Goal: Information Seeking & Learning: Learn about a topic

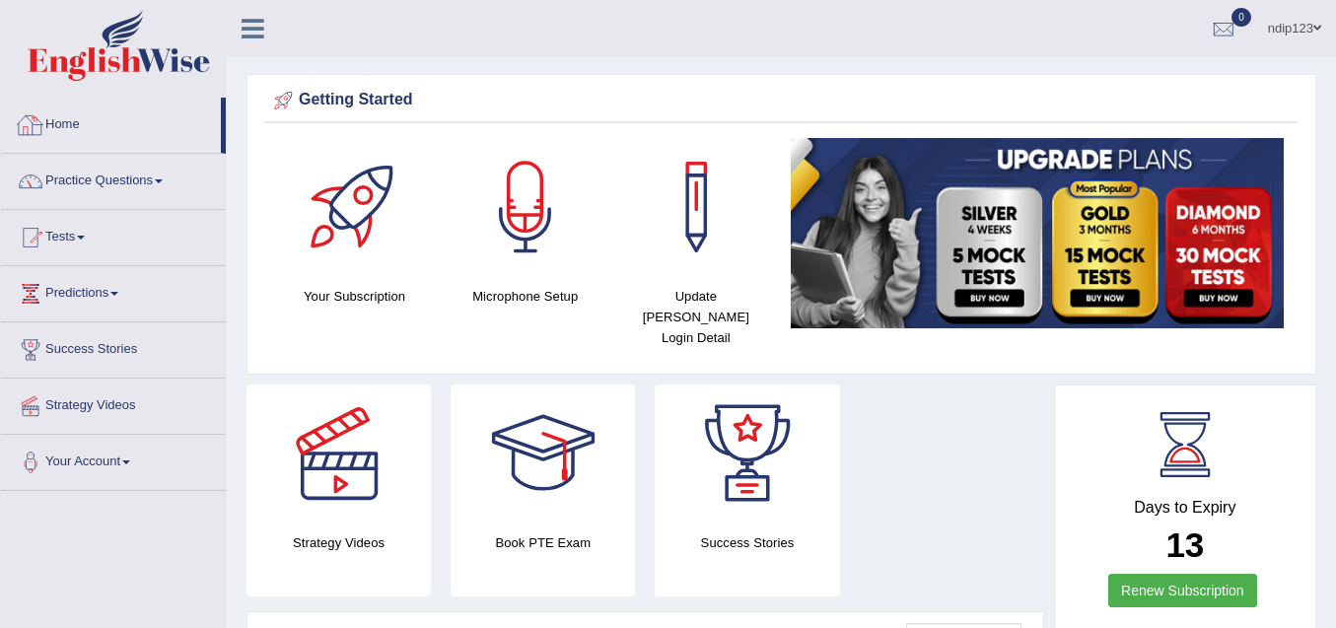
click at [79, 121] on link "Home" at bounding box center [111, 122] width 220 height 49
click at [110, 174] on link "Practice Questions" at bounding box center [113, 178] width 225 height 49
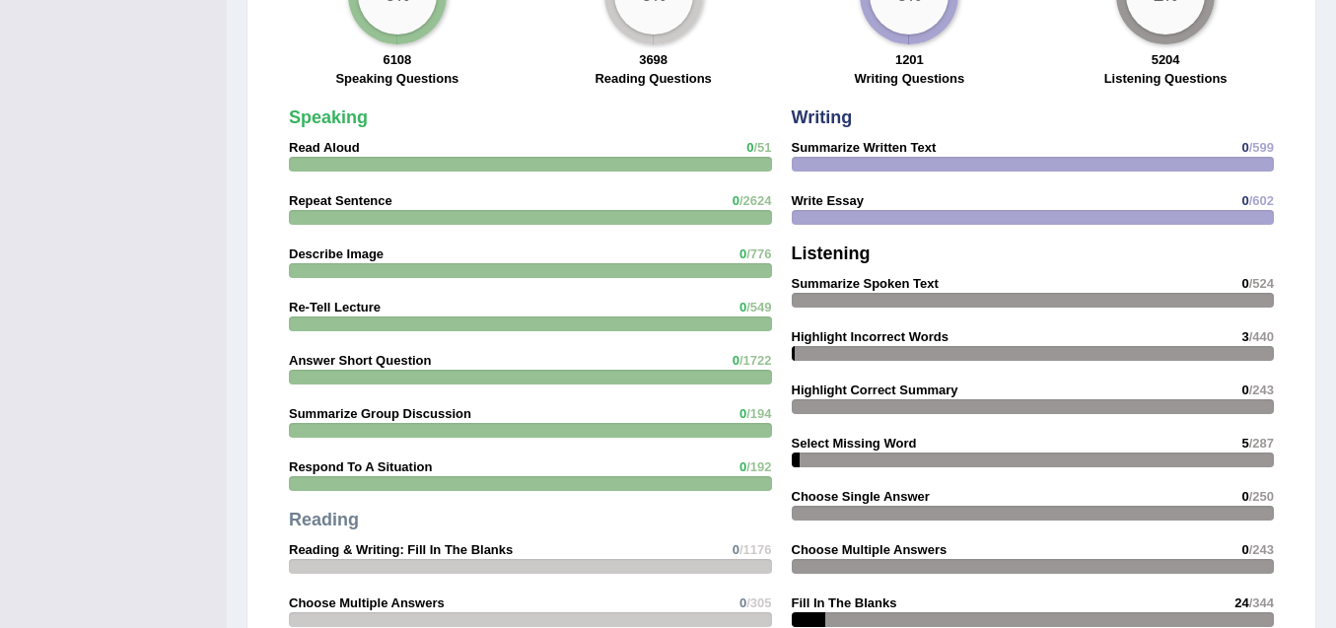
scroll to position [1676, 0]
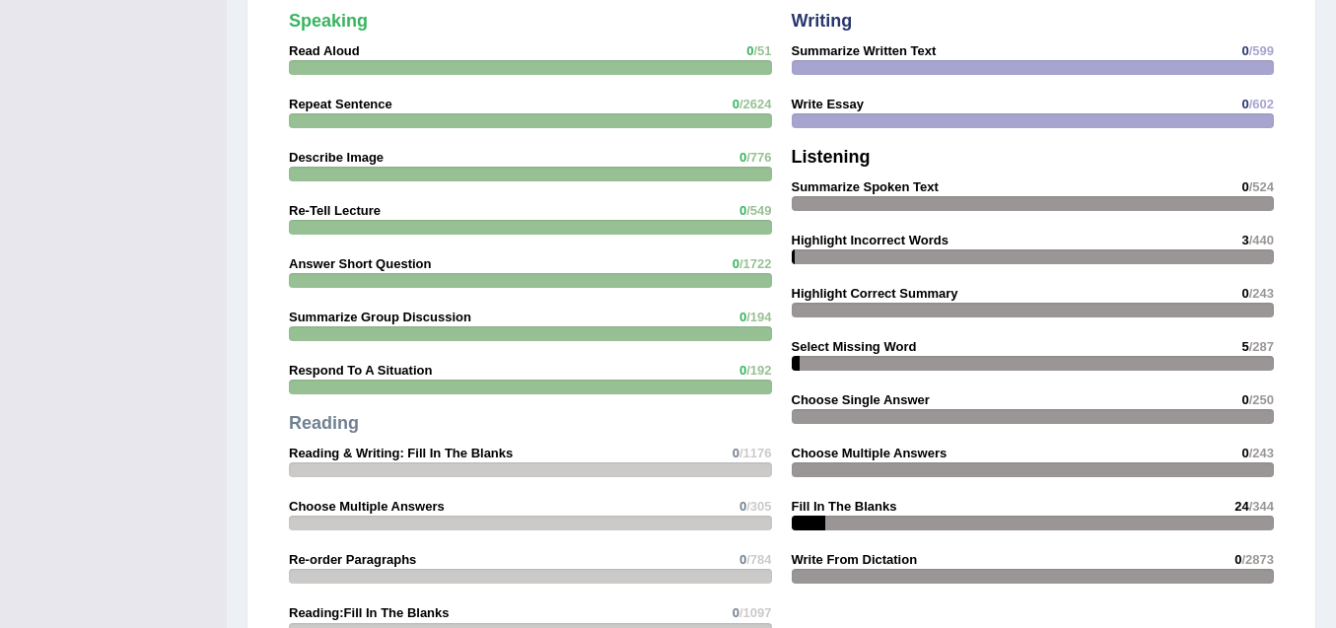
click at [1239, 499] on span "24" at bounding box center [1241, 506] width 14 height 15
click at [846, 475] on div "Writing Summarize Written Text 0 /599 Write Essay 0 /602 Listening Summarize Sp…" at bounding box center [1033, 303] width 503 height 602
click at [836, 499] on strong "Fill In The Blanks" at bounding box center [844, 506] width 105 height 15
click at [839, 499] on strong "Fill In The Blanks" at bounding box center [844, 506] width 105 height 15
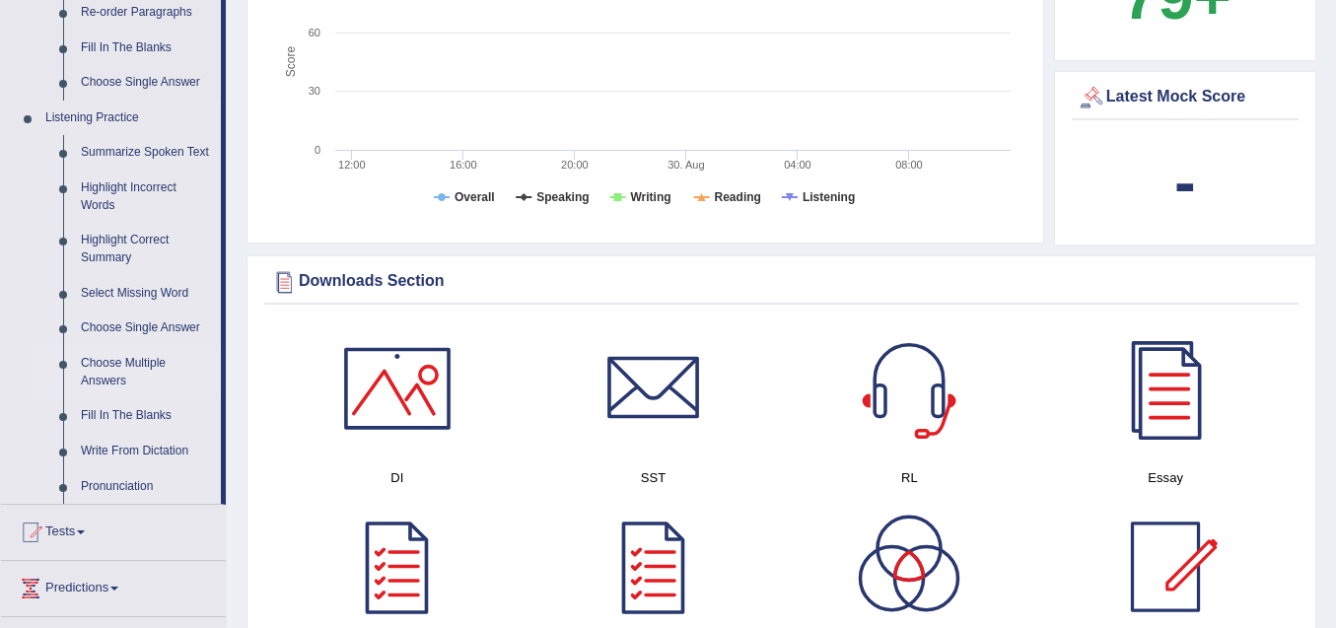
scroll to position [789, 0]
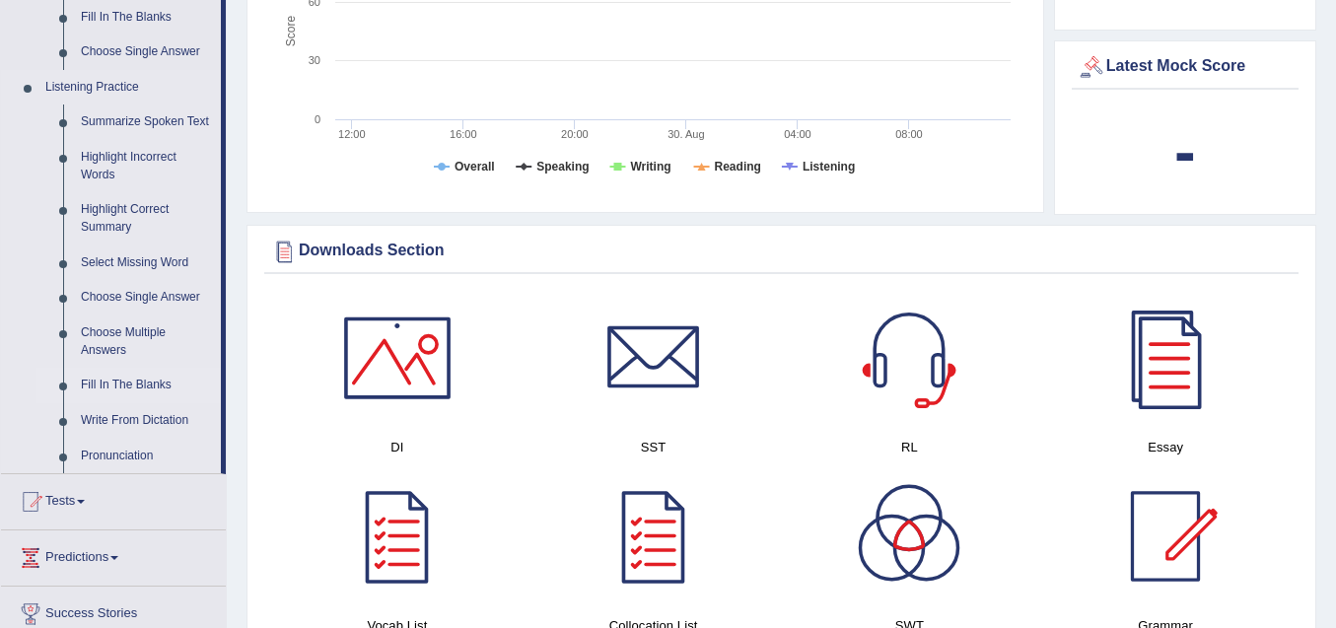
click at [134, 380] on link "Fill In The Blanks" at bounding box center [146, 385] width 149 height 35
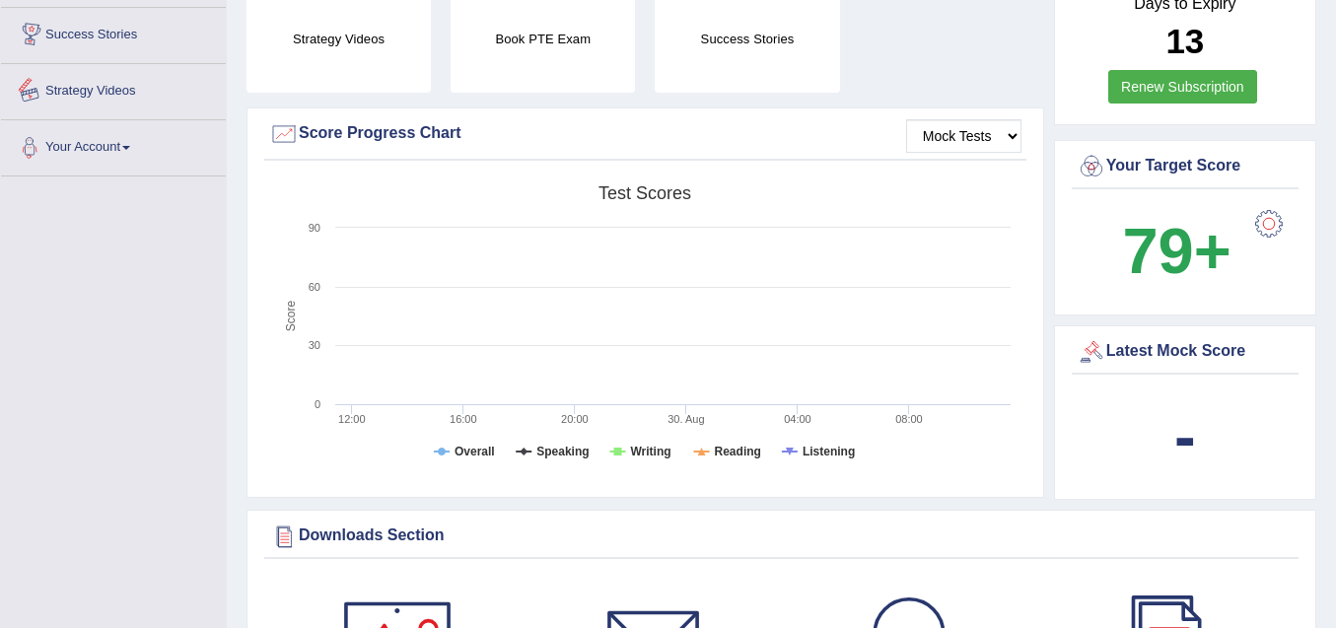
scroll to position [691, 0]
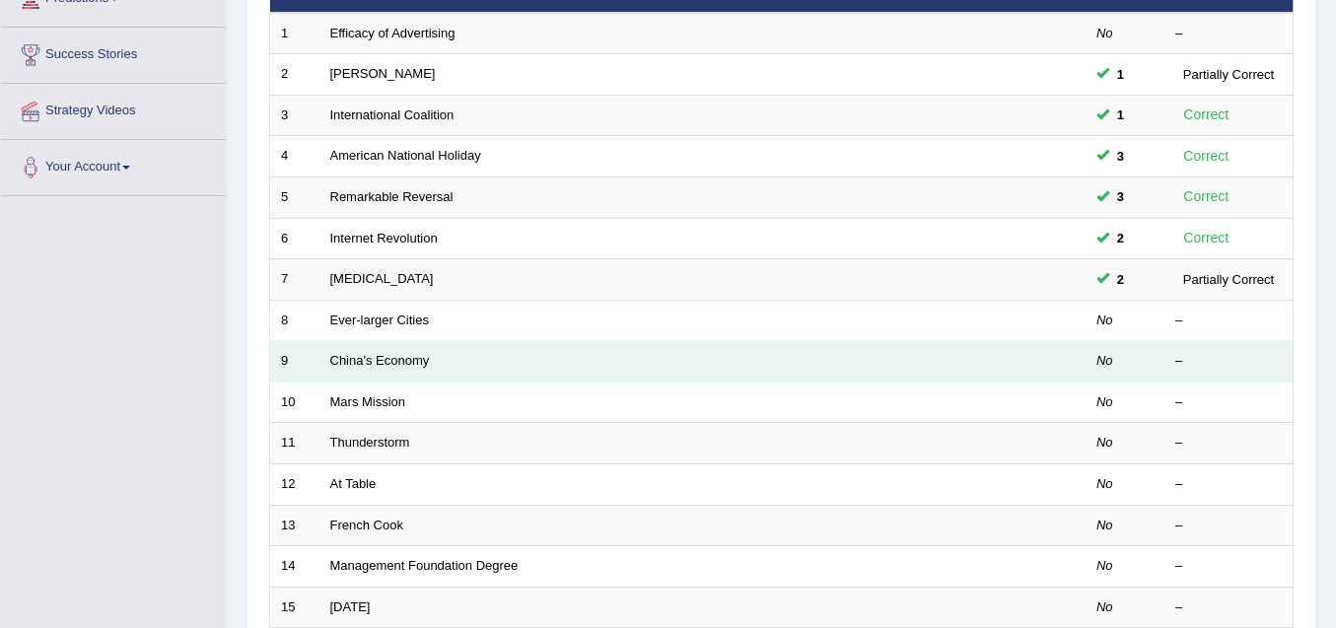
scroll to position [296, 0]
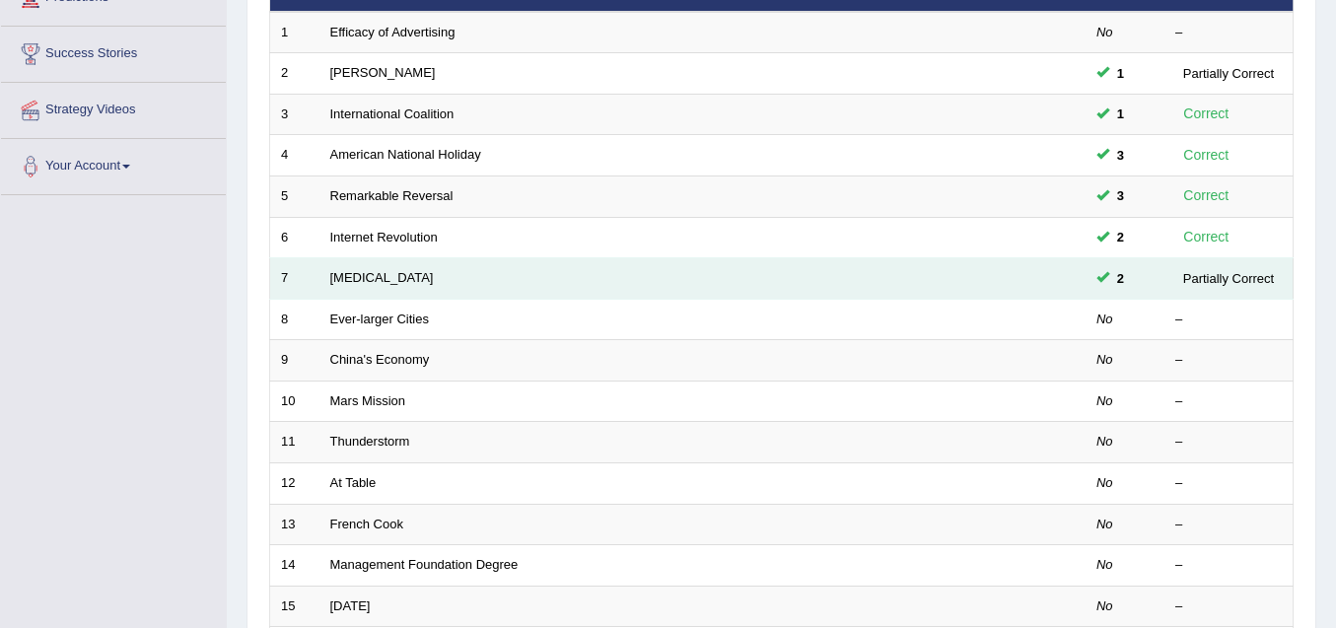
click at [1204, 278] on div "Partially Correct" at bounding box center [1228, 278] width 106 height 21
click at [1101, 276] on span at bounding box center [1102, 276] width 13 height 13
click at [1118, 282] on span "2" at bounding box center [1120, 278] width 23 height 21
click at [366, 282] on td "[MEDICAL_DATA]" at bounding box center [628, 278] width 618 height 41
click at [341, 275] on link "[MEDICAL_DATA]" at bounding box center [382, 277] width 104 height 15
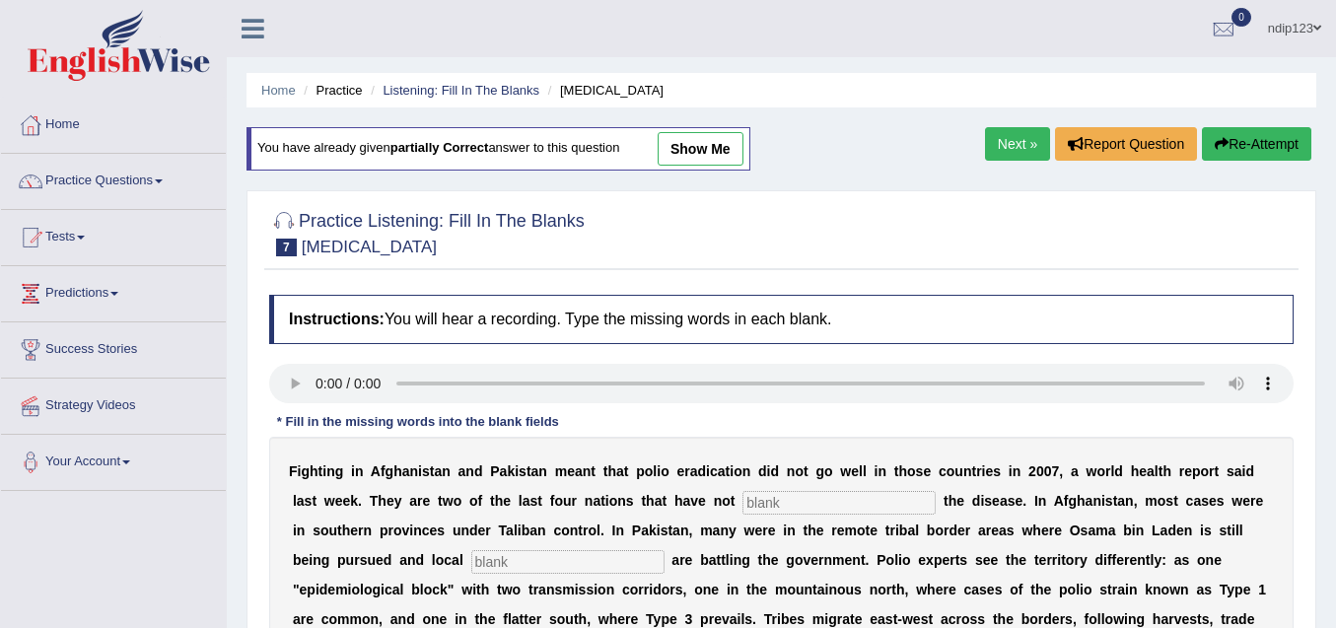
click at [711, 143] on link "show me" at bounding box center [701, 149] width 86 height 34
type input "eliminated"
type input "militants"
type input "Islams"
type input "vaccine"
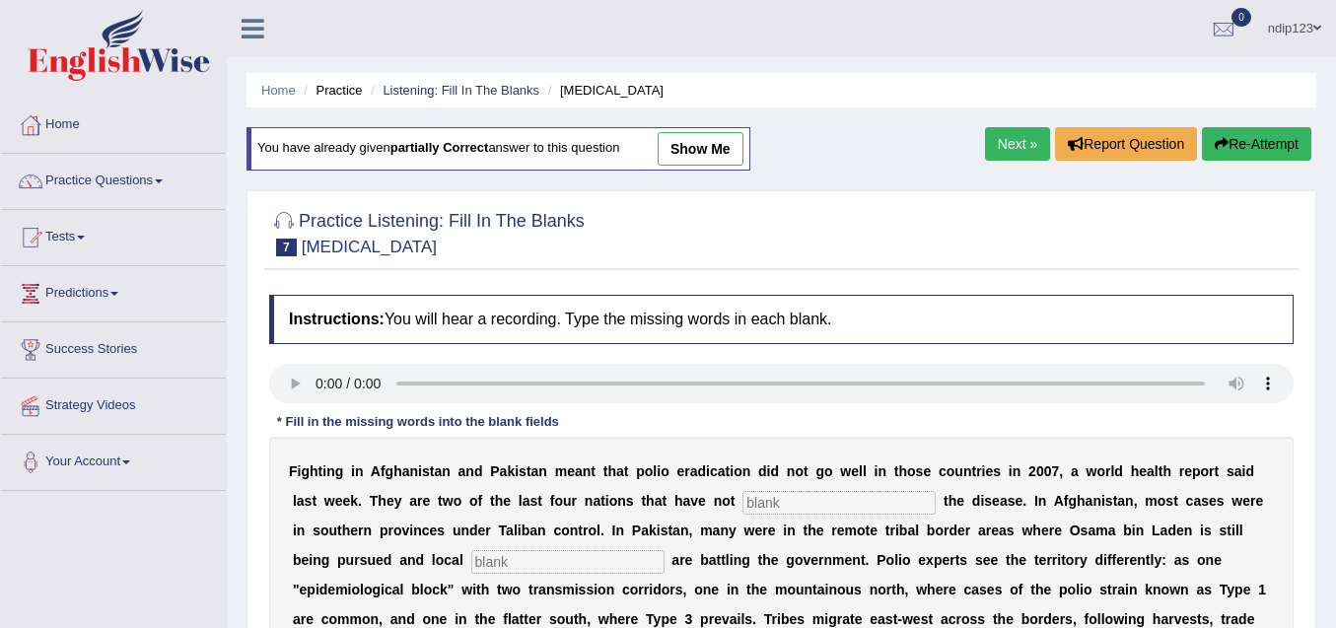
type input "populations"
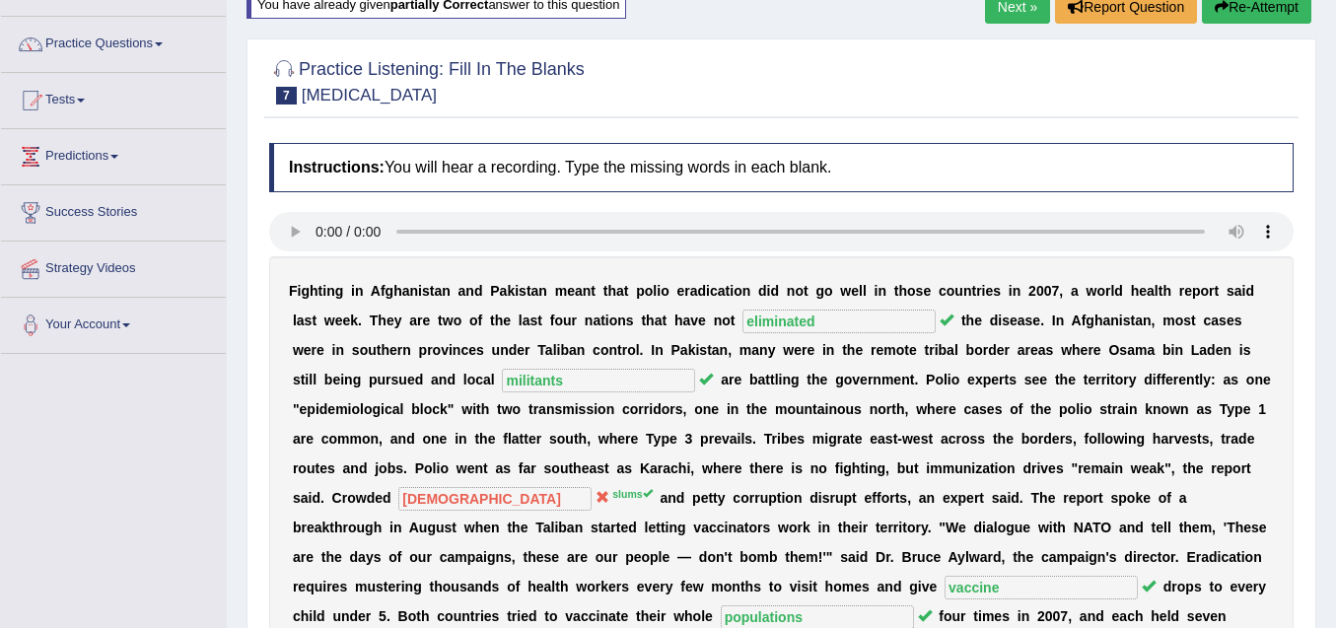
scroll to position [99, 0]
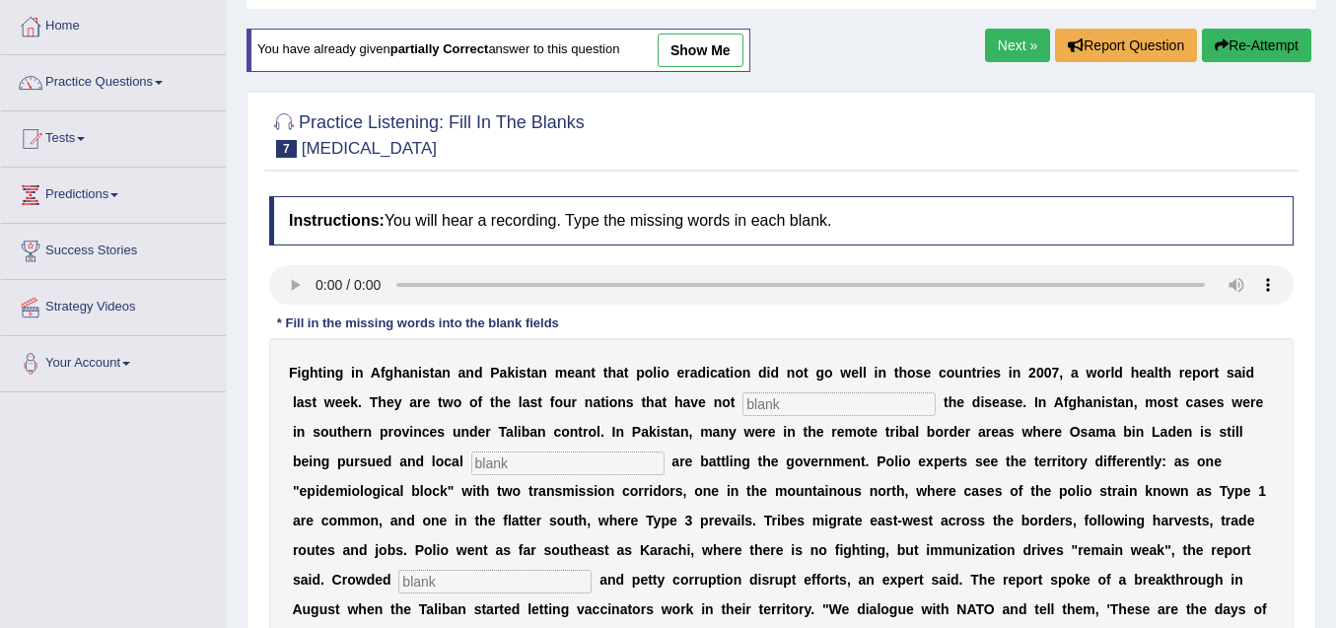
scroll to position [99, 0]
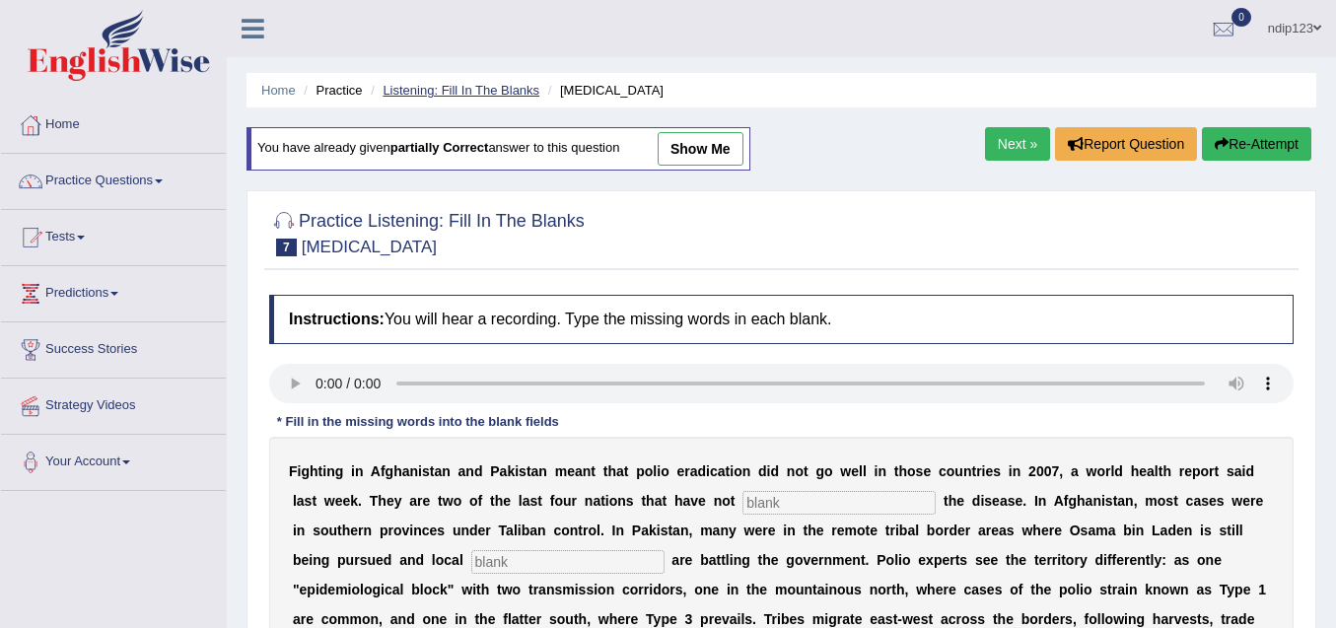
click at [466, 89] on link "Listening: Fill In The Blanks" at bounding box center [460, 90] width 157 height 15
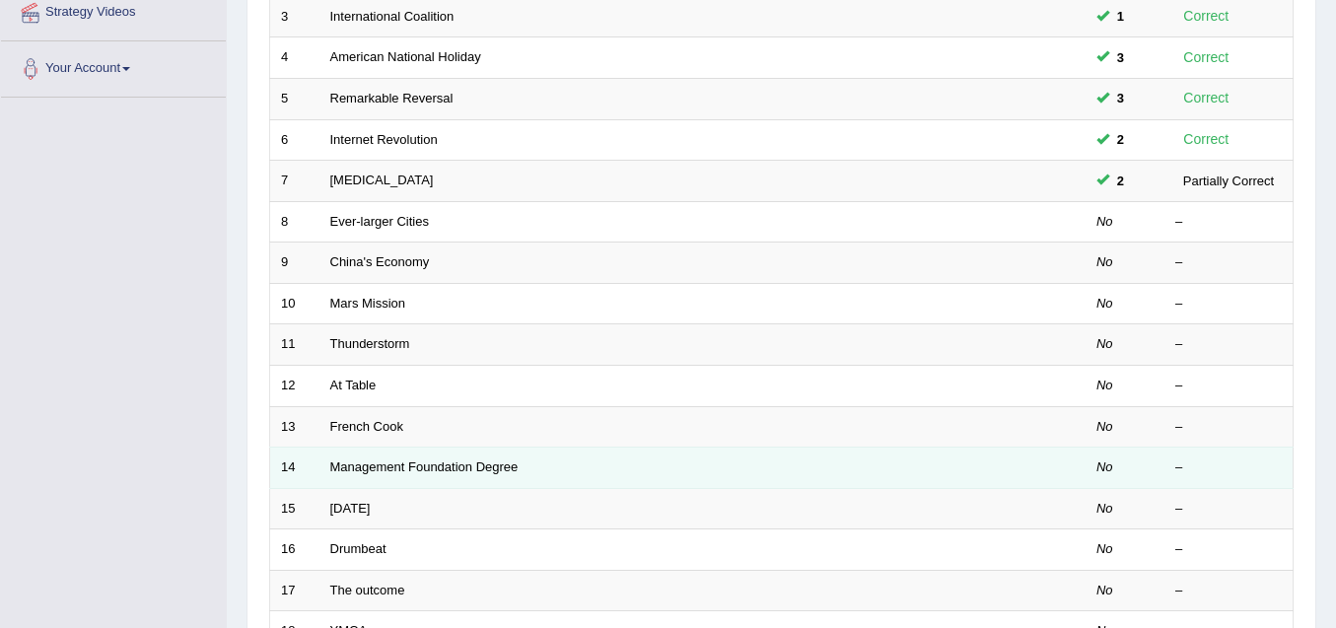
scroll to position [394, 0]
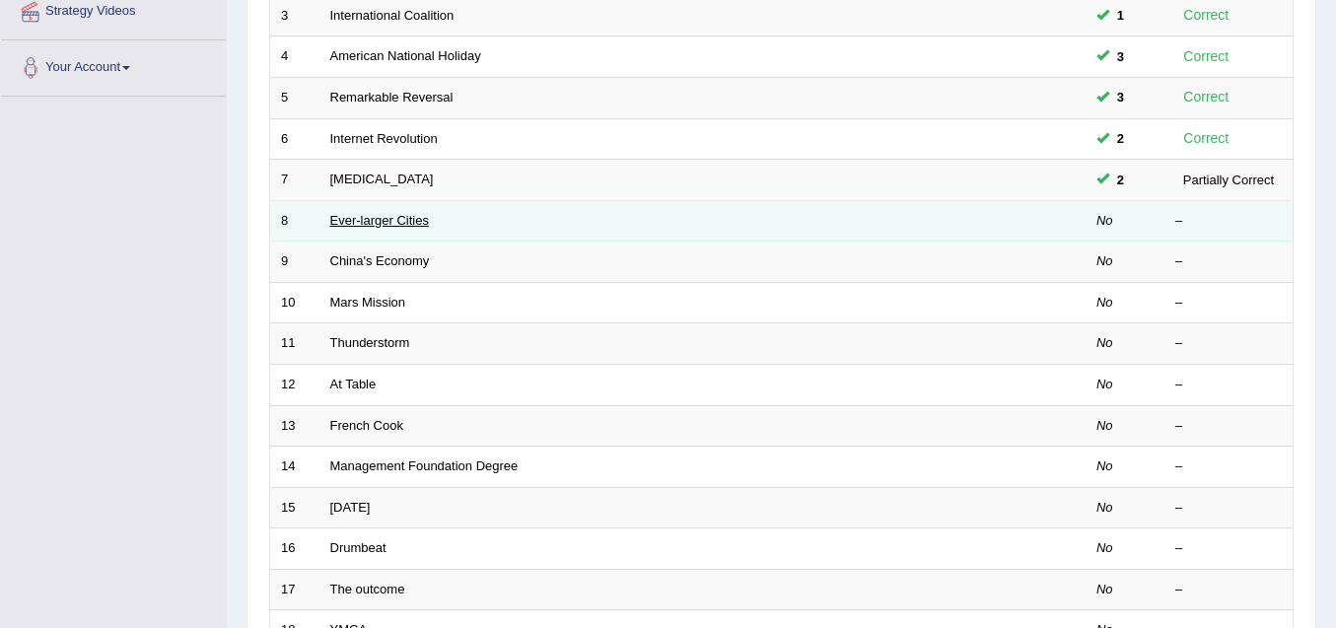
click at [425, 219] on link "Ever-larger Cities" at bounding box center [379, 220] width 99 height 15
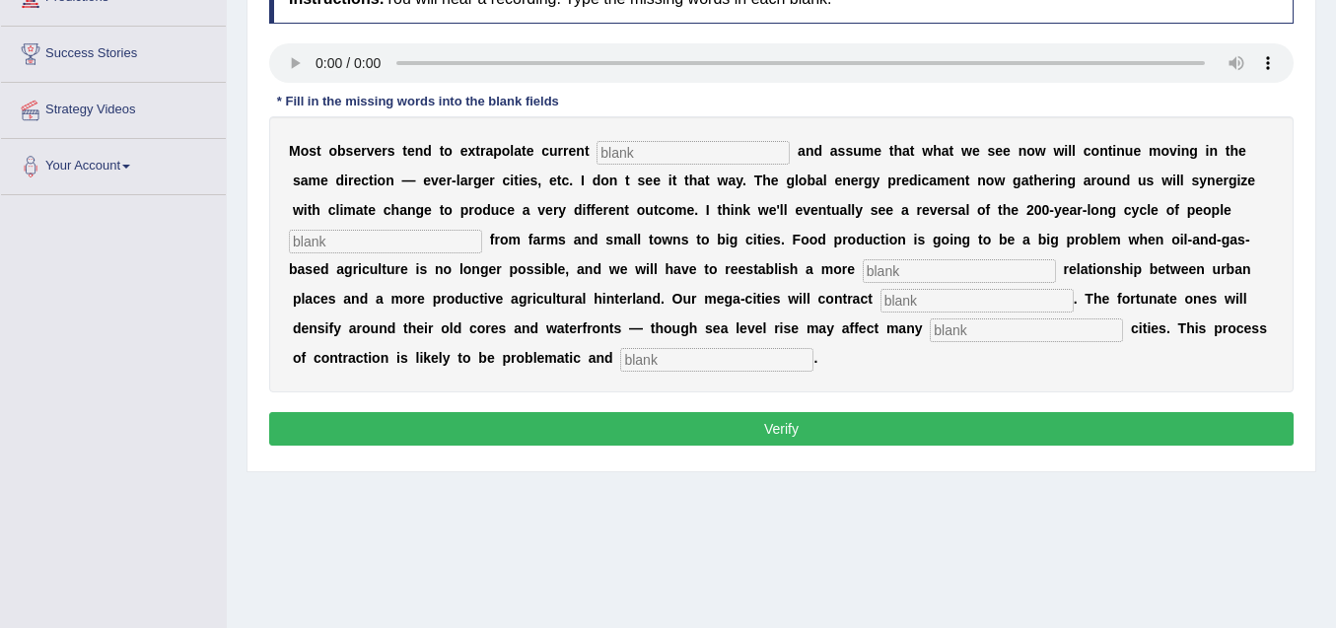
click at [293, 85] on div at bounding box center [781, 65] width 1024 height 44
click at [661, 150] on input "text" at bounding box center [692, 153] width 193 height 24
type input "trends"
click at [425, 242] on input "text" at bounding box center [385, 242] width 193 height 24
type input "moving"
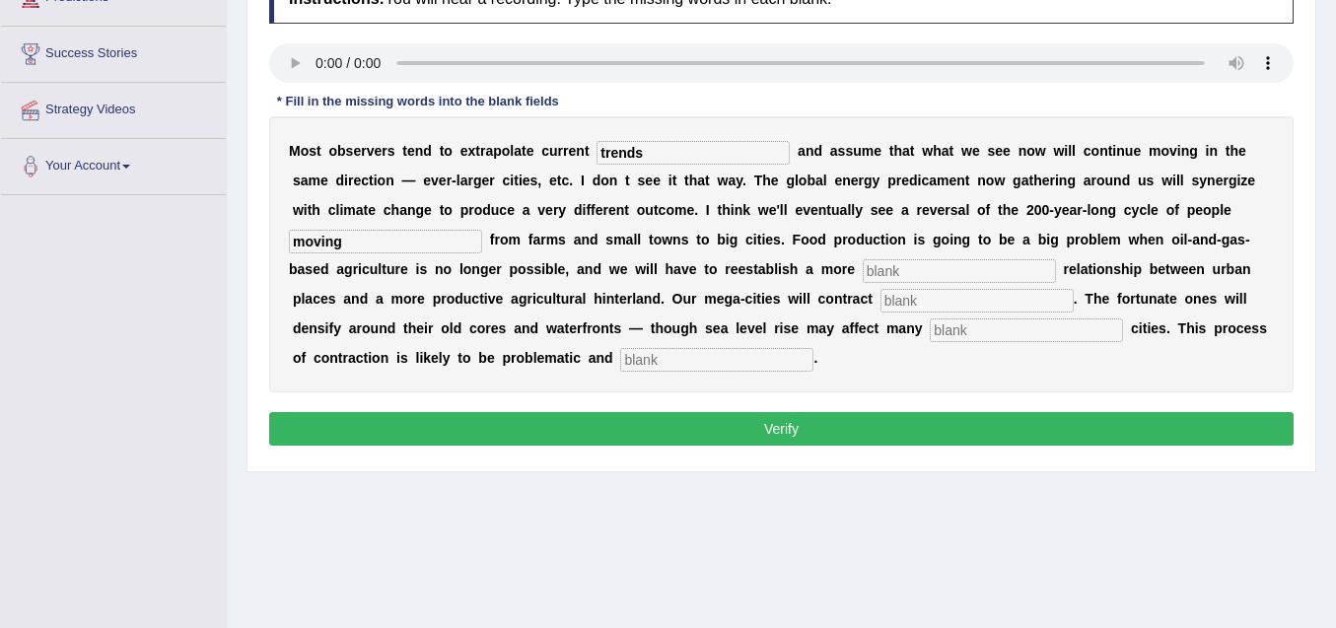
click at [905, 272] on input "text" at bounding box center [959, 271] width 193 height 24
type input "meaningful"
click at [940, 302] on input "text" at bounding box center [976, 301] width 193 height 24
type input "substentially"
click at [975, 332] on input "text" at bounding box center [1026, 330] width 193 height 24
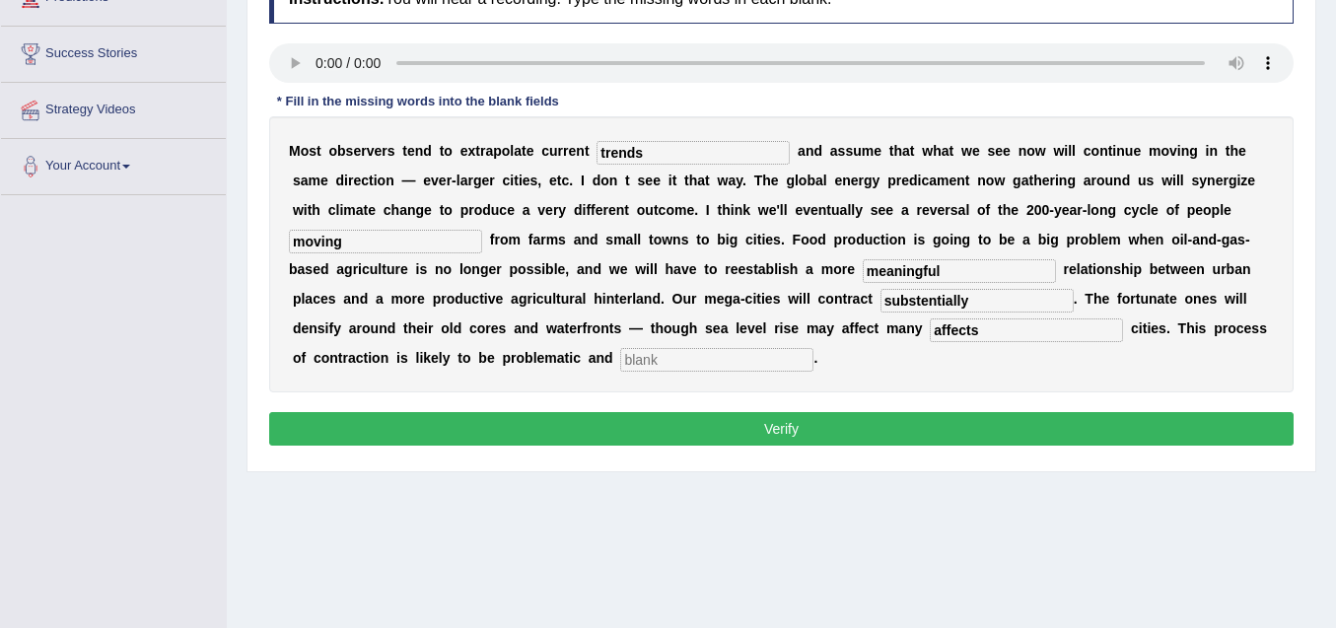
type input "affects"
click at [720, 356] on input "text" at bounding box center [716, 360] width 193 height 24
type input "disorderly"
click at [783, 431] on button "Verify" at bounding box center [781, 429] width 1024 height 34
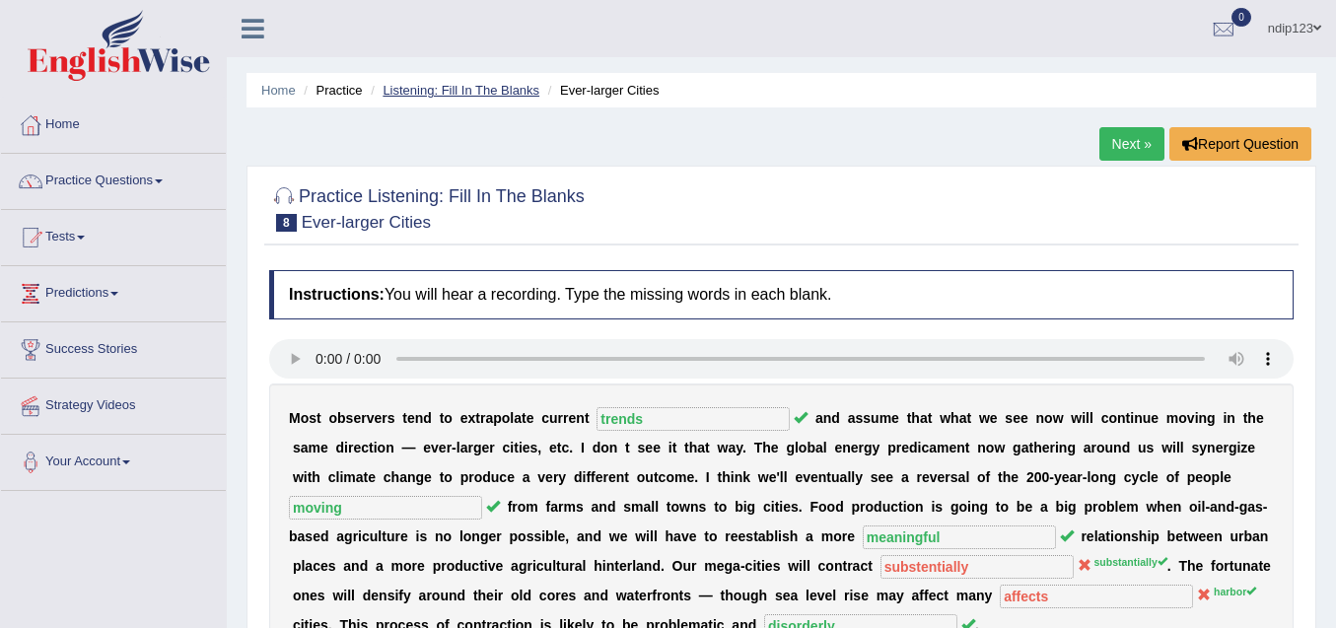
click at [447, 86] on link "Listening: Fill In The Blanks" at bounding box center [460, 90] width 157 height 15
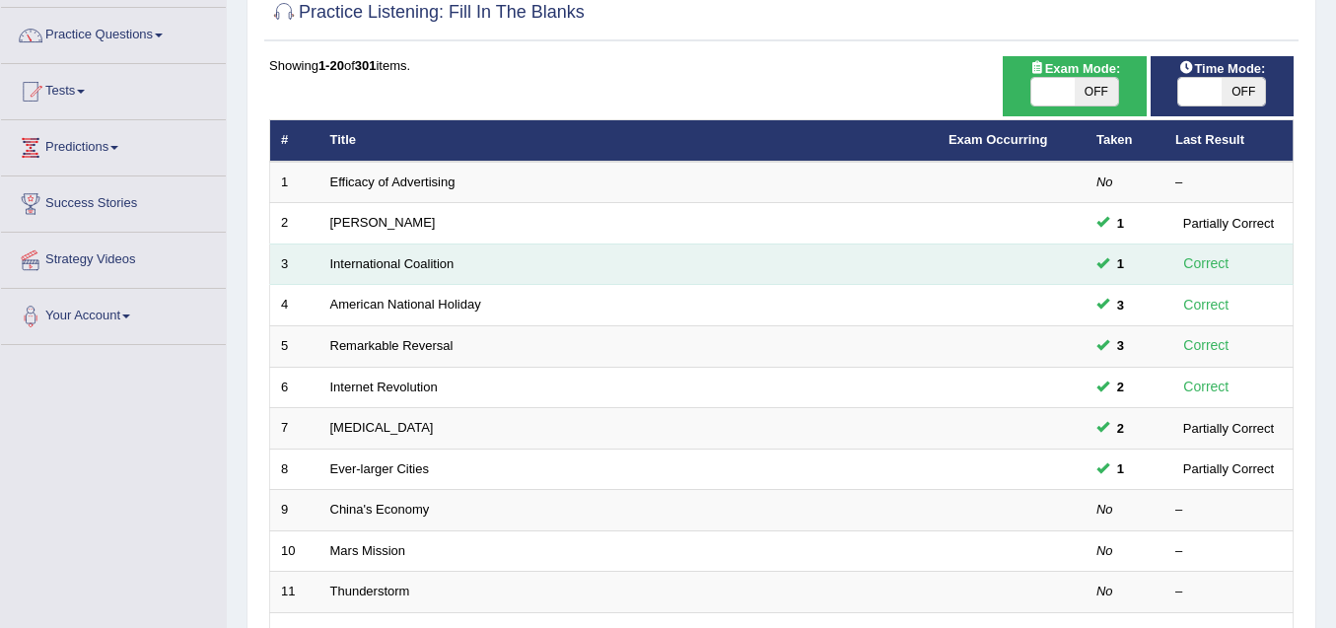
scroll to position [197, 0]
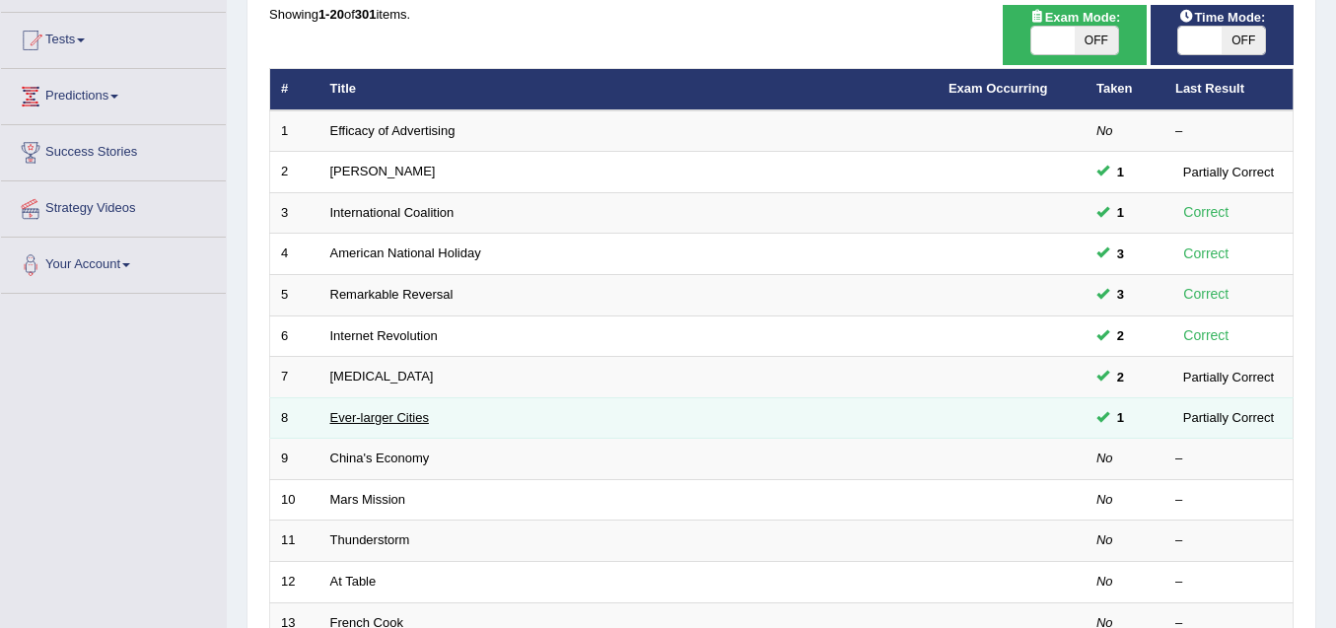
click at [375, 418] on link "Ever-larger Cities" at bounding box center [379, 417] width 99 height 15
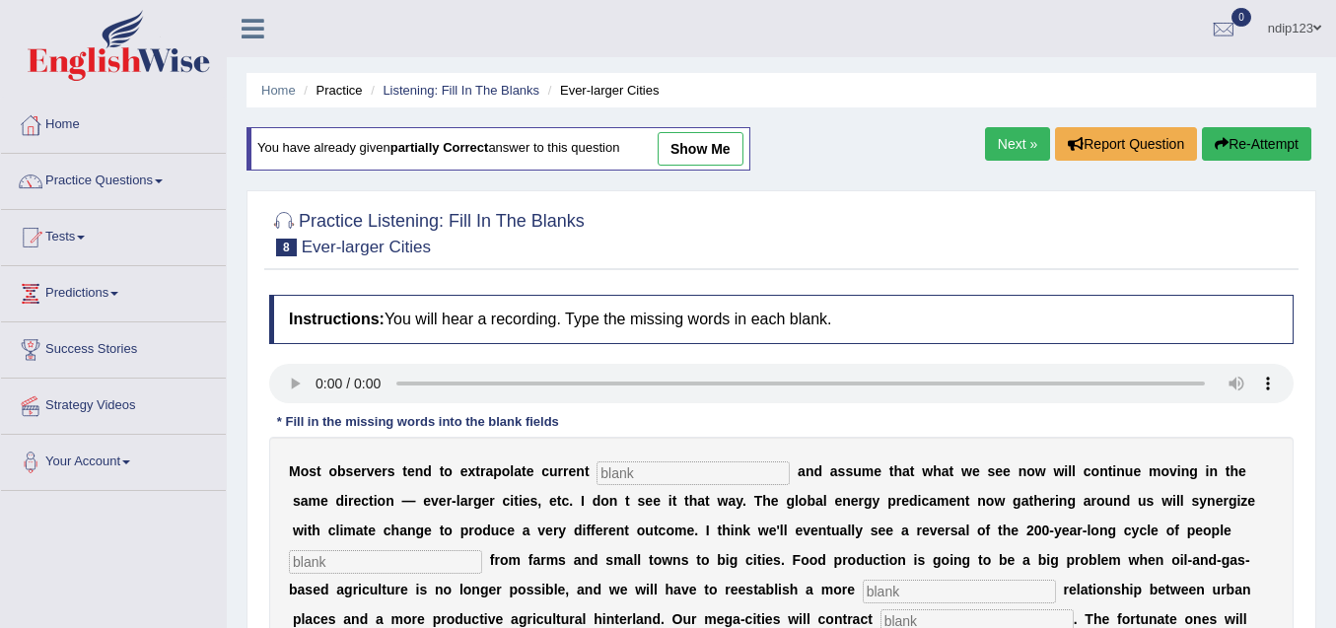
click at [650, 472] on input "text" at bounding box center [692, 473] width 193 height 24
click at [730, 478] on input "text" at bounding box center [692, 473] width 193 height 24
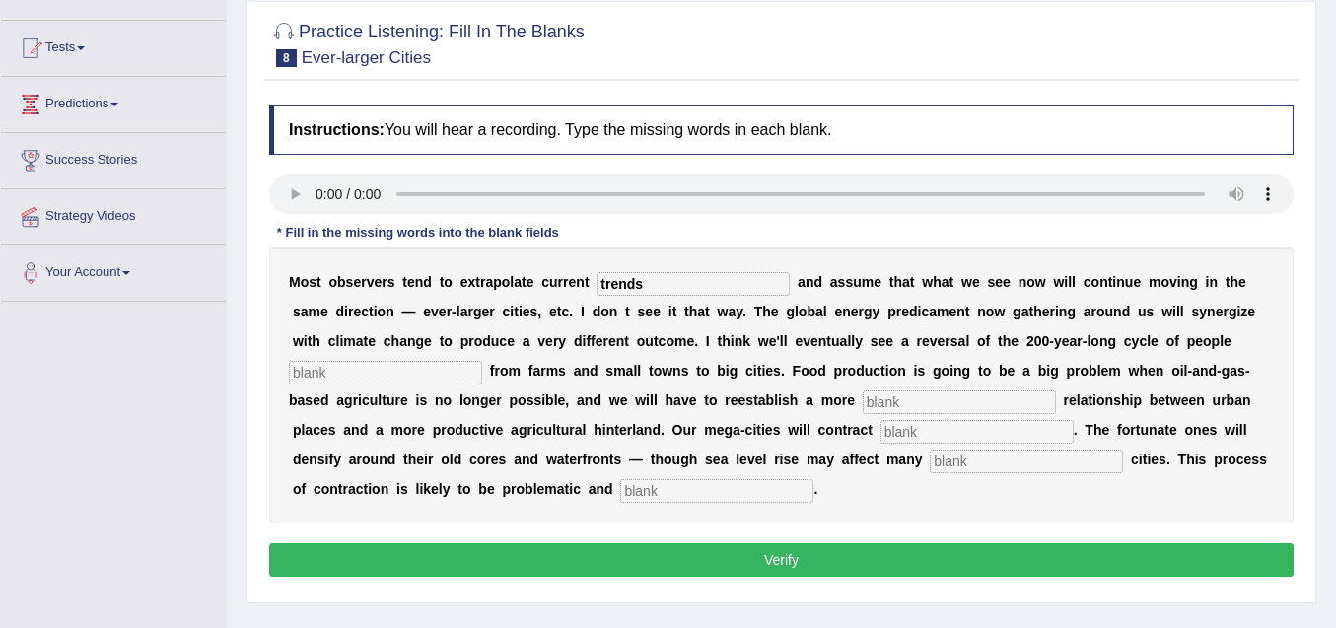
scroll to position [197, 0]
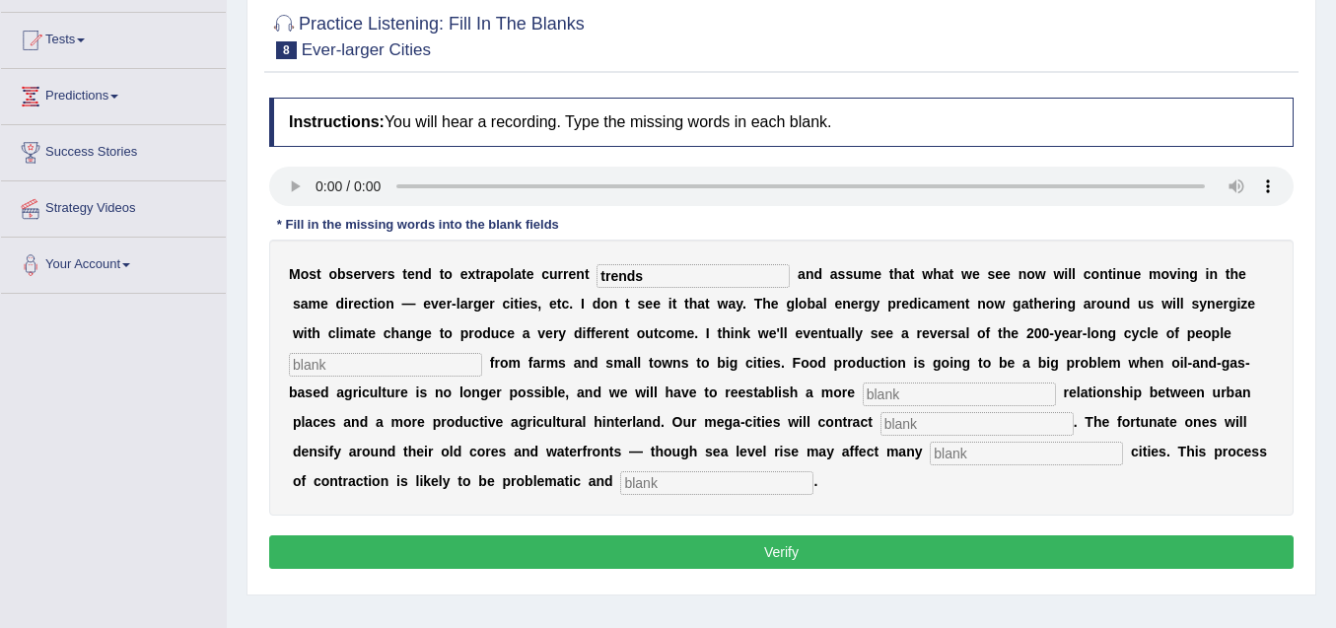
type input "trends"
click at [397, 357] on input "text" at bounding box center [385, 365] width 193 height 24
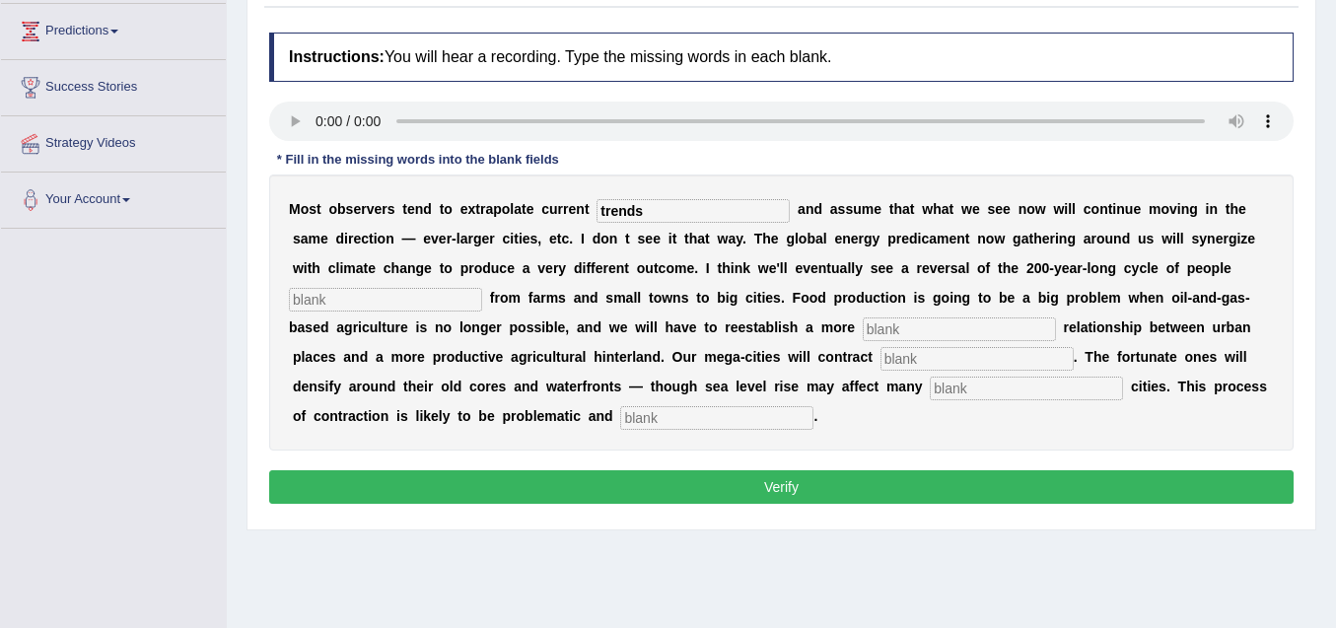
scroll to position [296, 0]
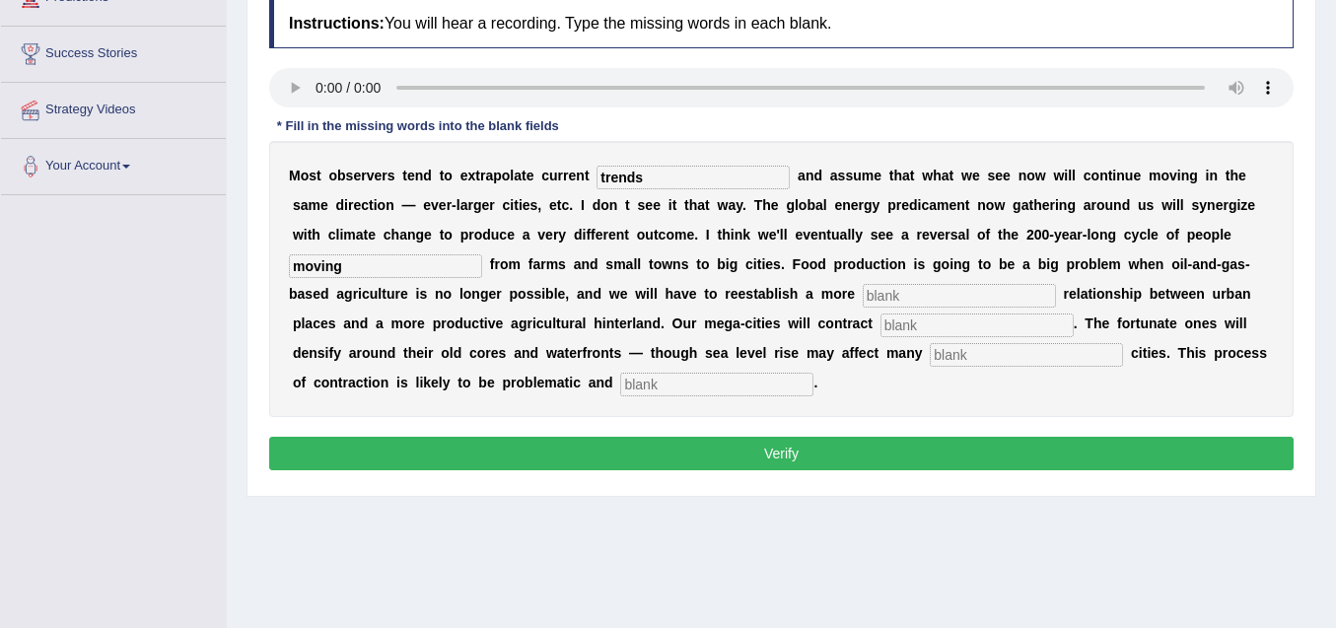
type input "moving"
click at [888, 295] on input "text" at bounding box center [959, 296] width 193 height 24
type input "meaningful"
click at [917, 329] on input "text" at bounding box center [976, 325] width 193 height 24
type input "substantially"
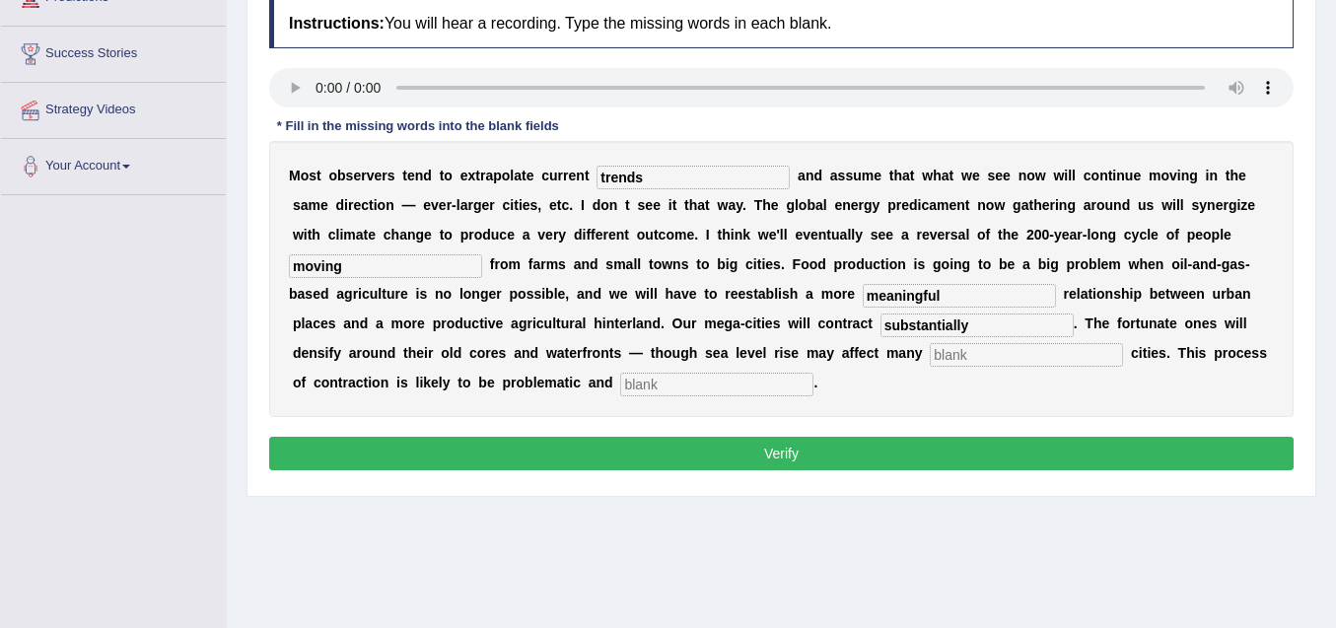
click at [977, 357] on input "text" at bounding box center [1026, 355] width 193 height 24
type input "harbor"
click at [746, 383] on input "text" at bounding box center [716, 385] width 193 height 24
type input "disorderly"
click at [794, 452] on button "Verify" at bounding box center [781, 454] width 1024 height 34
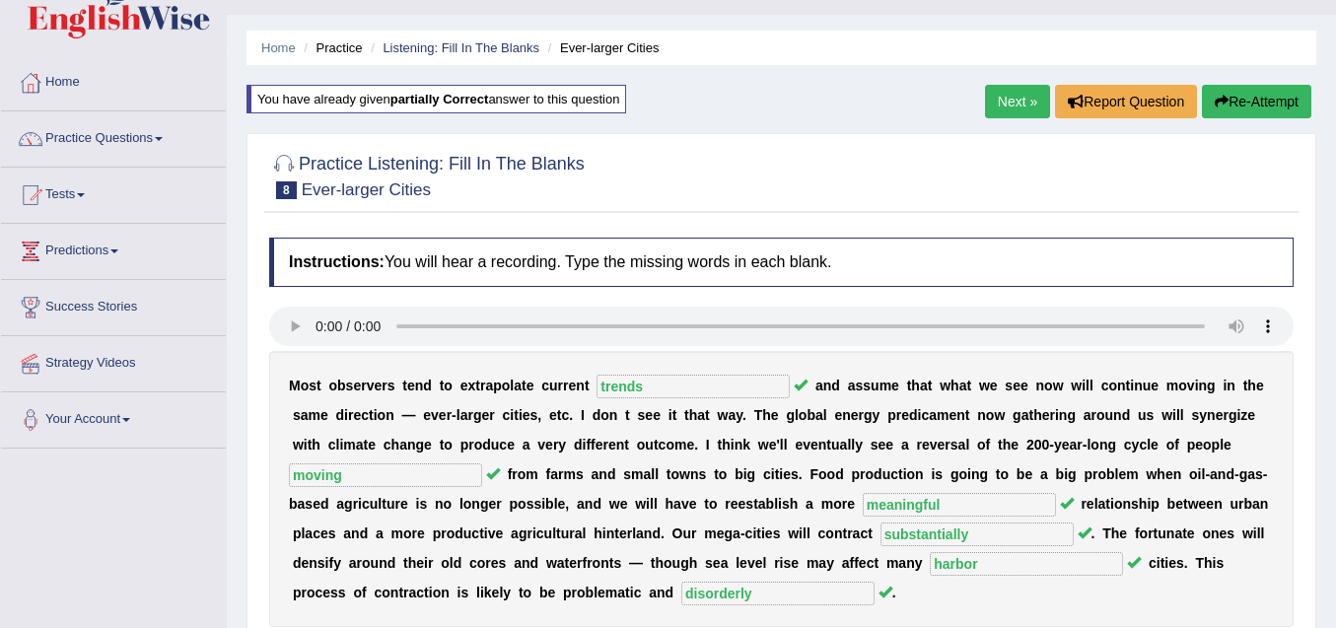
scroll to position [0, 0]
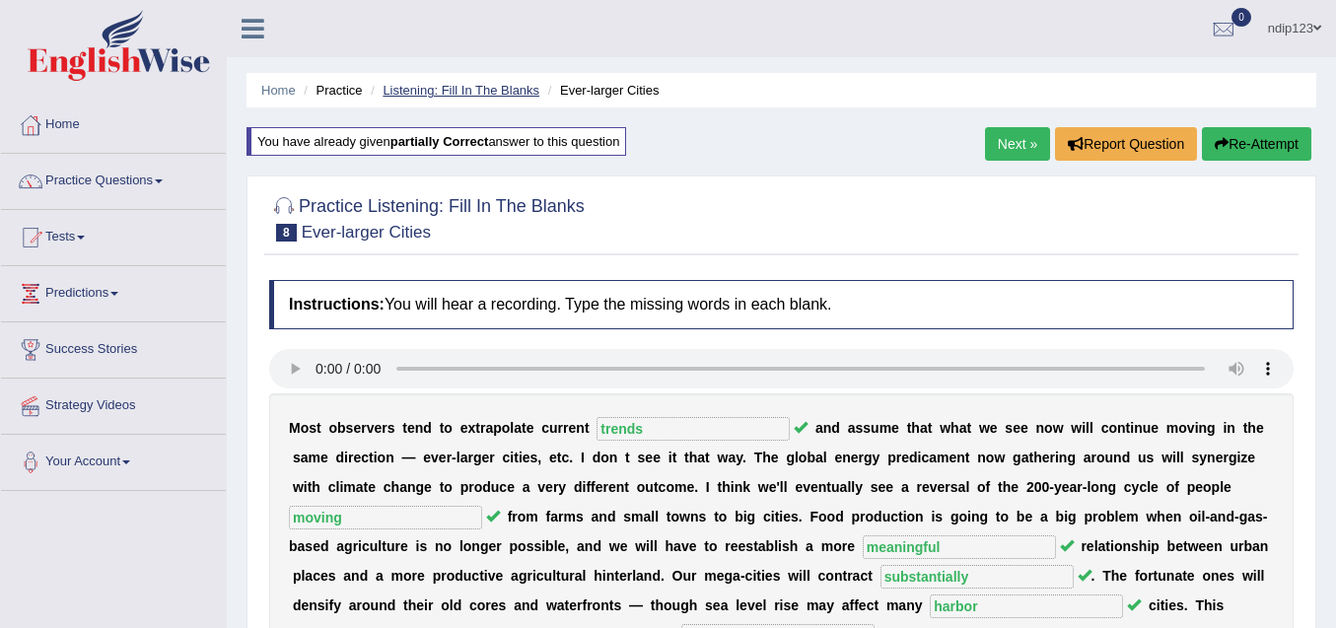
click at [448, 89] on link "Listening: Fill In The Blanks" at bounding box center [460, 90] width 157 height 15
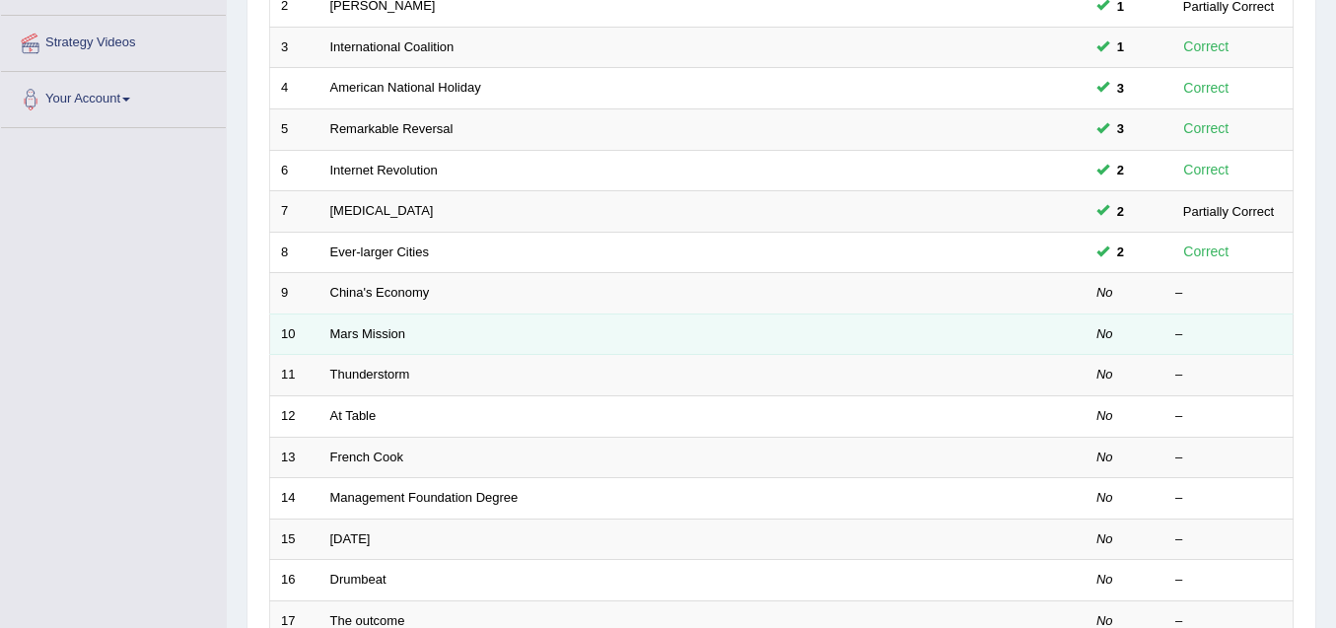
scroll to position [394, 0]
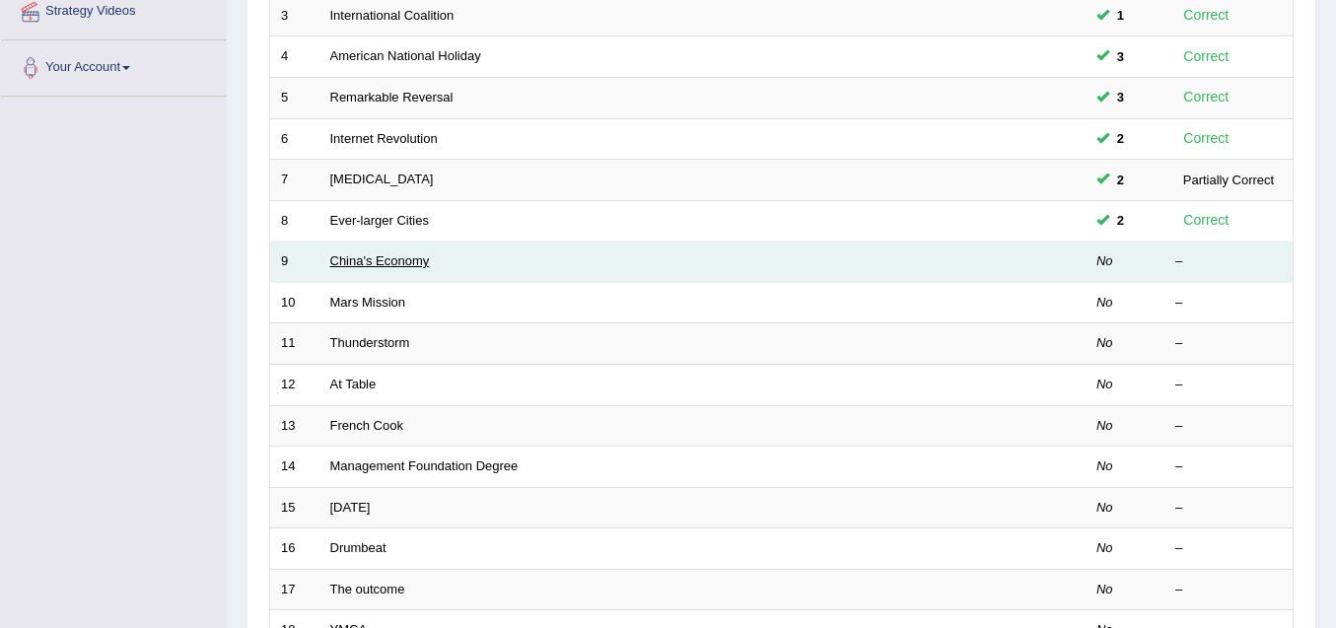
click at [400, 259] on link "China's Economy" at bounding box center [380, 260] width 100 height 15
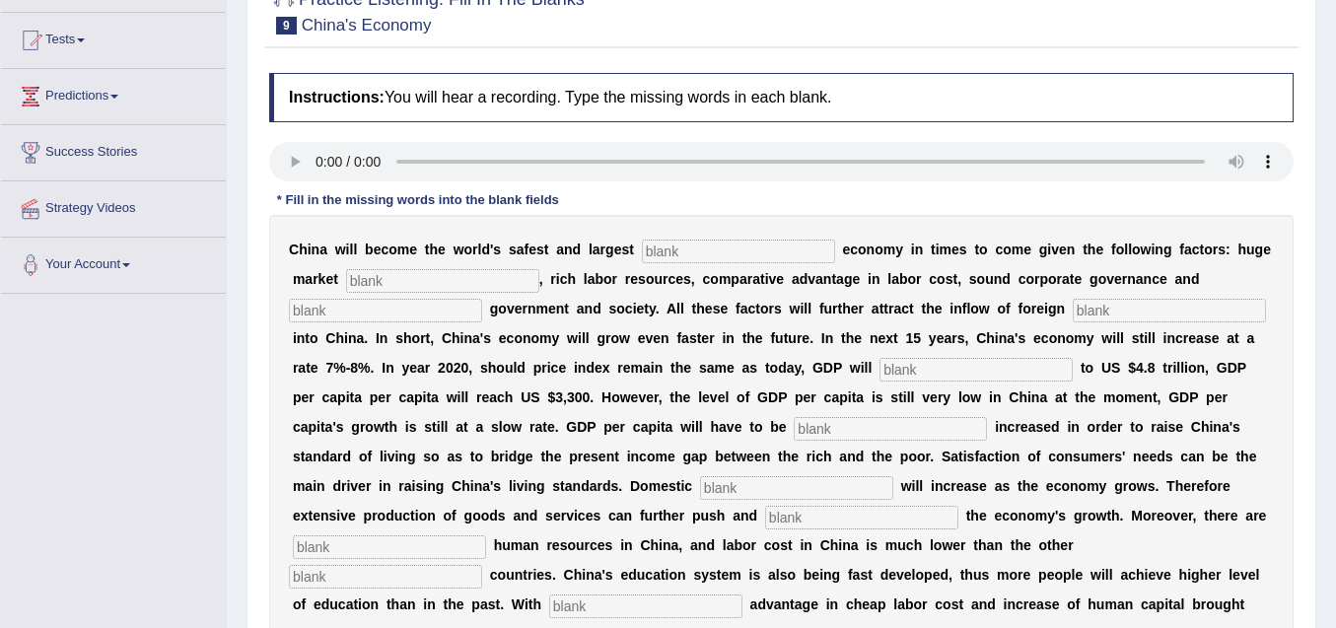
scroll to position [296, 0]
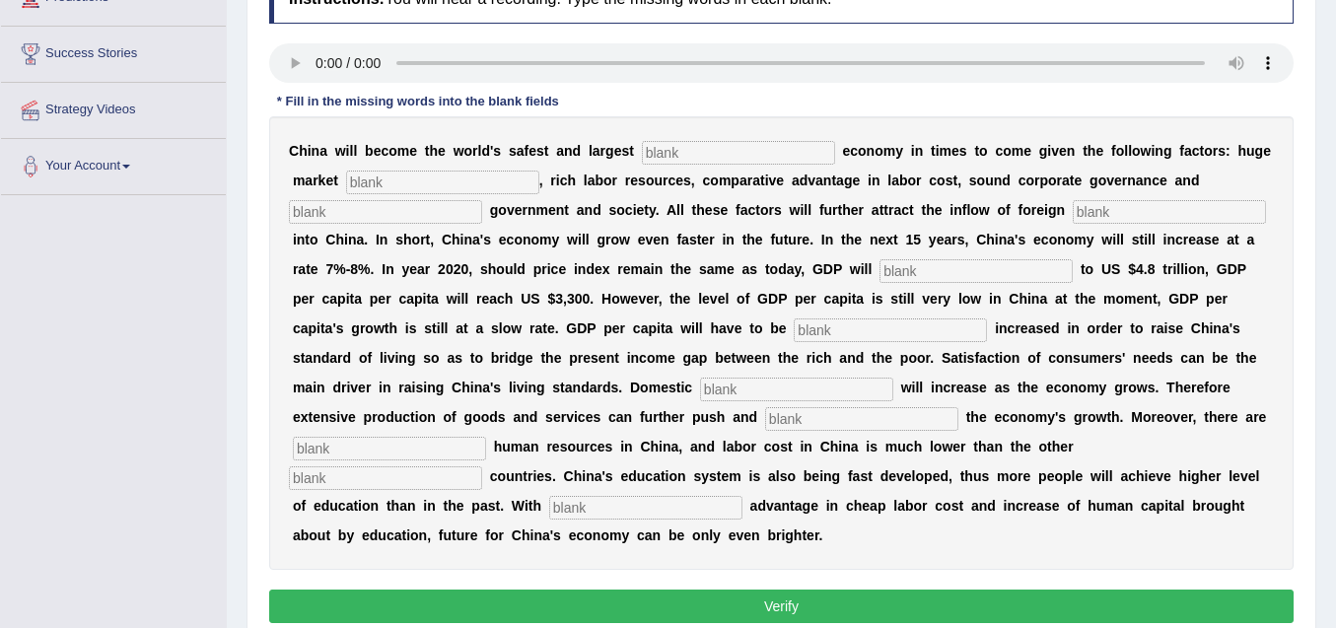
click at [629, 505] on input "text" at bounding box center [645, 508] width 193 height 24
type input "comparative"
click at [426, 473] on input "text" at bounding box center [385, 478] width 193 height 24
type input "industrailized"
click at [450, 442] on input "text" at bounding box center [389, 449] width 193 height 24
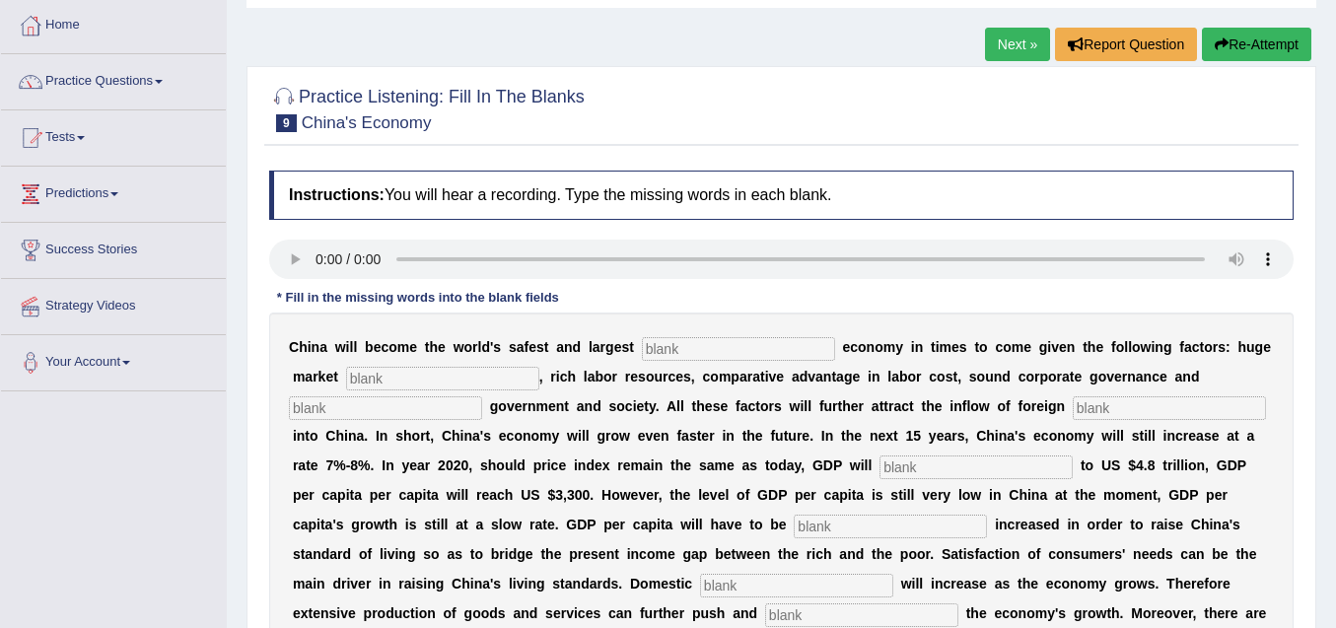
scroll to position [99, 0]
type input "abandon"
click at [690, 347] on input "text" at bounding box center [738, 350] width 193 height 24
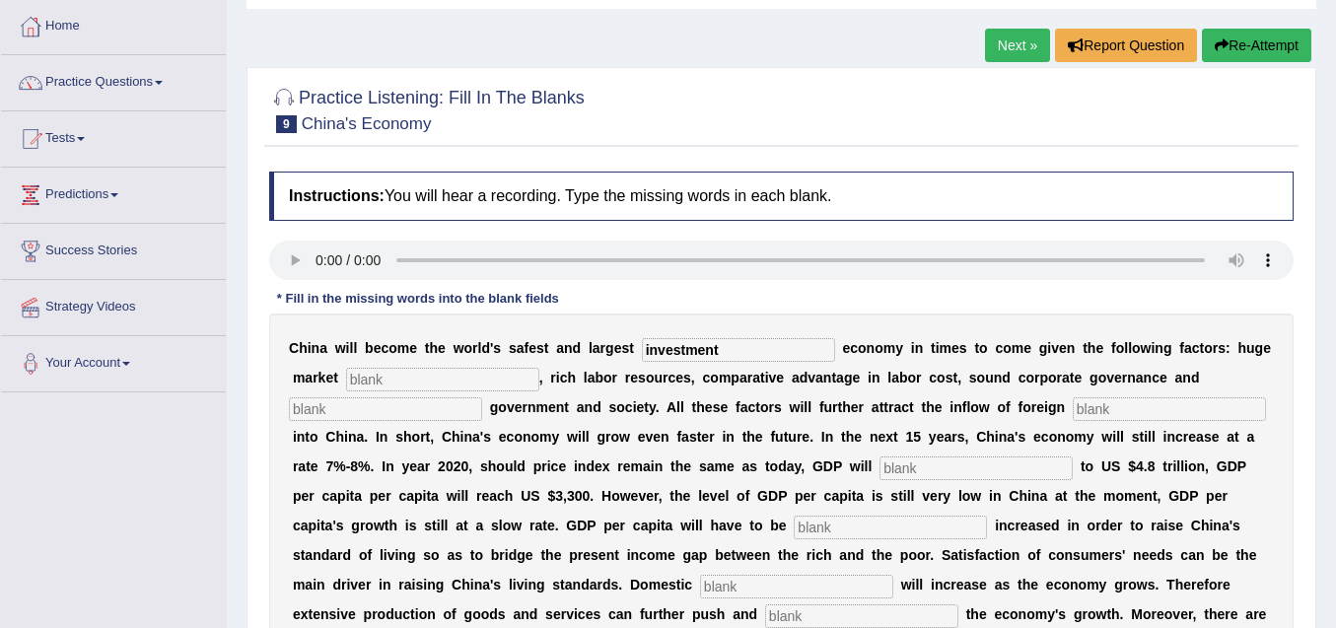
type input "investment"
click at [448, 384] on input "text" at bounding box center [442, 380] width 193 height 24
type input "potential"
click at [410, 405] on input "text" at bounding box center [385, 409] width 193 height 24
type input "stable"
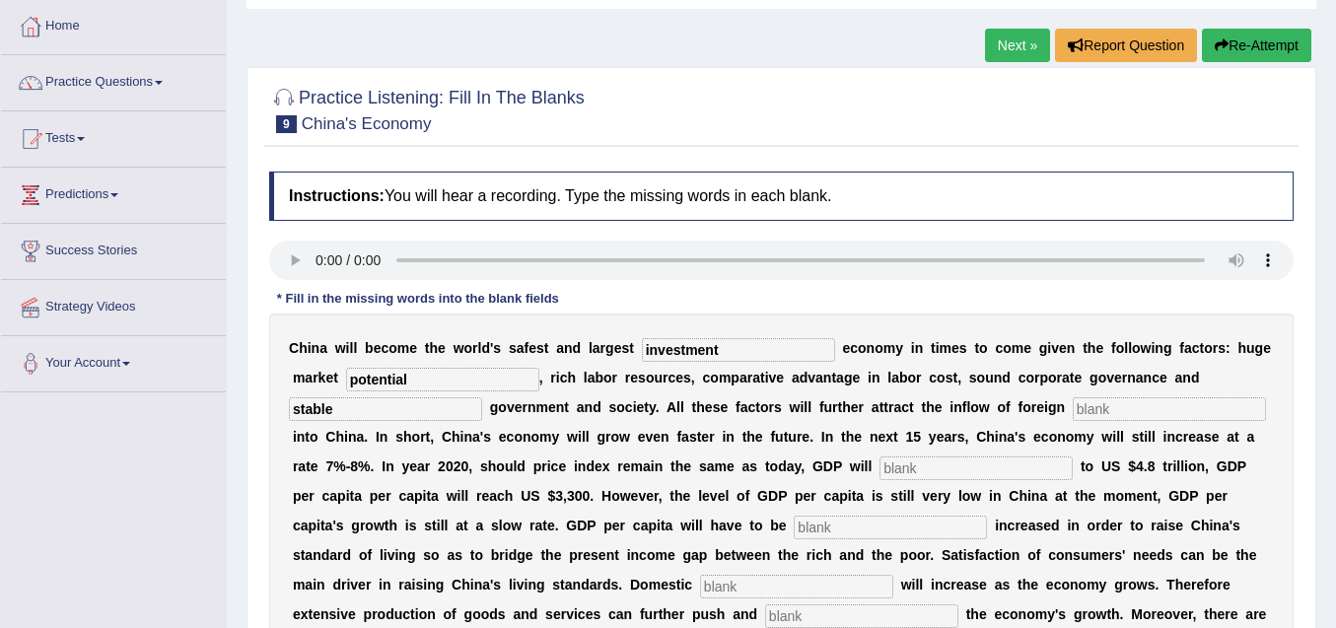
click at [1090, 408] on input "text" at bounding box center [1169, 409] width 193 height 24
type input "notes"
click at [921, 467] on input "text" at bounding box center [975, 468] width 193 height 24
type input "further"
click at [874, 527] on input "text" at bounding box center [890, 528] width 193 height 24
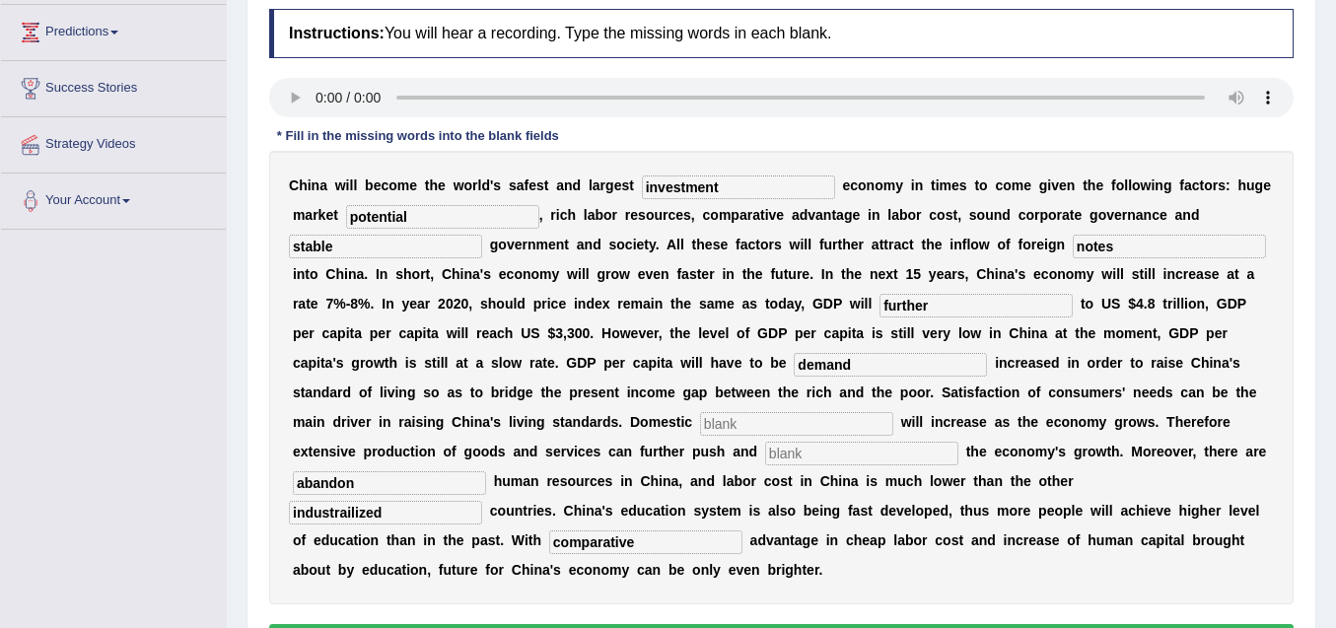
scroll to position [296, 0]
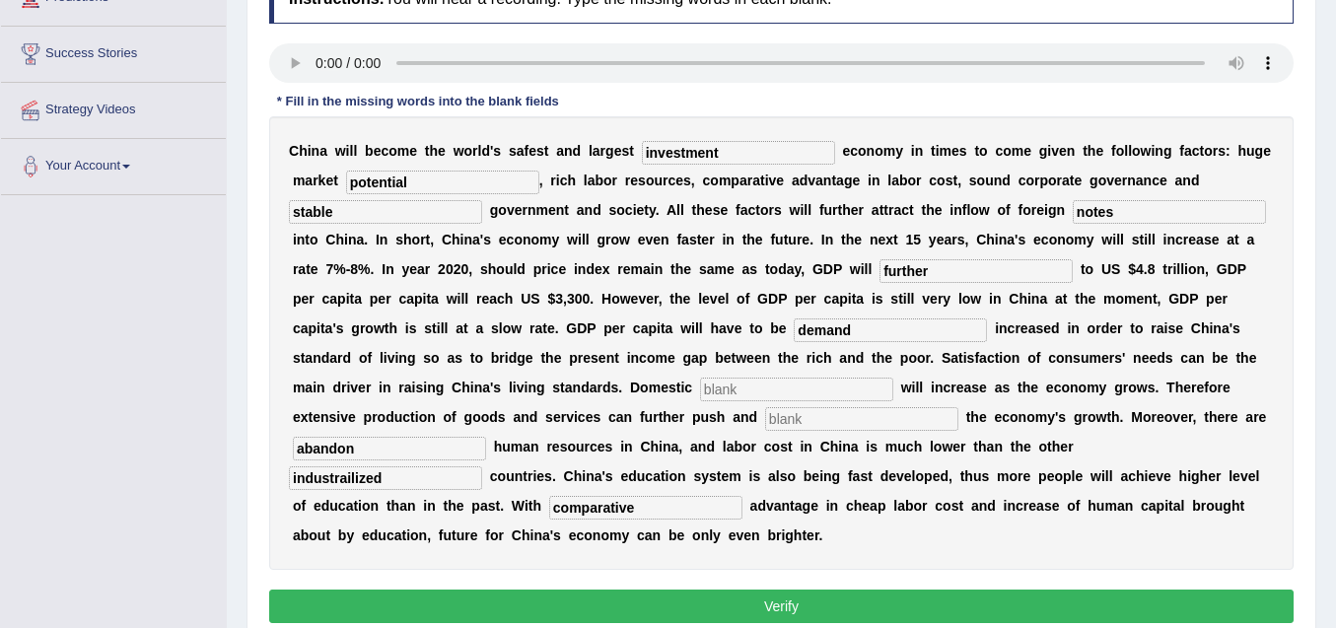
type input "demand"
click at [742, 394] on input "text" at bounding box center [796, 390] width 193 height 24
drag, startPoint x: 1126, startPoint y: 211, endPoint x: 1072, endPoint y: 219, distance: 54.8
click at [1072, 219] on div "C h i n a w i l l b e c o m e t h e w o r l d ' s s a f e s t a n d l a r g e s…" at bounding box center [781, 342] width 1024 height 453
type input "capital"
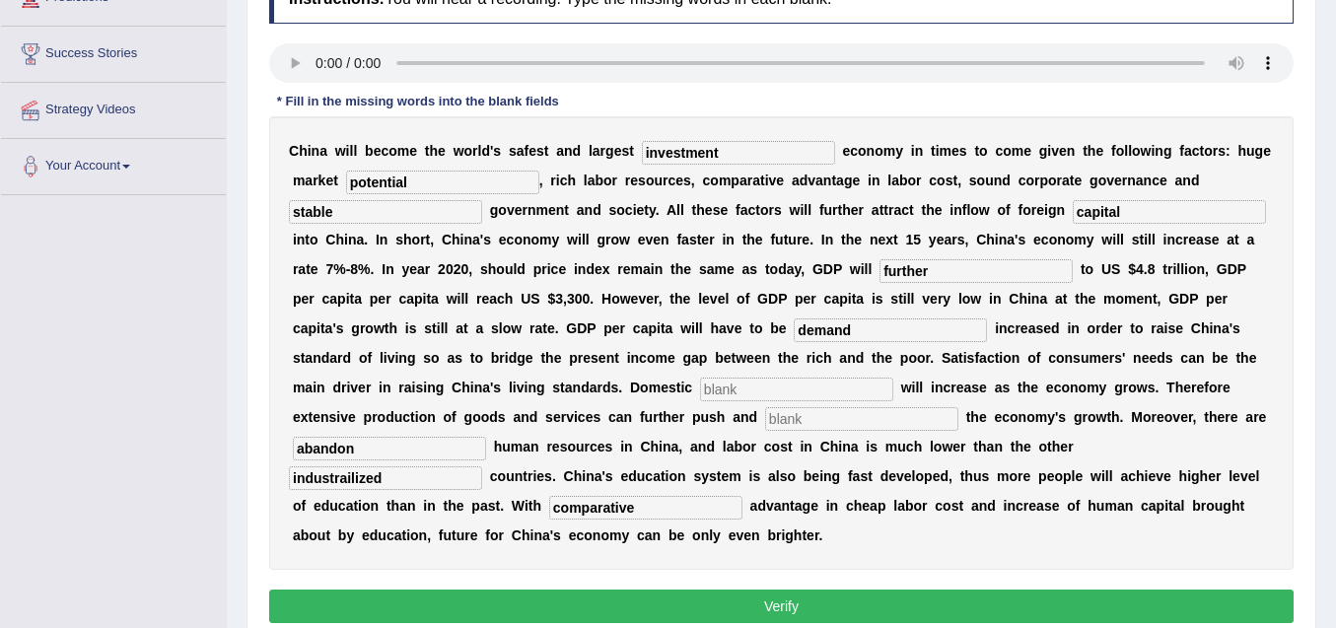
drag, startPoint x: 932, startPoint y: 271, endPoint x: 915, endPoint y: 271, distance: 16.8
click at [915, 271] on input "further" at bounding box center [975, 271] width 193 height 24
click at [939, 265] on input "erfurth" at bounding box center [975, 271] width 193 height 24
drag, startPoint x: 941, startPoint y: 267, endPoint x: 882, endPoint y: 267, distance: 59.1
click at [882, 267] on input "erfurth" at bounding box center [975, 271] width 193 height 24
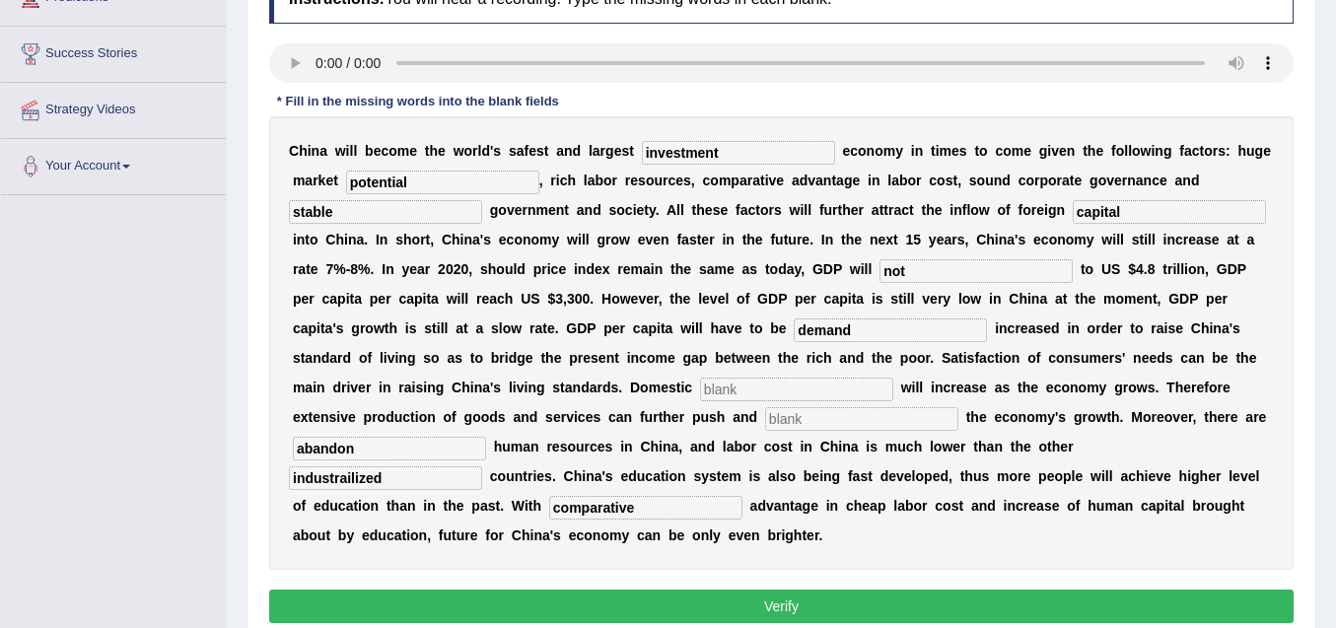
type input "not"
drag, startPoint x: 865, startPoint y: 329, endPoint x: 792, endPoint y: 327, distance: 73.0
click at [793, 327] on div "C h i n a w i l l b e c o m e t h e w o r l d ' s s a f e s t a n d l a r g e s…" at bounding box center [781, 342] width 1024 height 453
type input "further"
click at [736, 388] on input "text" at bounding box center [796, 390] width 193 height 24
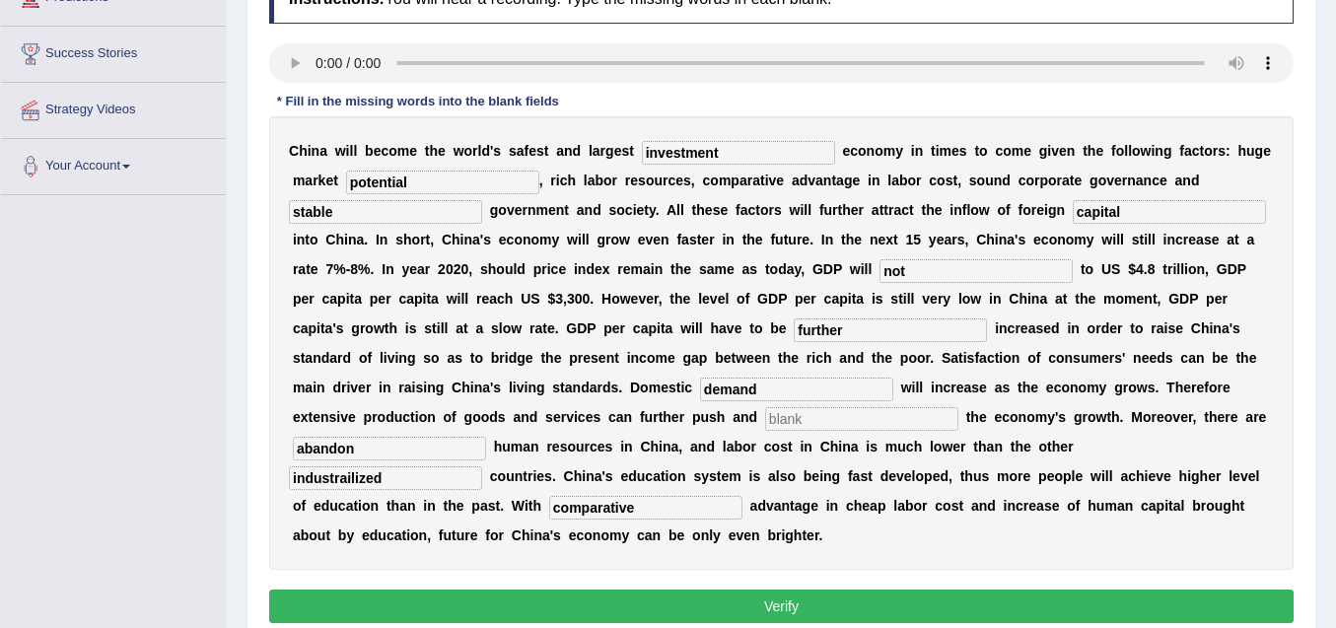
type input "demand"
click at [800, 420] on input "text" at bounding box center [861, 419] width 193 height 24
type input "sustain"
click at [773, 609] on button "Verify" at bounding box center [781, 607] width 1024 height 34
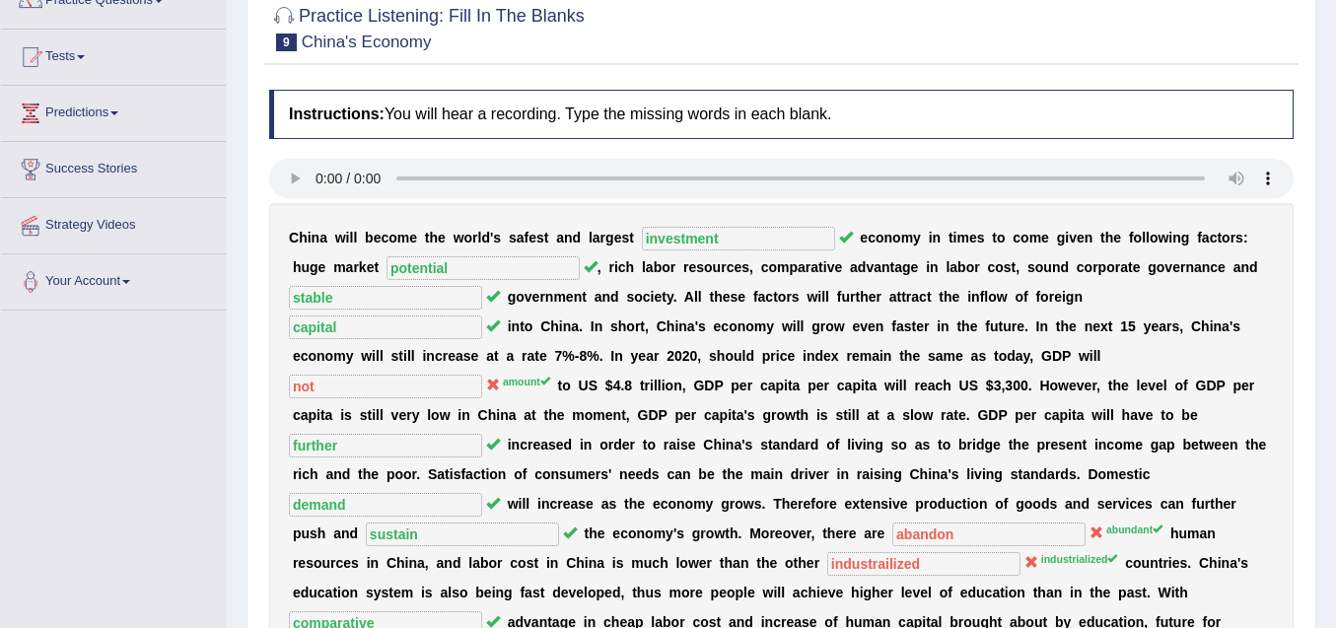
scroll to position [0, 0]
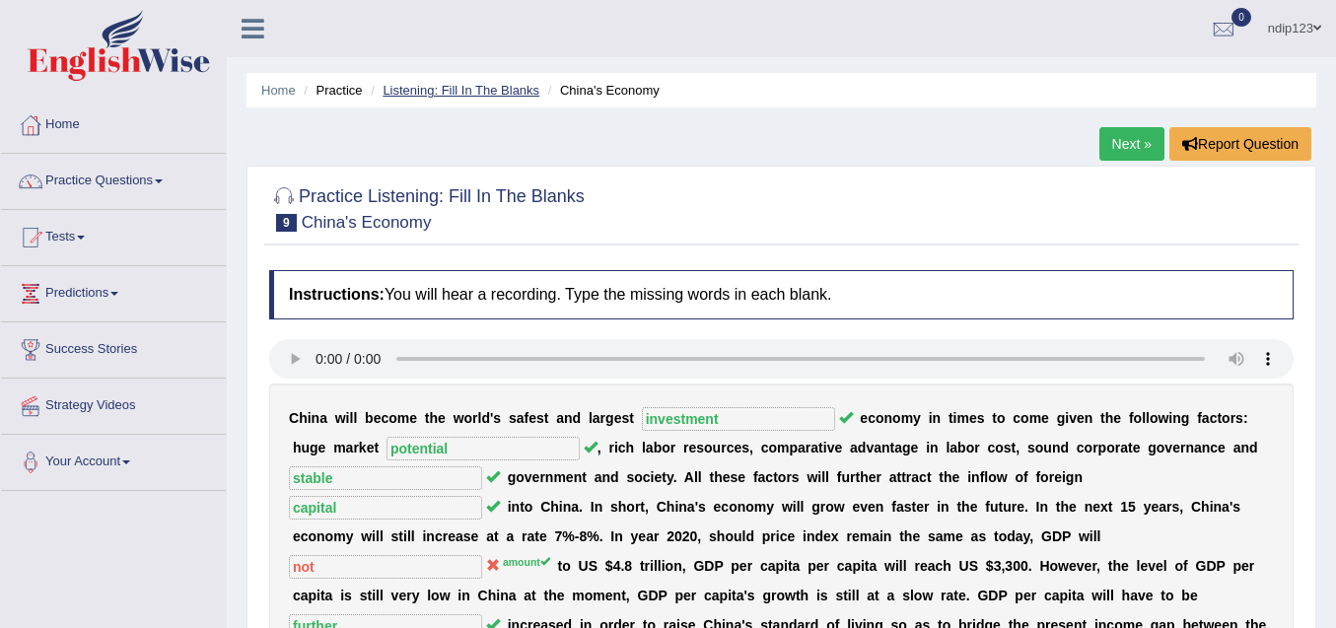
click at [453, 90] on link "Listening: Fill In The Blanks" at bounding box center [460, 90] width 157 height 15
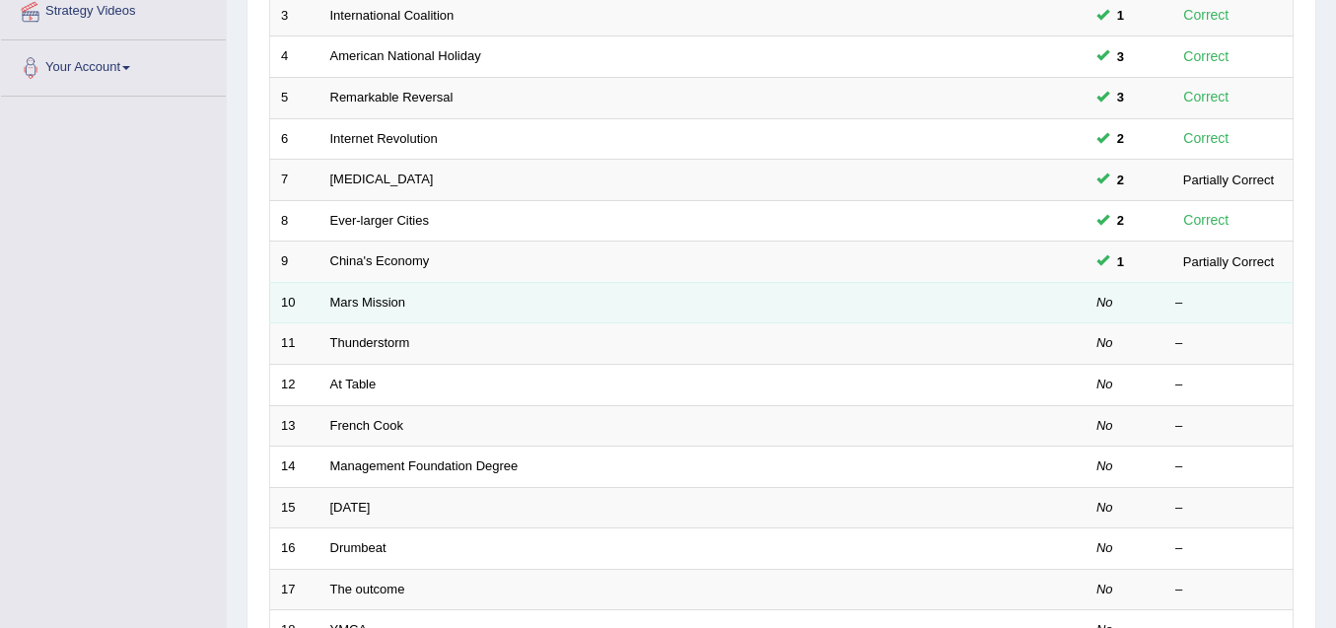
scroll to position [394, 0]
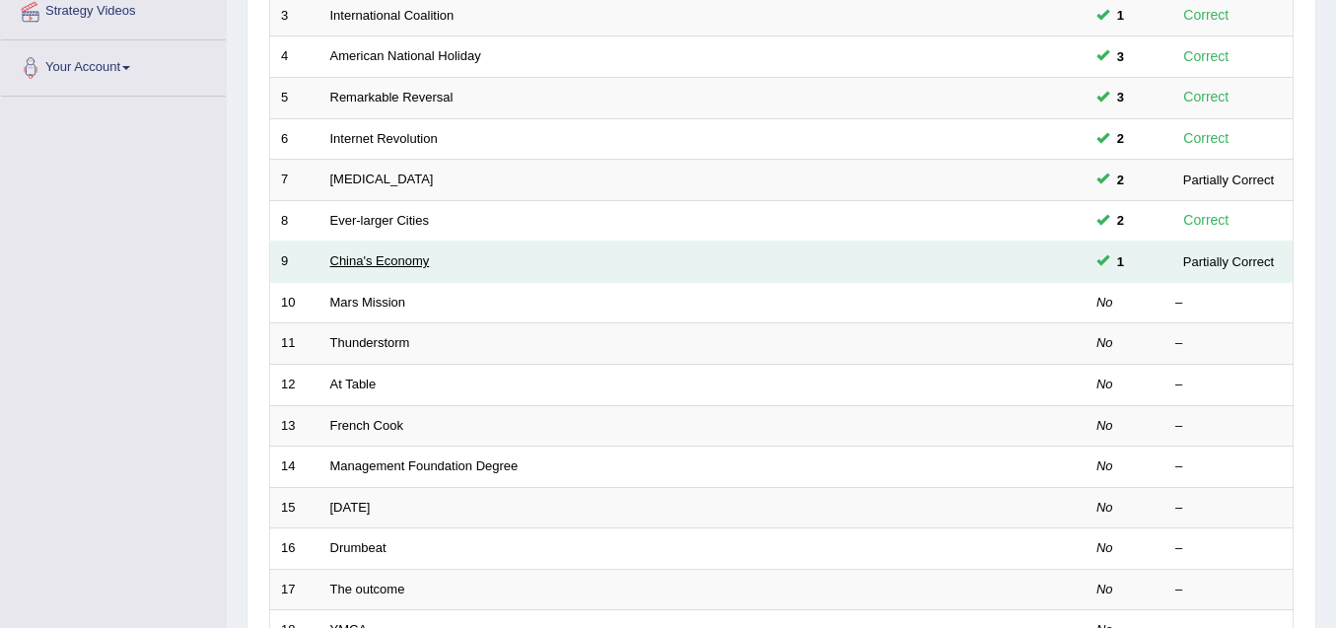
click at [367, 259] on link "China's Economy" at bounding box center [380, 260] width 100 height 15
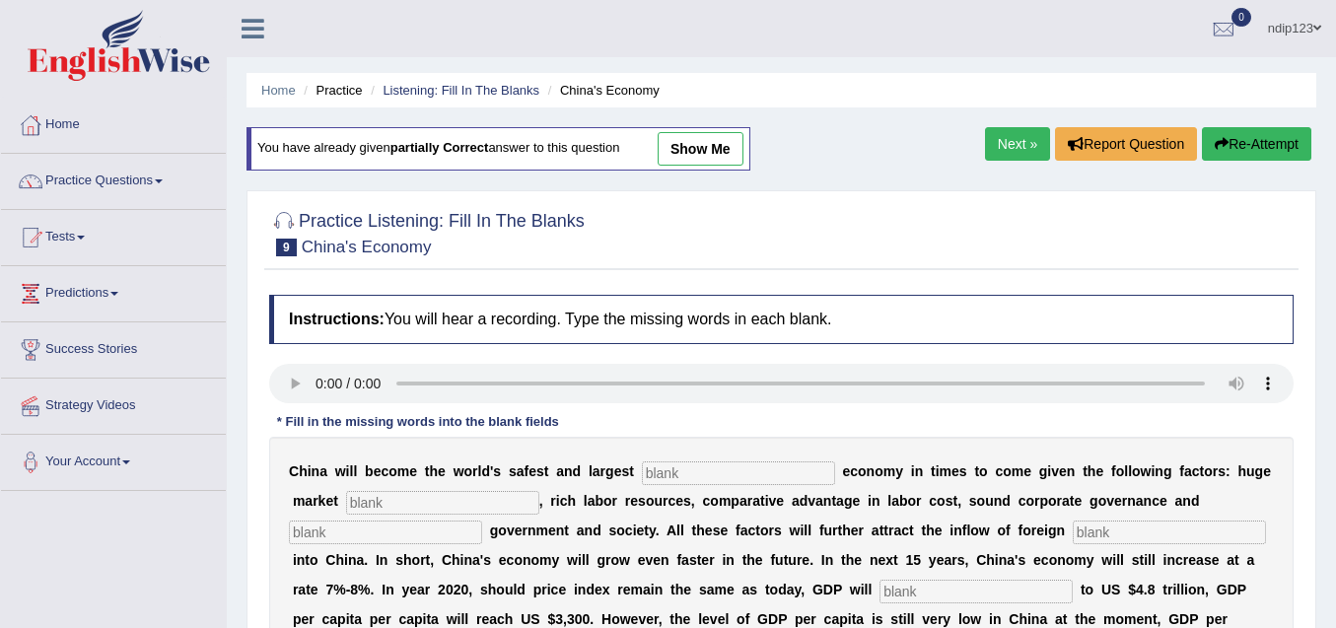
click at [690, 470] on input "text" at bounding box center [738, 473] width 193 height 24
type input "investment"
click at [436, 499] on input "text" at bounding box center [442, 503] width 193 height 24
type input "potential"
click at [410, 532] on input "text" at bounding box center [385, 533] width 193 height 24
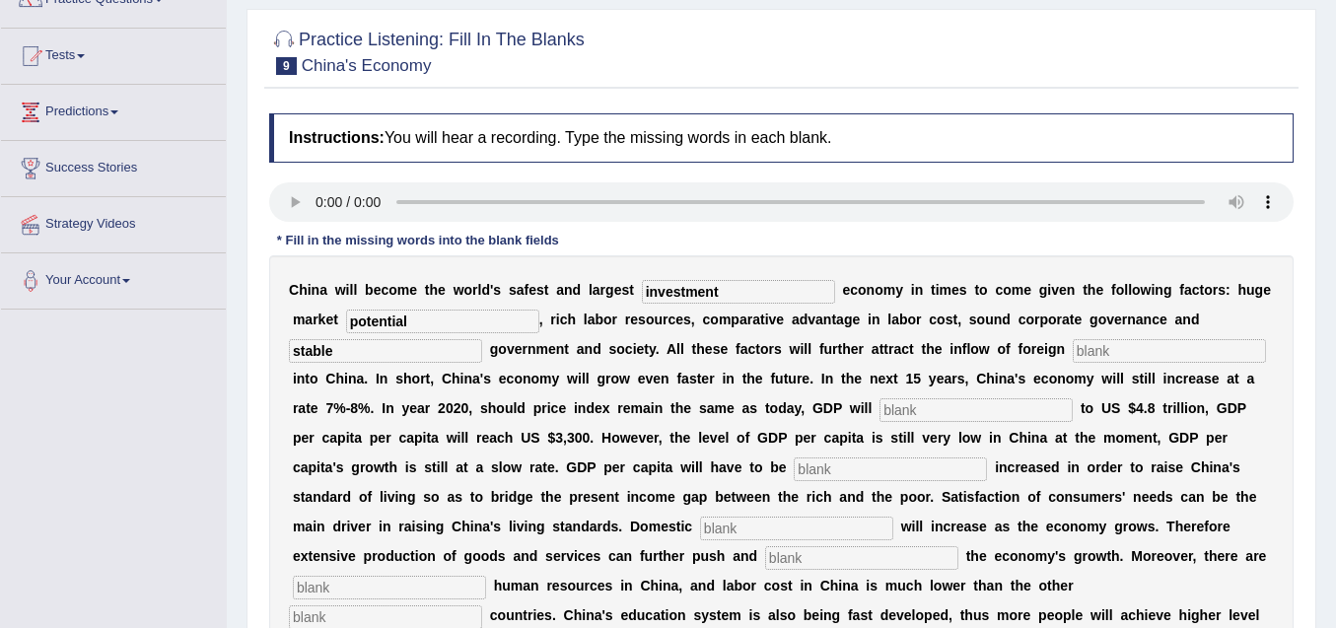
scroll to position [197, 0]
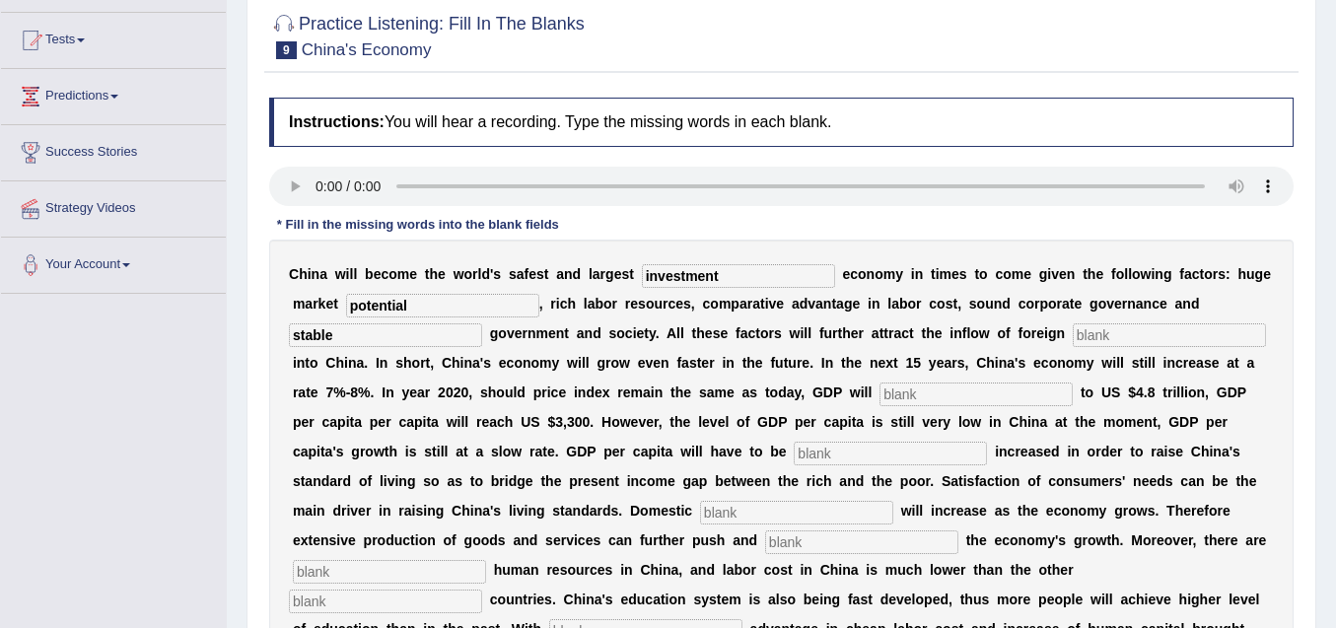
type input "stable"
click at [1102, 334] on input "text" at bounding box center [1169, 335] width 193 height 24
type input "capital"
click at [961, 395] on input "text" at bounding box center [975, 394] width 193 height 24
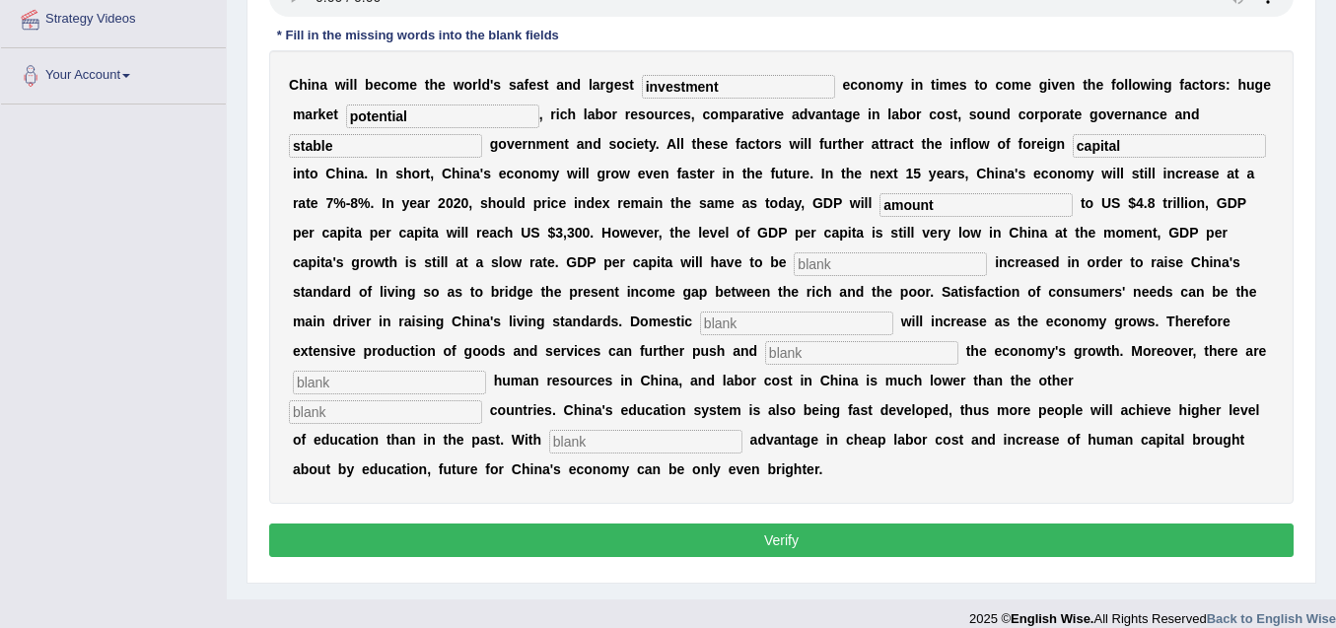
scroll to position [394, 0]
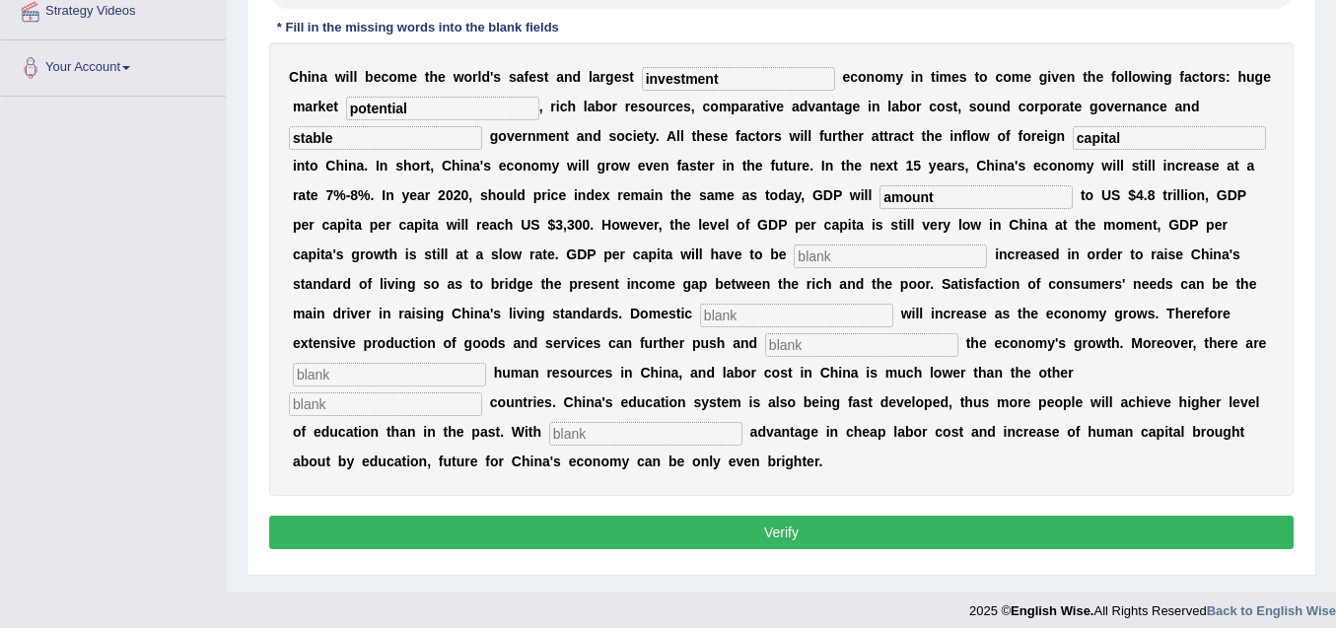
type input "amount"
click at [819, 255] on input "text" at bounding box center [890, 256] width 193 height 24
type input "further"
click at [755, 315] on input "text" at bounding box center [796, 316] width 193 height 24
type input "sustain"
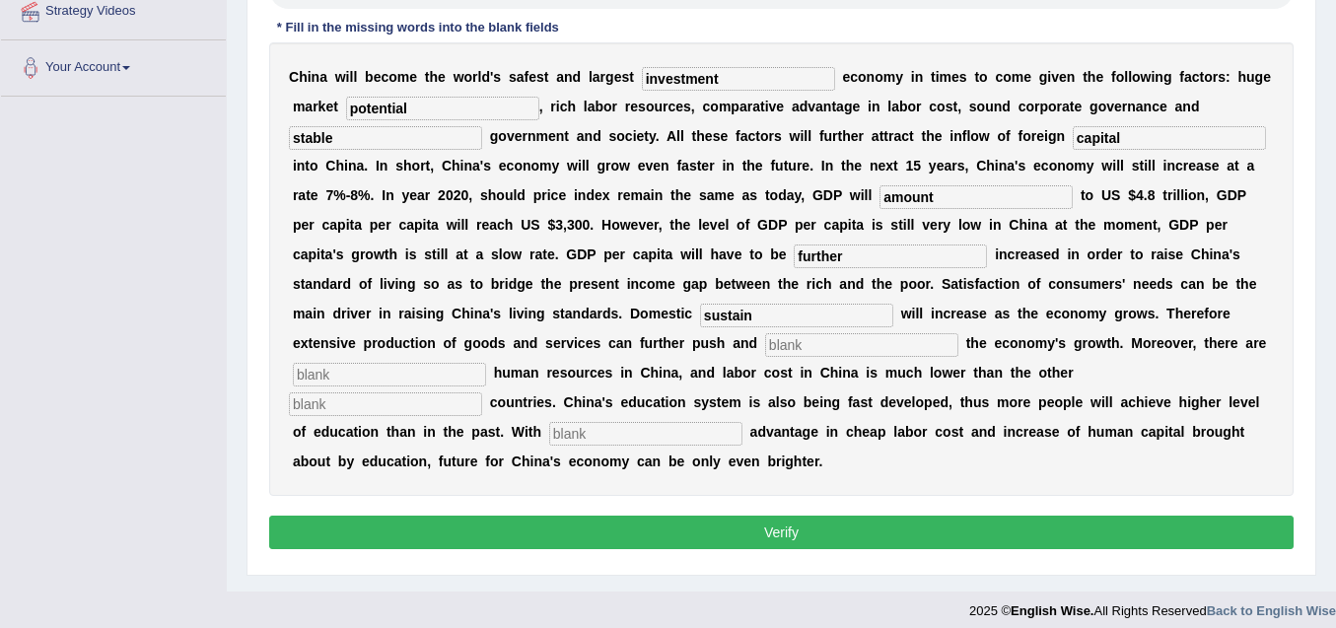
click at [832, 350] on input "text" at bounding box center [861, 345] width 193 height 24
click at [785, 341] on input "text" at bounding box center [861, 345] width 193 height 24
type input "sustain"
drag, startPoint x: 756, startPoint y: 314, endPoint x: 694, endPoint y: 327, distance: 63.4
click at [694, 327] on div "C h i n a w i l l b e c o m e t h e w o r l d ' s s a f e s t a n d l a r g e s…" at bounding box center [781, 268] width 1024 height 453
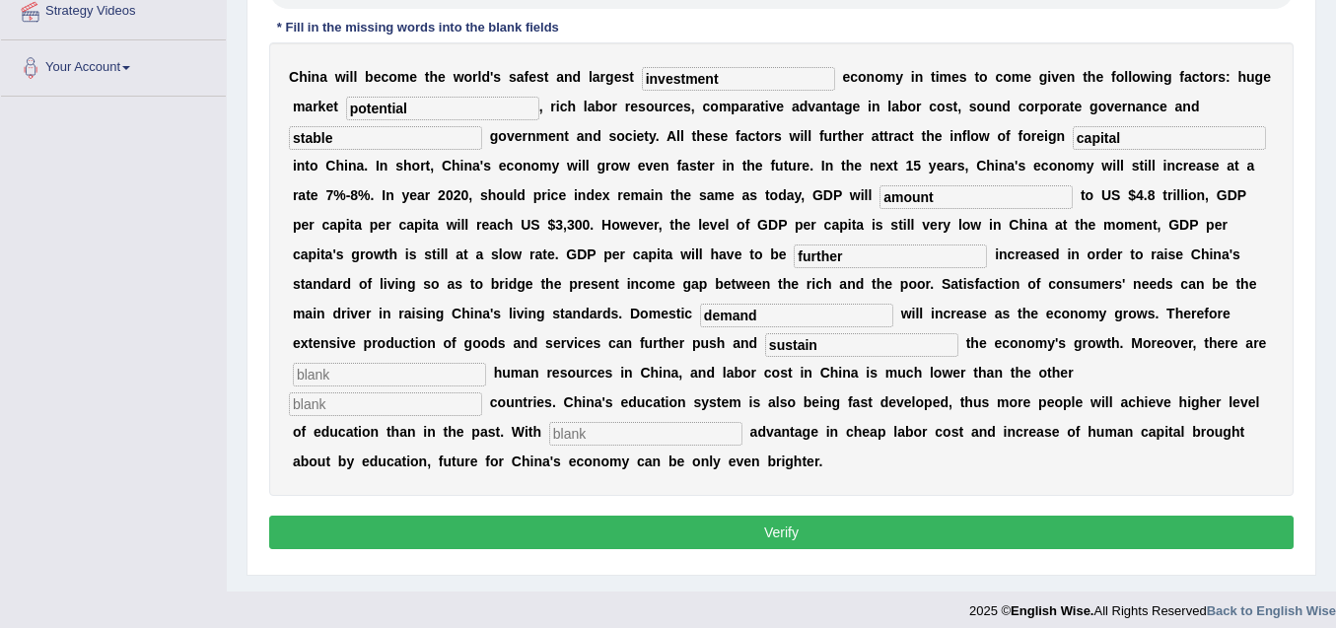
type input "demand"
click at [429, 377] on input "text" at bounding box center [389, 375] width 193 height 24
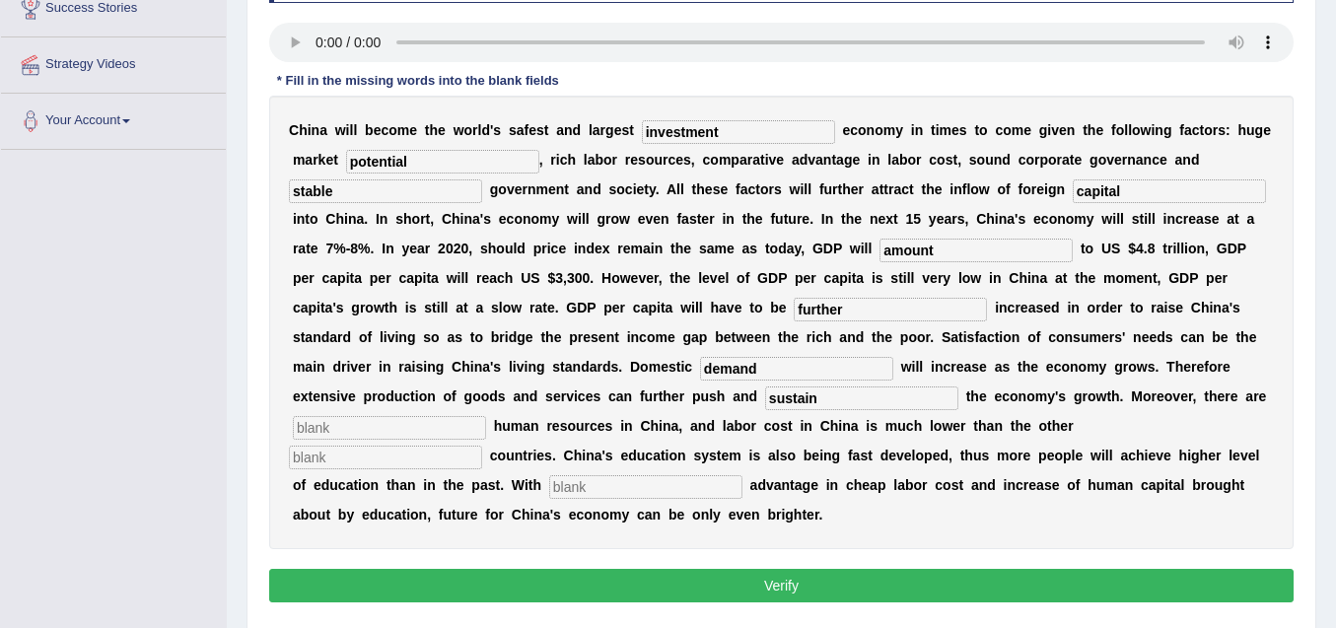
scroll to position [296, 0]
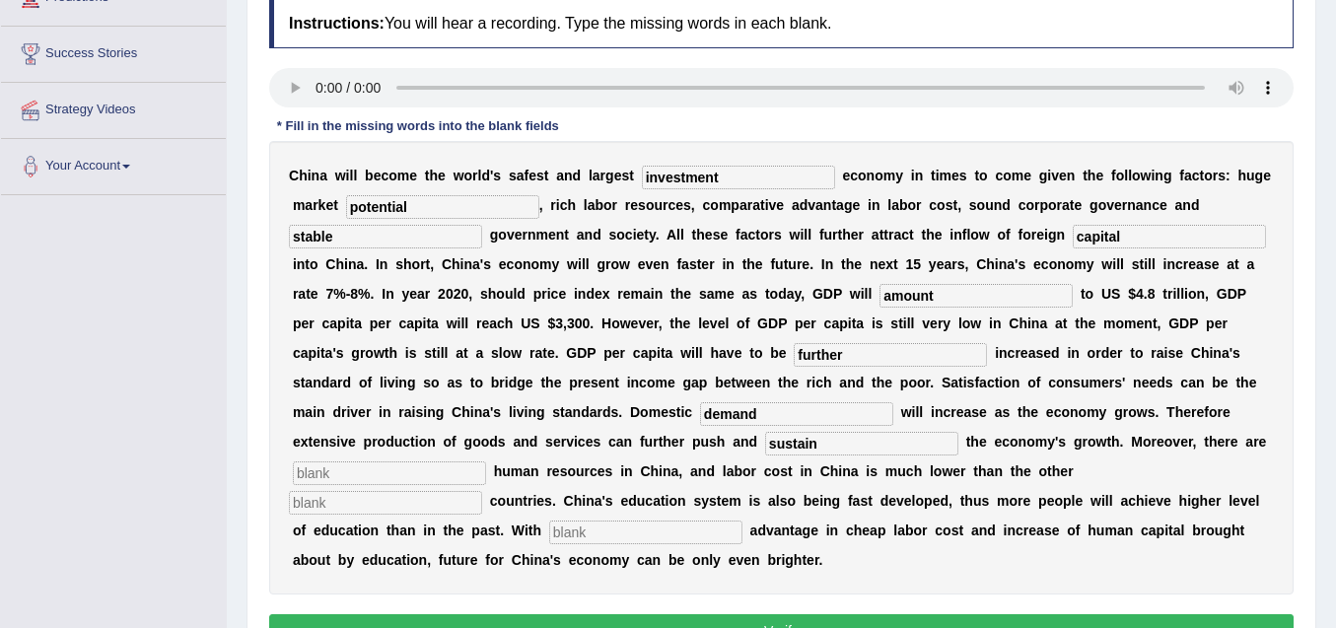
click at [661, 530] on input "text" at bounding box center [645, 533] width 193 height 24
type input "comparative"
click at [405, 500] on input "text" at bounding box center [385, 503] width 193 height 24
type input "industrialized"
click at [357, 467] on input "text" at bounding box center [389, 473] width 193 height 24
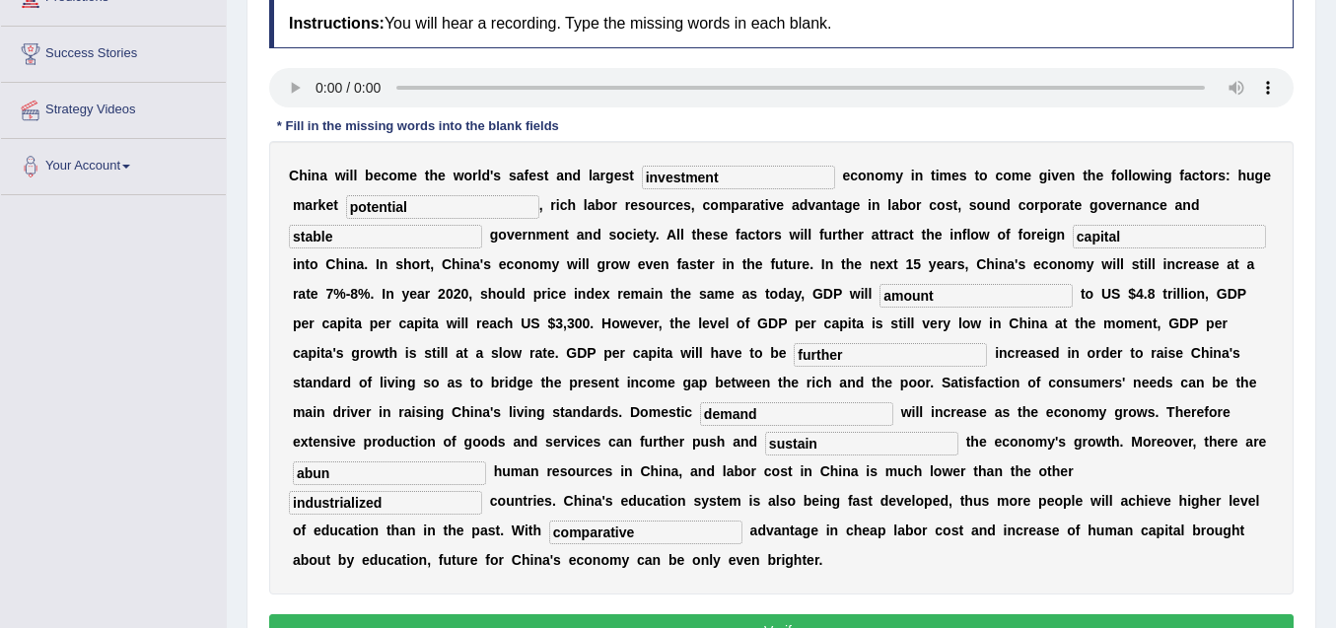
click at [382, 473] on input "abun" at bounding box center [389, 473] width 193 height 24
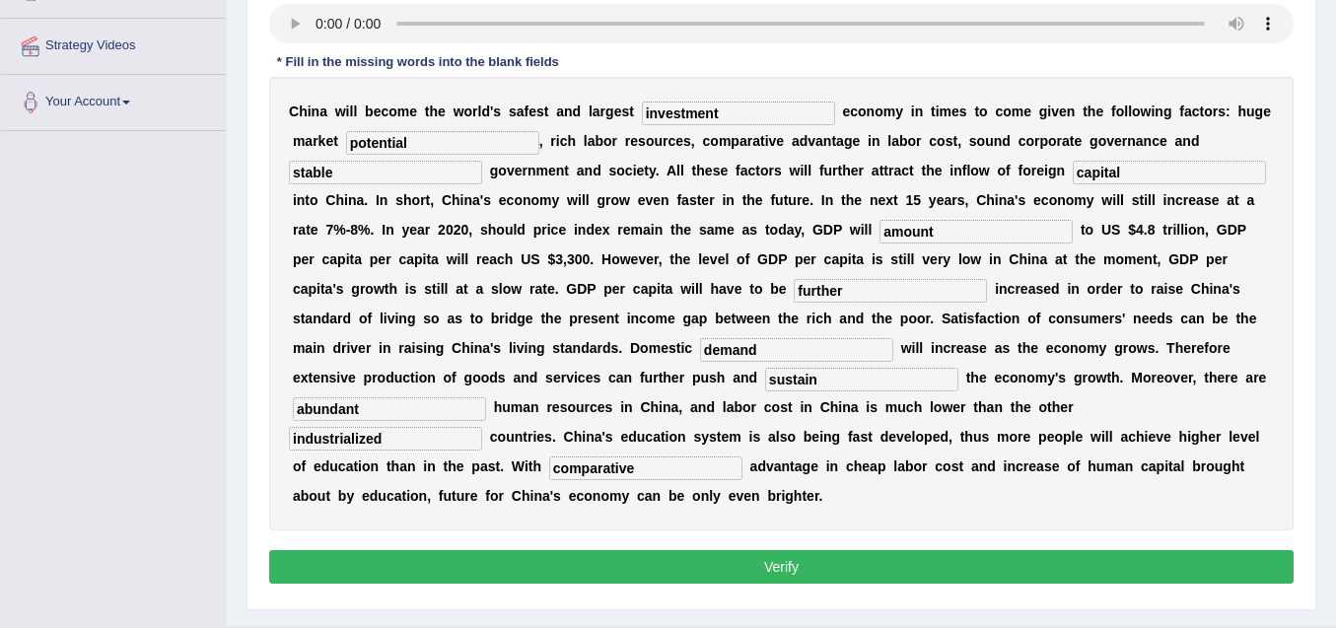
scroll to position [394, 0]
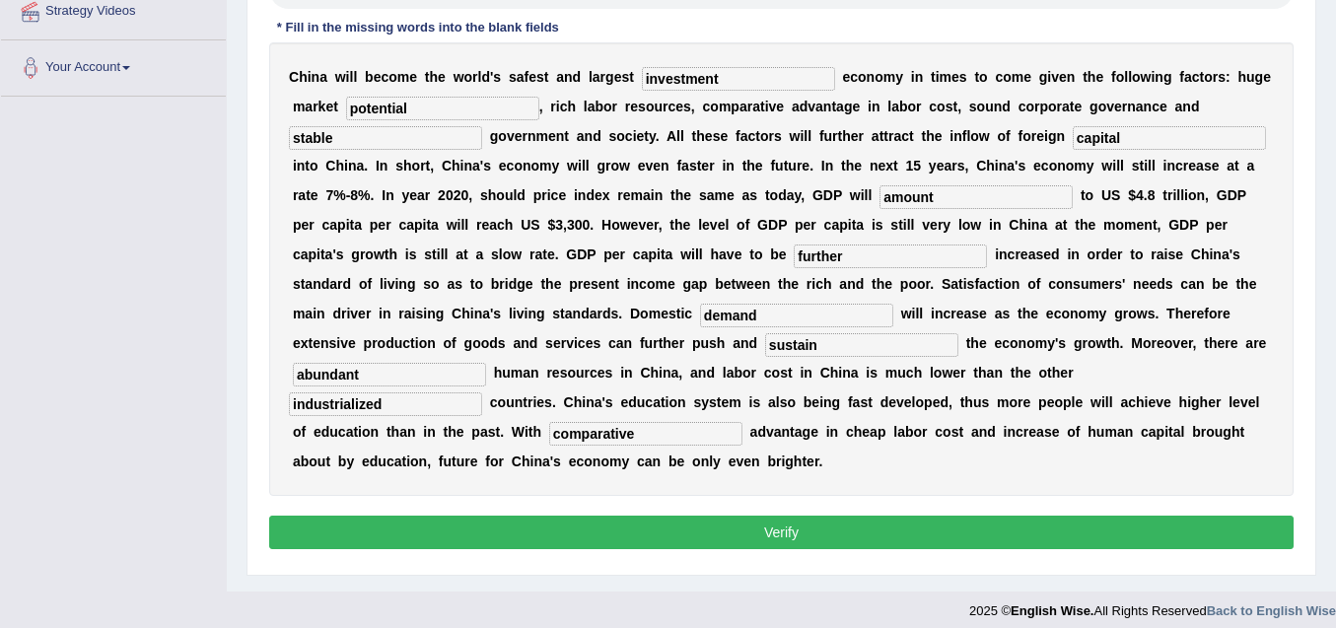
type input "abundant"
click at [794, 528] on button "Verify" at bounding box center [781, 533] width 1024 height 34
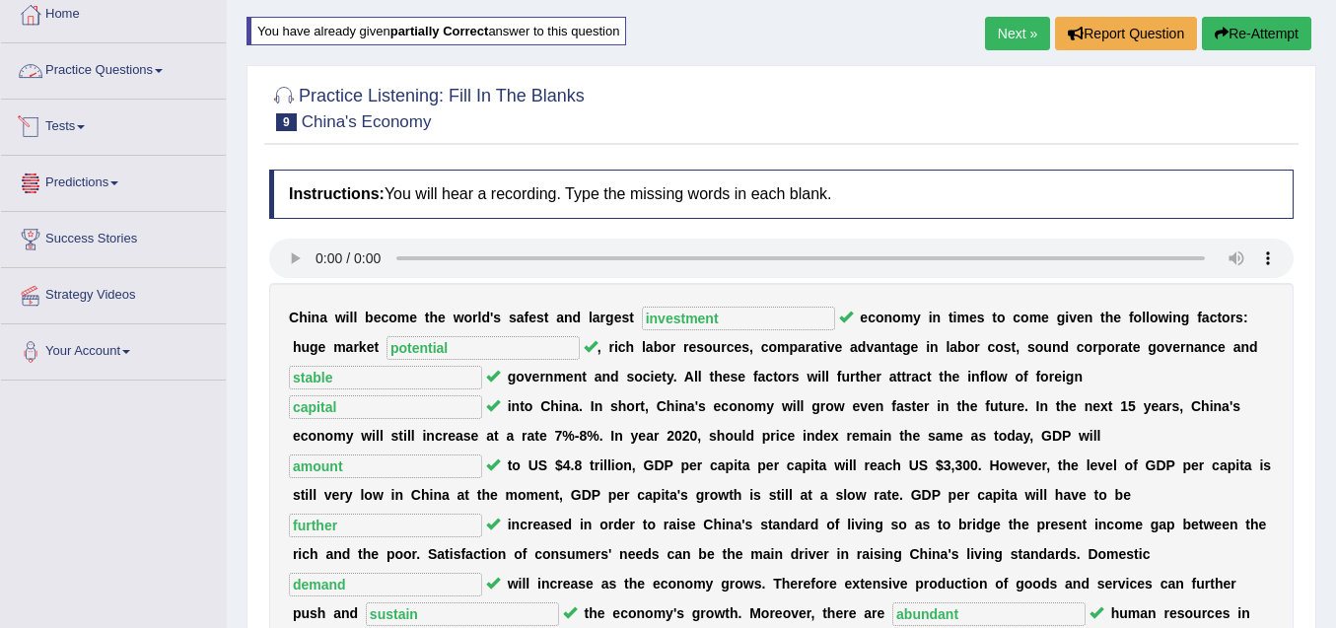
scroll to position [0, 0]
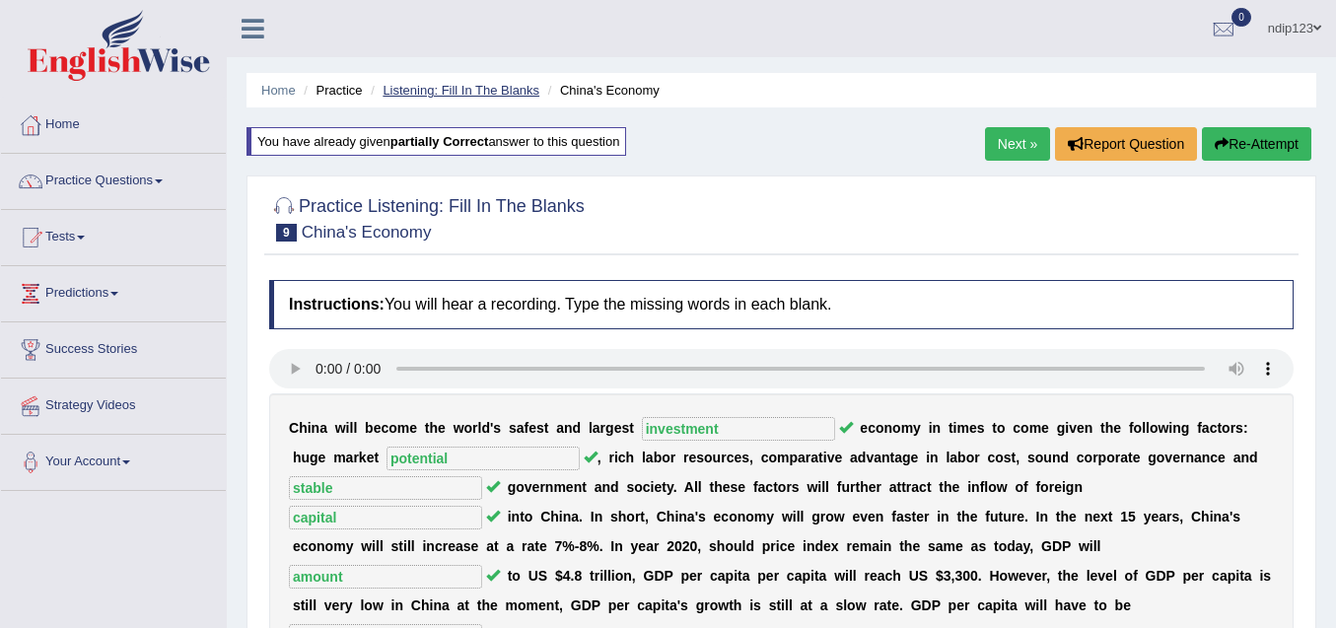
click at [456, 92] on link "Listening: Fill In The Blanks" at bounding box center [460, 90] width 157 height 15
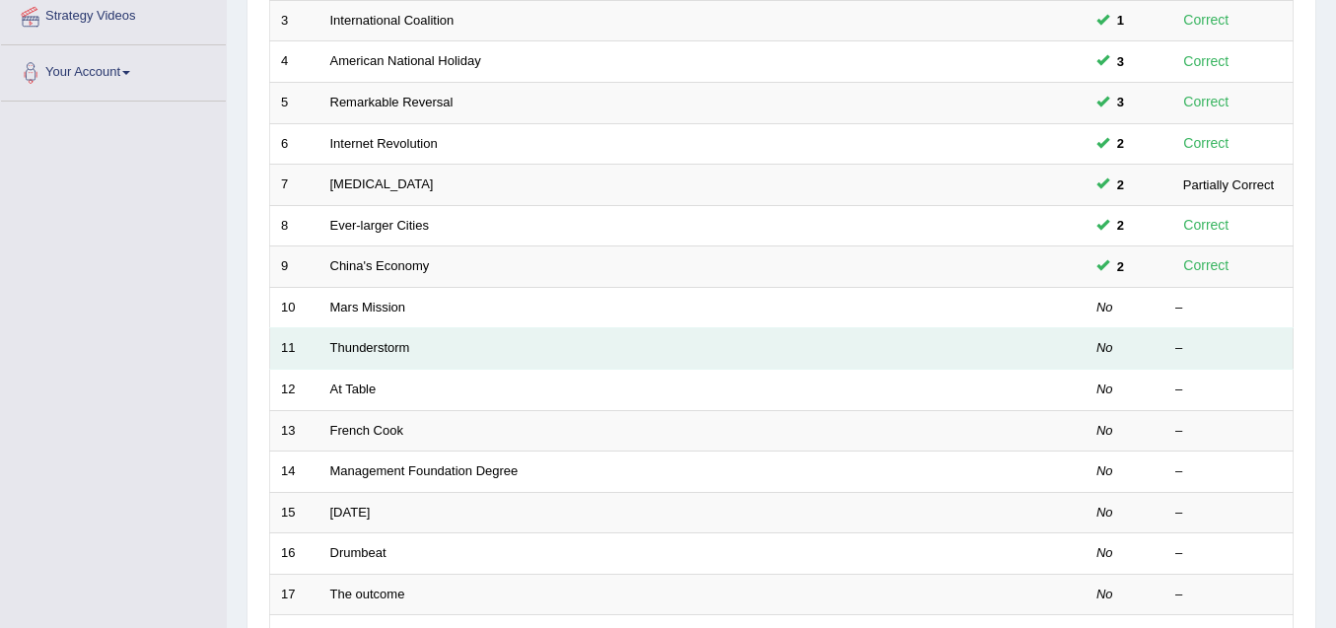
scroll to position [394, 0]
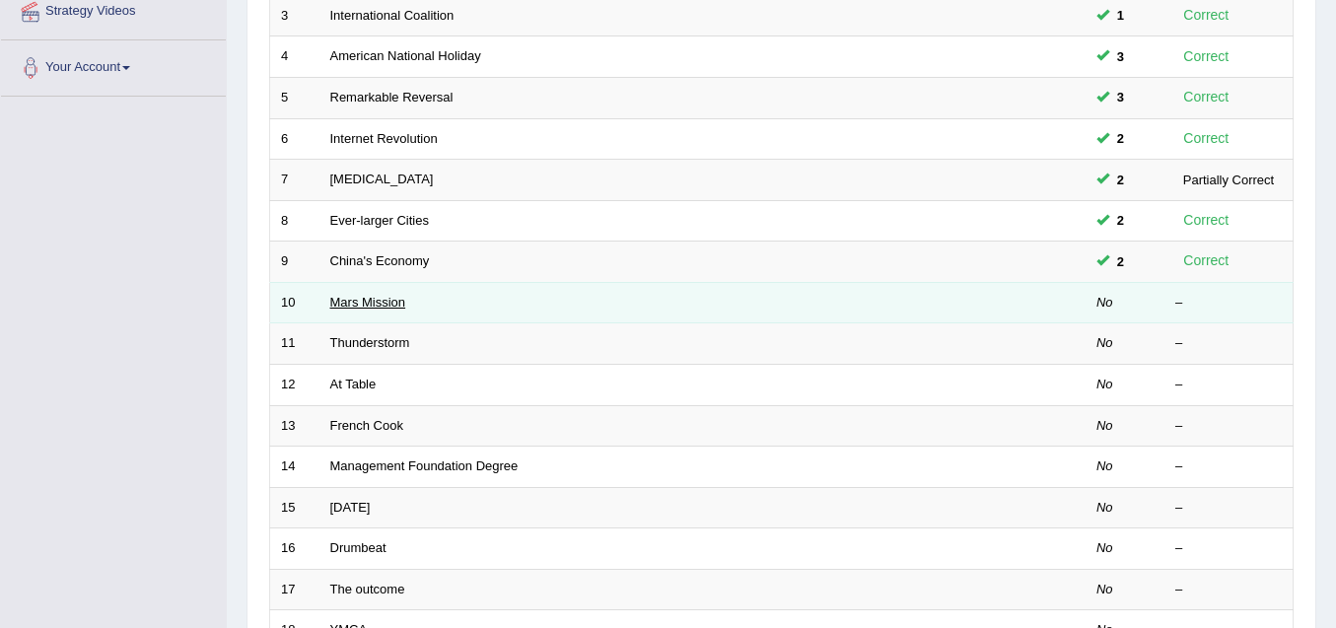
click at [382, 299] on link "Mars Mission" at bounding box center [368, 302] width 76 height 15
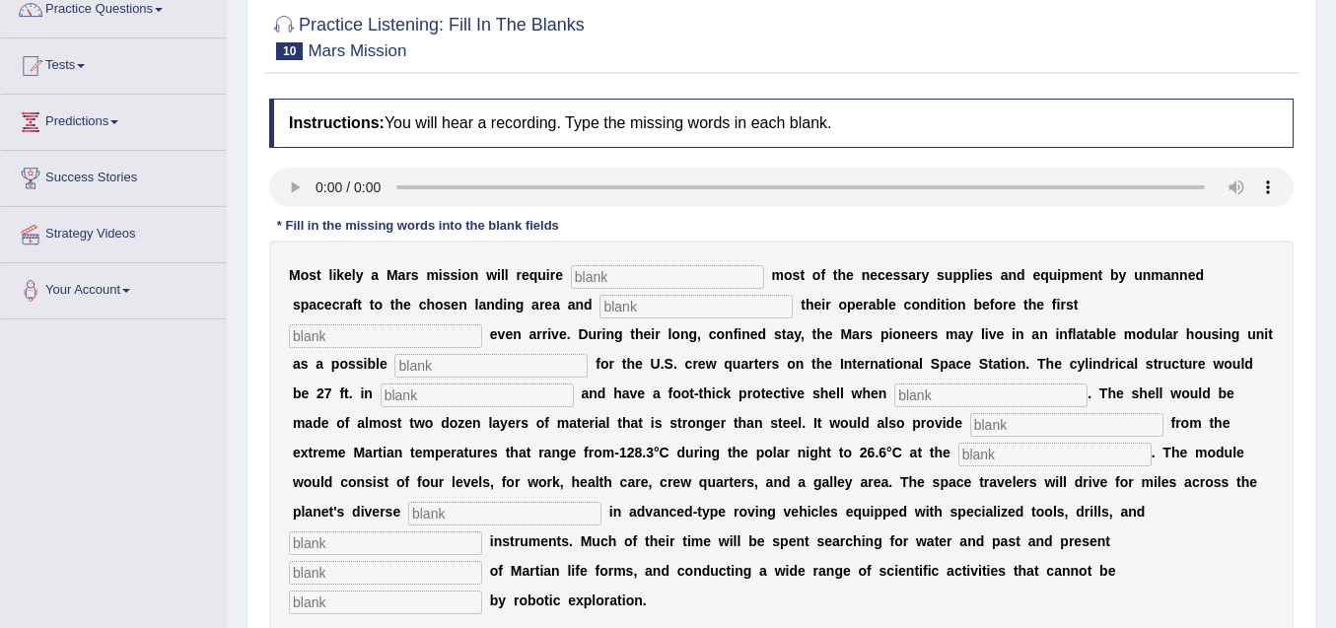
scroll to position [197, 0]
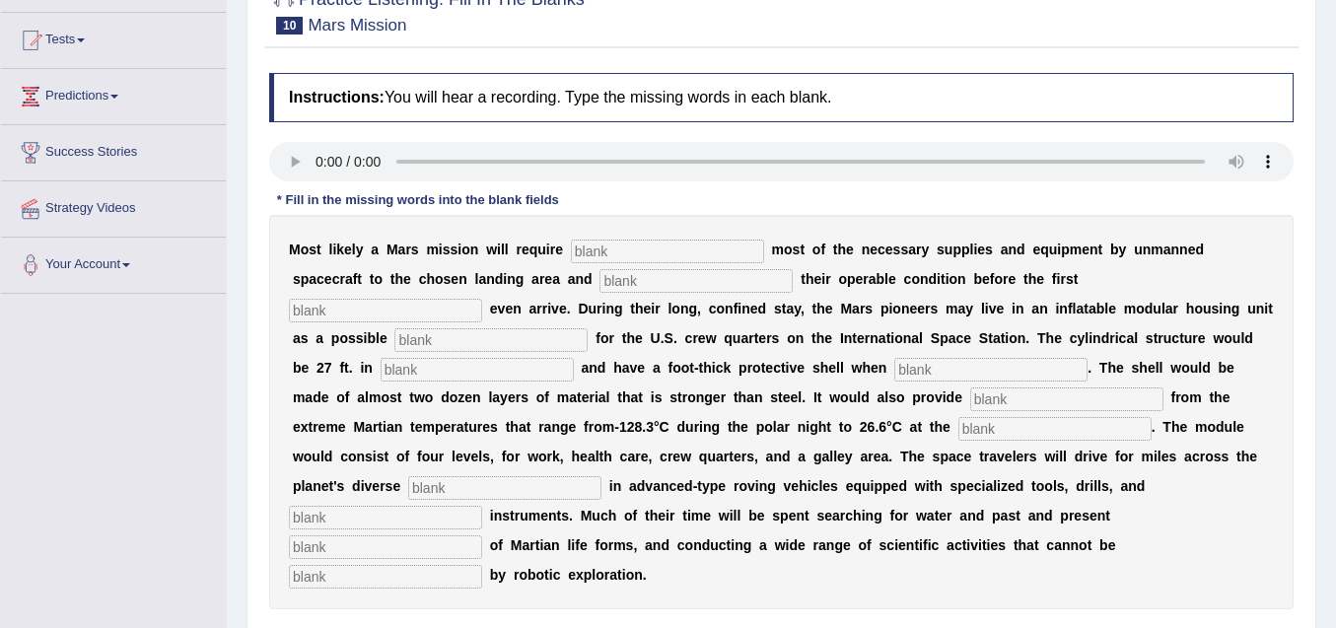
click at [651, 252] on input "text" at bounding box center [667, 252] width 193 height 24
type input "transporting"
click at [664, 287] on input "text" at bounding box center [695, 281] width 193 height 24
type input "confirming"
click at [403, 313] on input "text" at bounding box center [385, 311] width 193 height 24
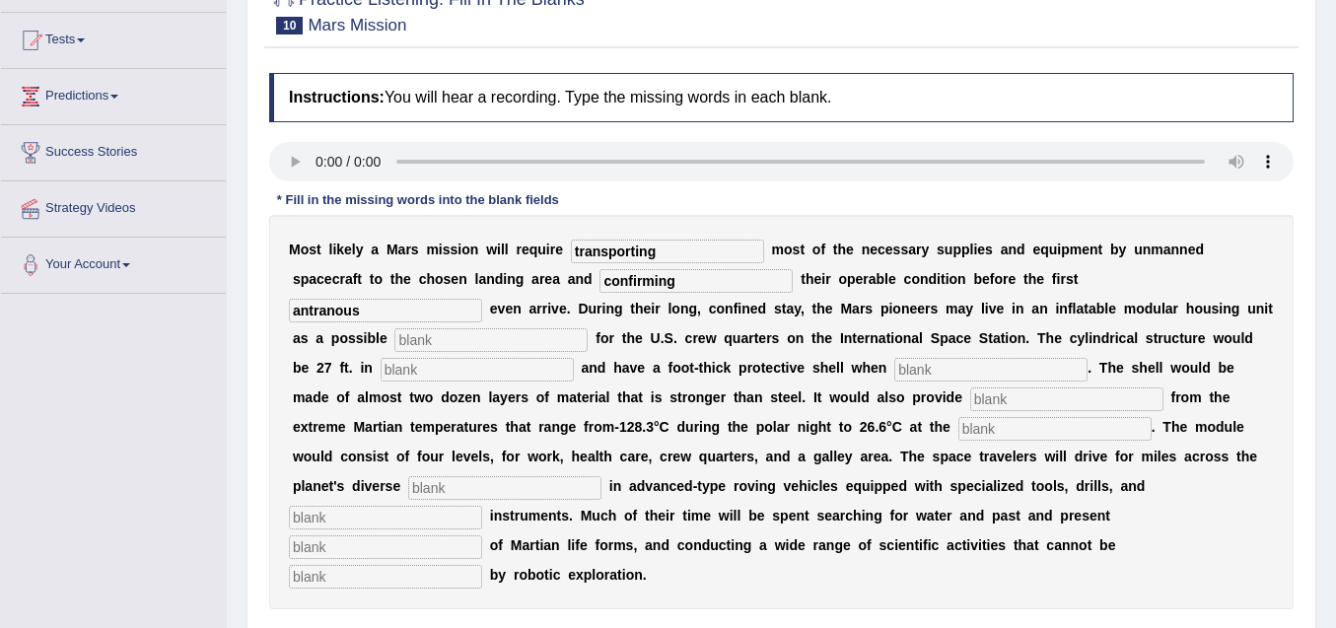
type input "antranous"
click at [459, 342] on input "text" at bounding box center [490, 340] width 193 height 24
type input "replacement"
click at [440, 365] on input "text" at bounding box center [477, 370] width 193 height 24
type input "diameter"
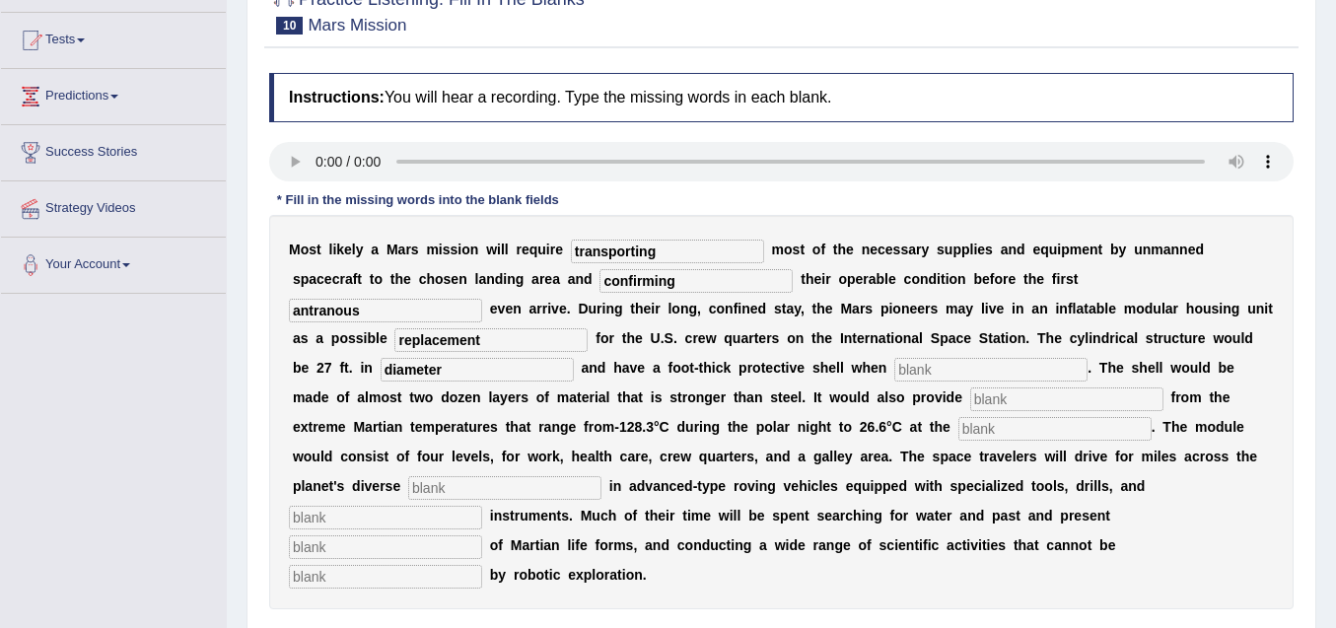
click at [1008, 372] on input "text" at bounding box center [990, 370] width 193 height 24
type input "inflated"
click at [990, 397] on input "text" at bounding box center [1066, 399] width 193 height 24
type input "equator"
click at [988, 428] on input "text" at bounding box center [1054, 429] width 193 height 24
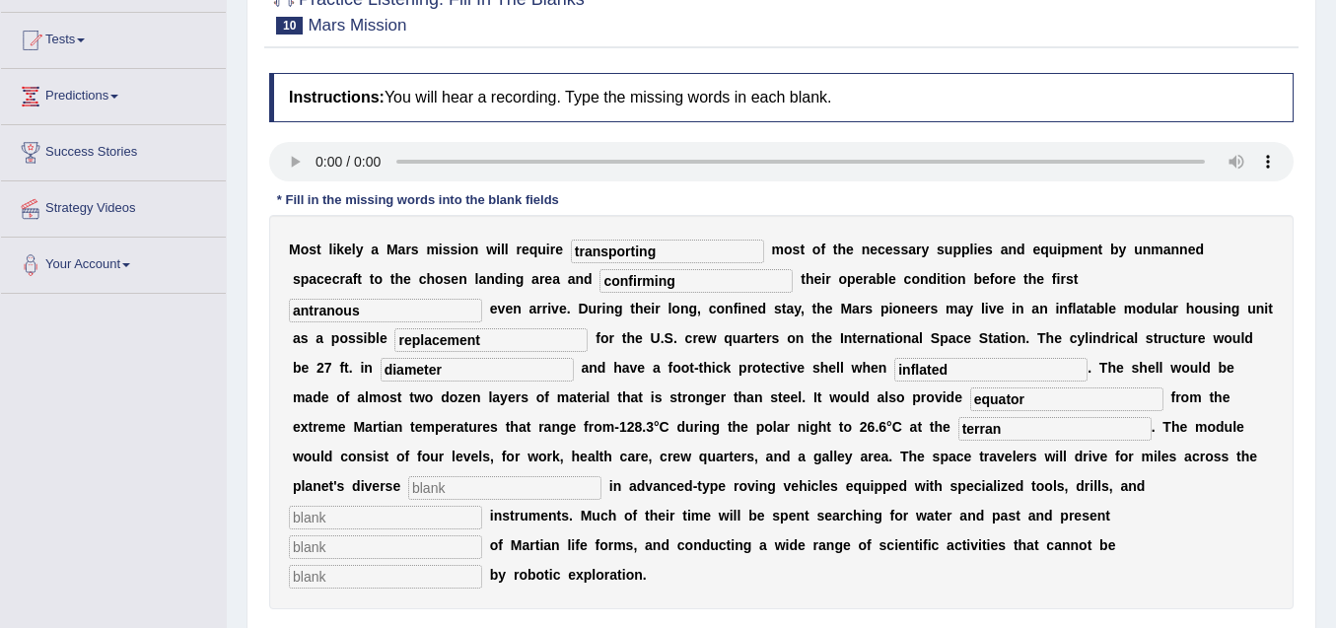
type input "terran"
click at [477, 483] on input "text" at bounding box center [504, 488] width 193 height 24
type input "analytical"
click at [426, 514] on input "text" at bounding box center [385, 518] width 193 height 24
type input "evidence"
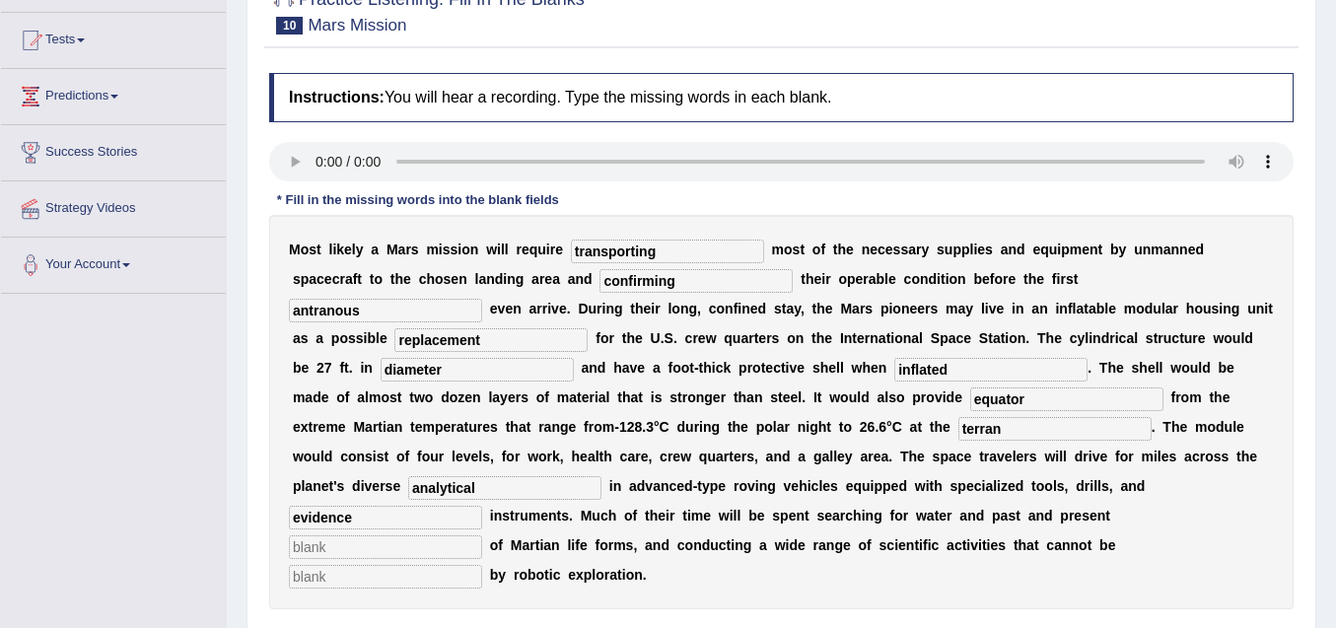
click at [333, 582] on input "text" at bounding box center [385, 577] width 193 height 24
click at [312, 308] on input "antranous" at bounding box center [385, 311] width 193 height 24
click at [307, 306] on input "antranous" at bounding box center [385, 311] width 193 height 24
drag, startPoint x: 365, startPoint y: 310, endPoint x: 336, endPoint y: 306, distance: 28.9
click at [336, 306] on input "antranous" at bounding box center [385, 311] width 193 height 24
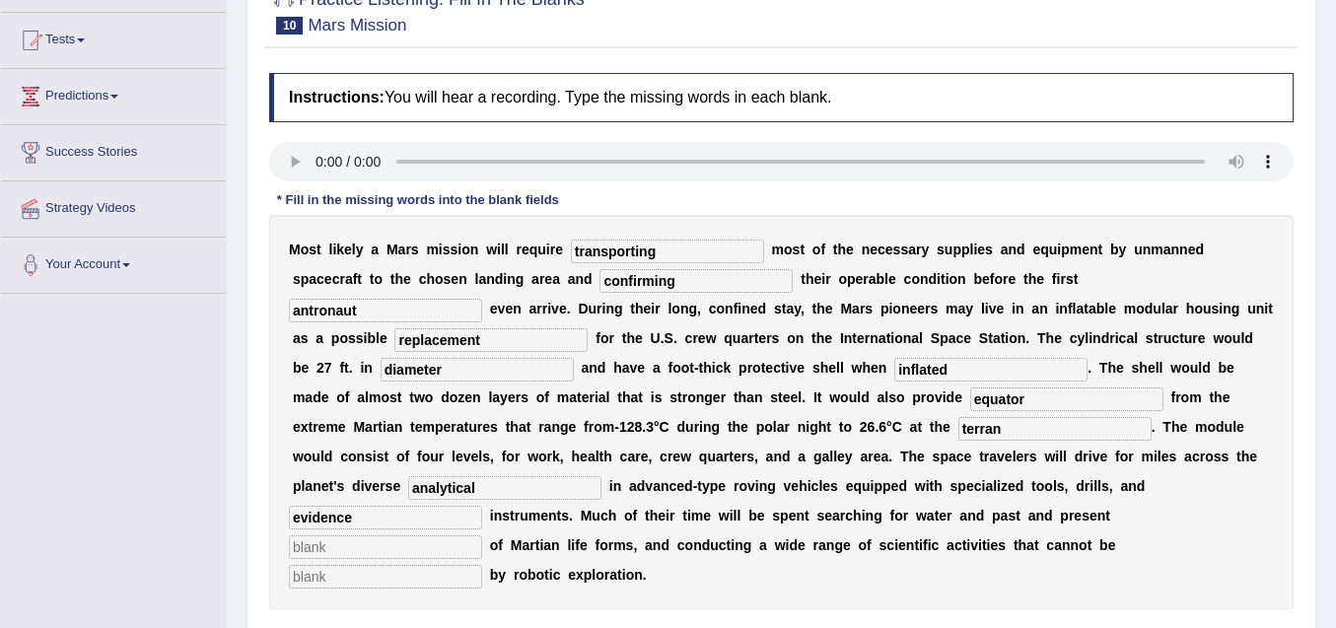
type input "antronaut"
drag, startPoint x: 1029, startPoint y: 398, endPoint x: 970, endPoint y: 396, distance: 59.2
click at [970, 396] on input "equator" at bounding box center [1066, 399] width 193 height 24
type input "insulation"
drag, startPoint x: 1003, startPoint y: 426, endPoint x: 953, endPoint y: 434, distance: 49.9
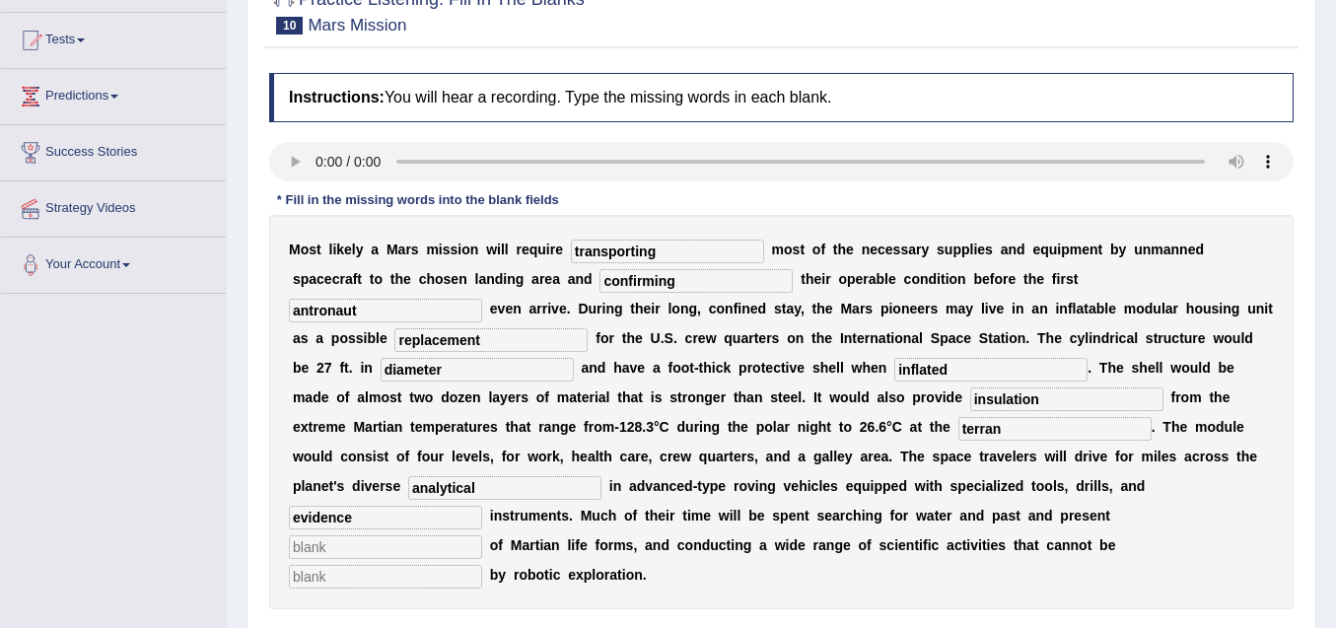
click at [953, 434] on div "M o s t l i k e l y a M a r s m i s s i o n w i l l r e q u i r e transporting …" at bounding box center [781, 412] width 1024 height 394
type input "equator"
drag, startPoint x: 472, startPoint y: 487, endPoint x: 411, endPoint y: 489, distance: 61.2
click at [411, 489] on input "analytical" at bounding box center [504, 488] width 193 height 24
click at [490, 485] on input "analytical" at bounding box center [504, 488] width 193 height 24
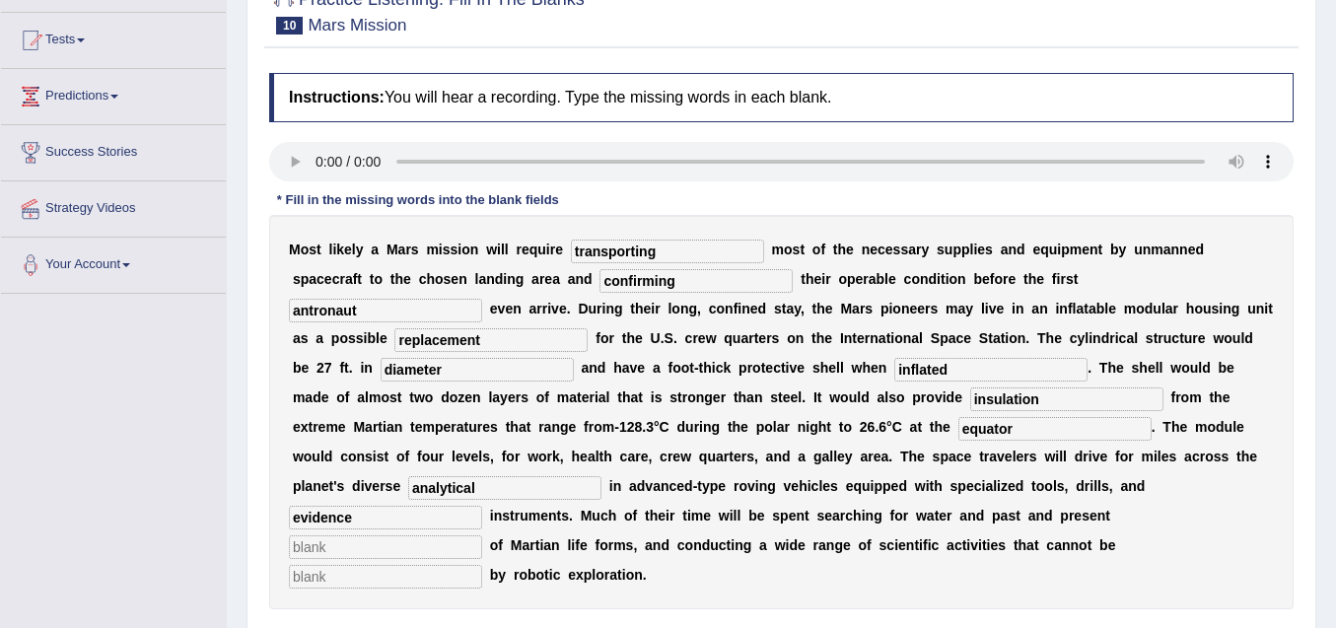
drag, startPoint x: 489, startPoint y: 489, endPoint x: 412, endPoint y: 483, distance: 77.1
click at [412, 483] on input "analytical" at bounding box center [504, 488] width 193 height 24
click at [498, 491] on input "analytical" at bounding box center [504, 488] width 193 height 24
click at [481, 491] on input "analytical" at bounding box center [504, 488] width 193 height 24
drag, startPoint x: 481, startPoint y: 488, endPoint x: 408, endPoint y: 483, distance: 73.1
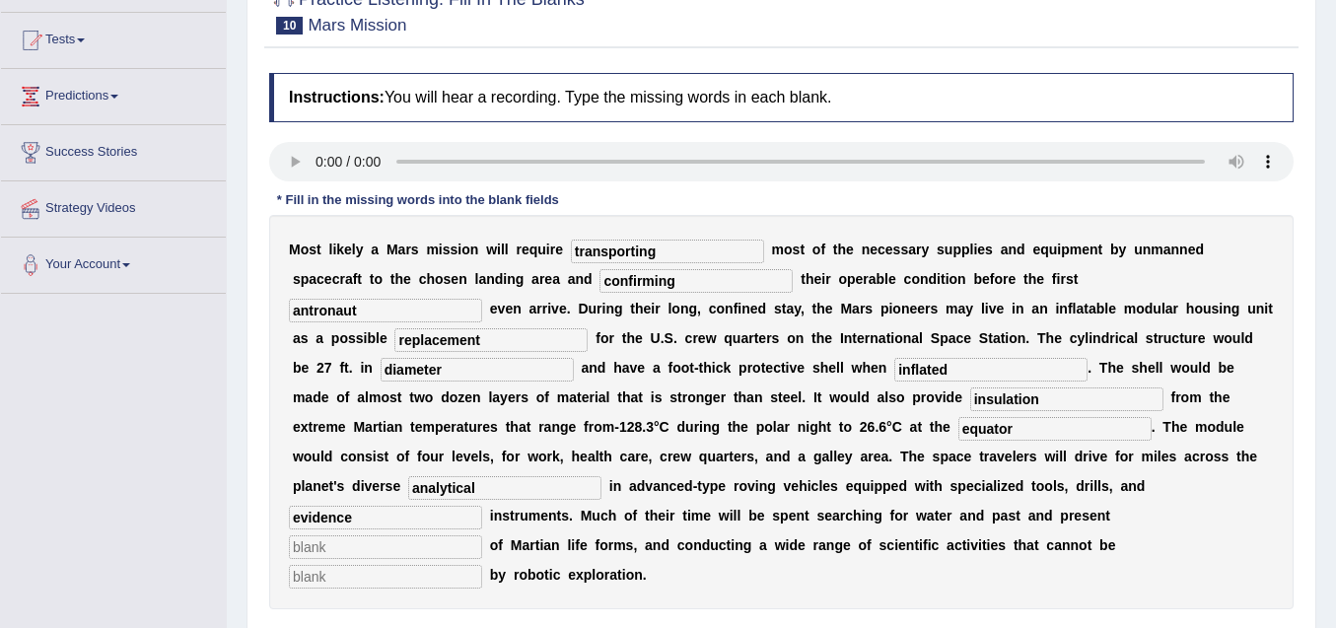
click at [408, 483] on input "analytical" at bounding box center [504, 488] width 193 height 24
drag, startPoint x: 353, startPoint y: 518, endPoint x: 287, endPoint y: 510, distance: 66.5
click at [287, 510] on div "M o s t l i k e l y a M a r s m i s s i o n w i l l r e q u i r e transporting …" at bounding box center [781, 412] width 1024 height 394
type input "analytical"
click at [478, 489] on input "analytical" at bounding box center [504, 488] width 193 height 24
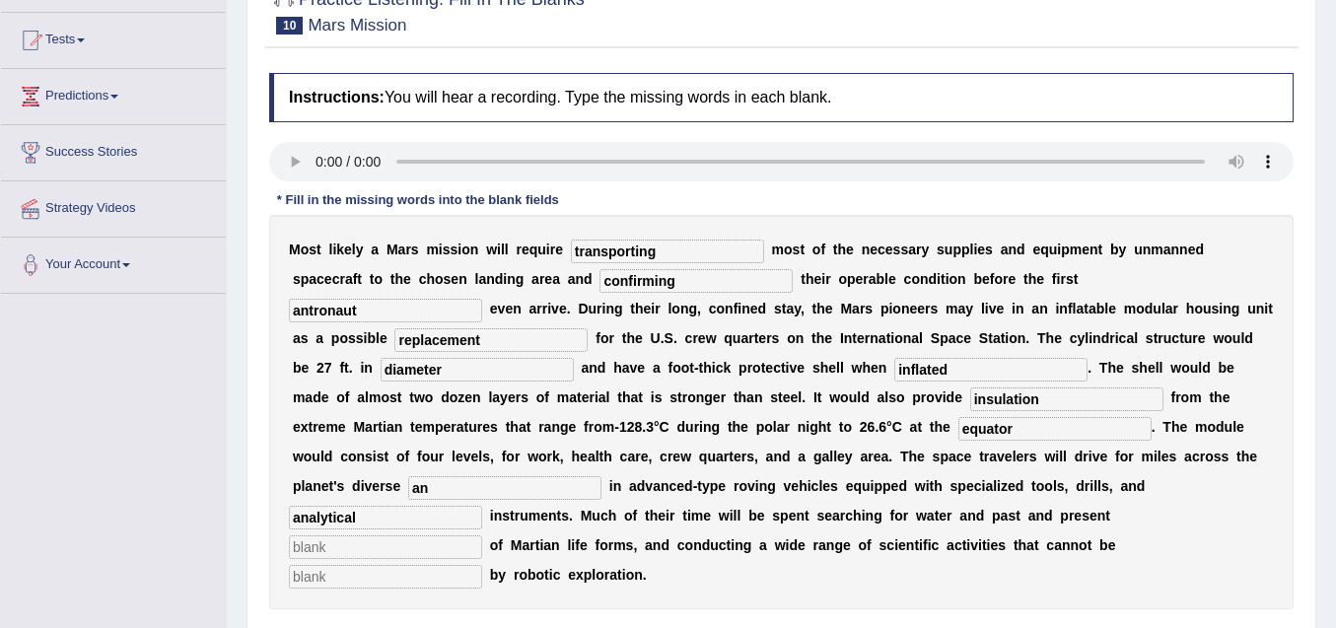
type input "a"
type input "terran"
click at [360, 545] on input "text" at bounding box center [385, 547] width 193 height 24
type input "evidence"
click at [337, 581] on input "text" at bounding box center [385, 577] width 193 height 24
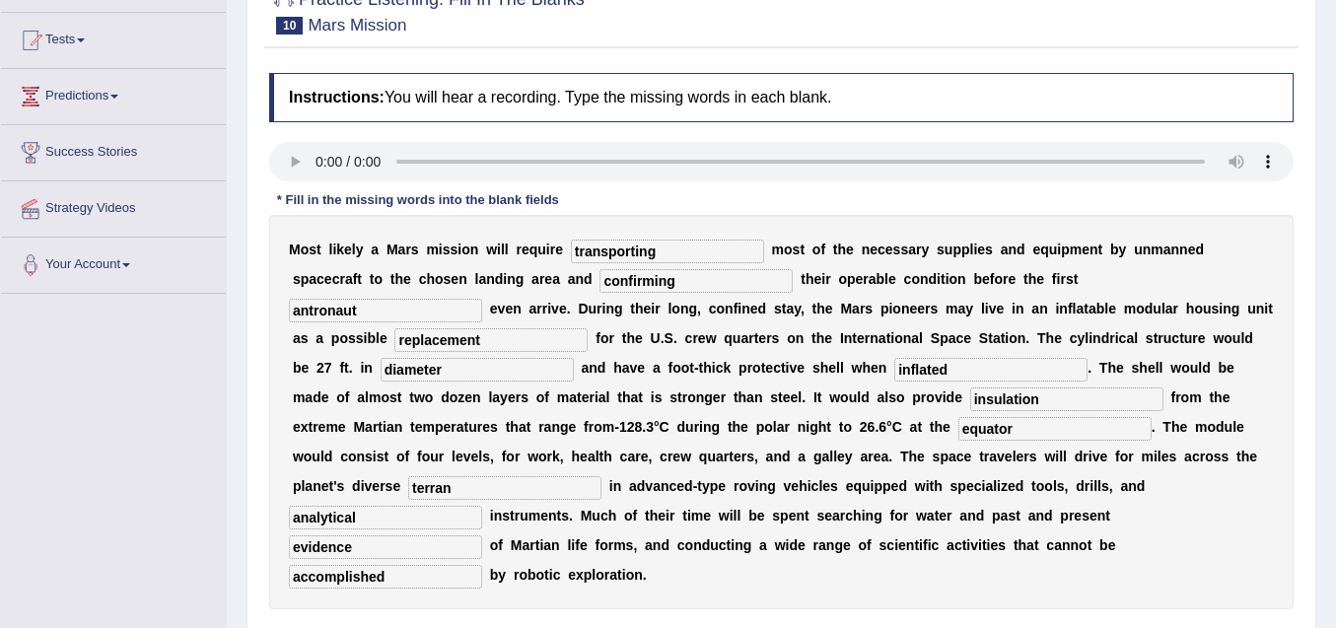
type input "accomplished"
click at [444, 489] on input "terran" at bounding box center [504, 488] width 193 height 24
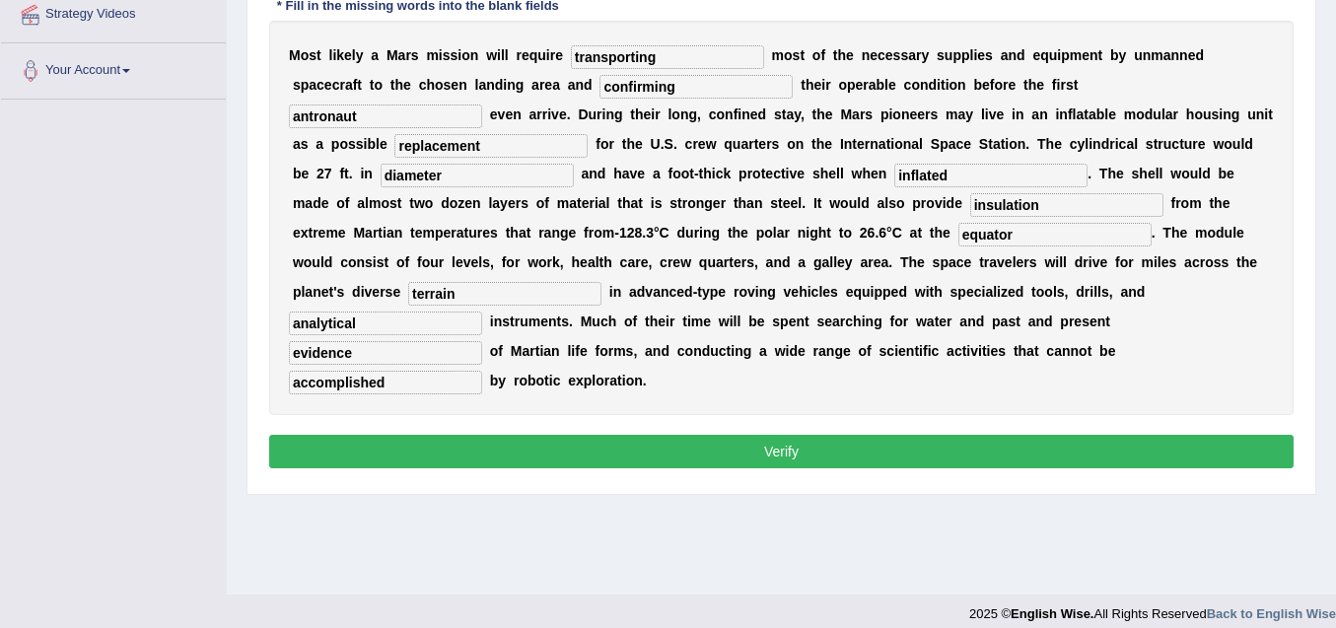
scroll to position [394, 0]
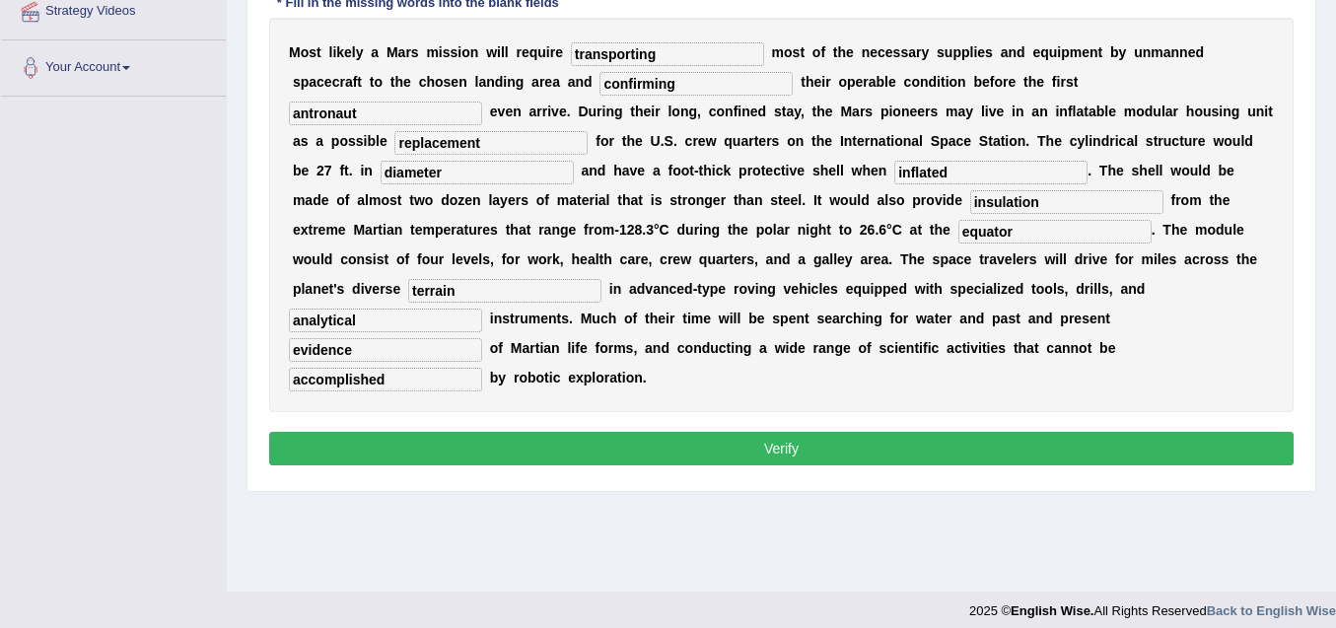
type input "terrain"
click at [774, 446] on button "Verify" at bounding box center [781, 449] width 1024 height 34
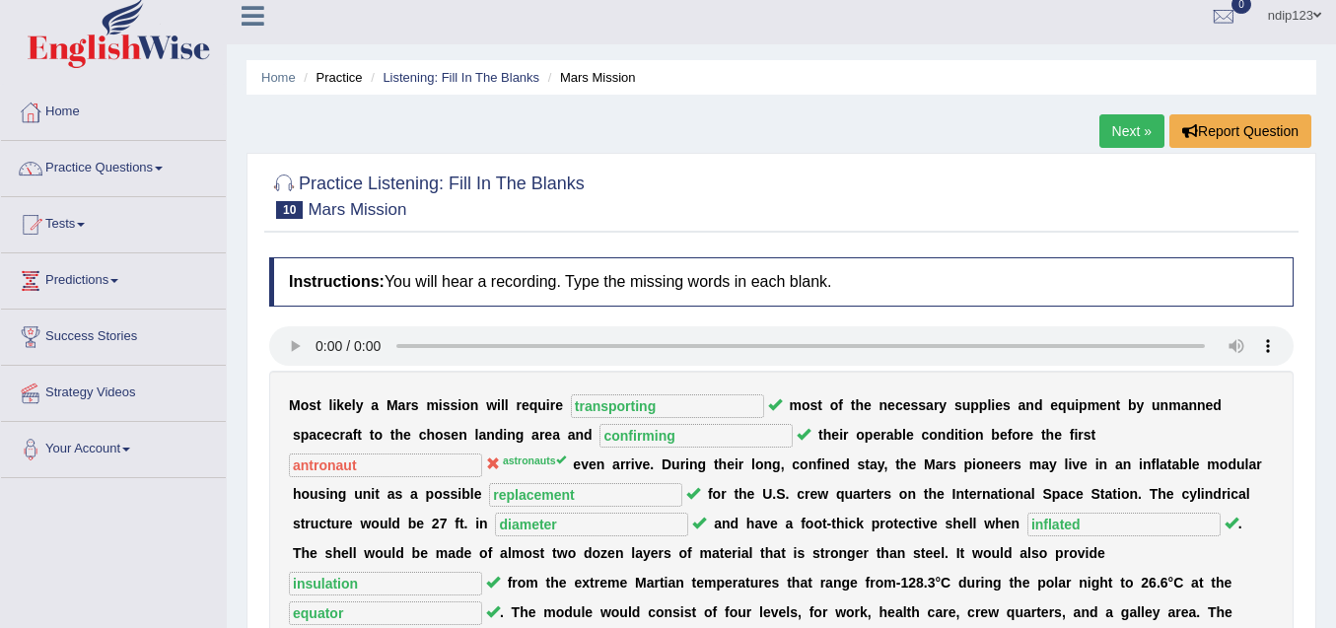
scroll to position [0, 0]
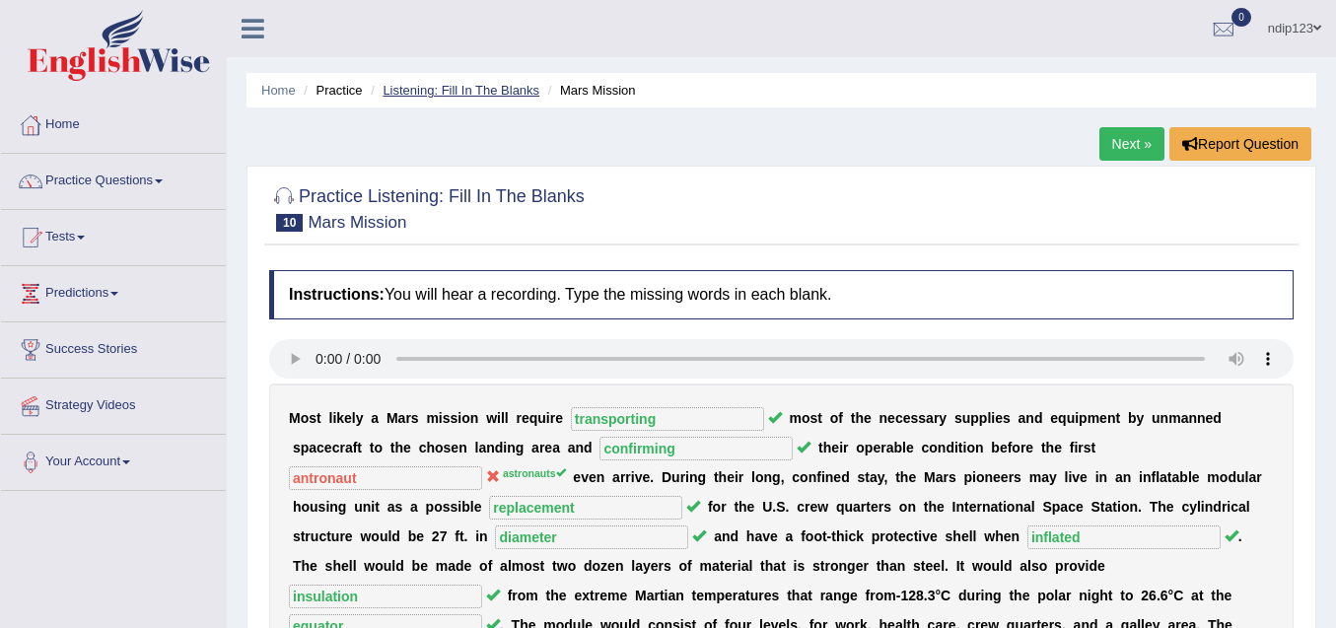
click at [423, 93] on link "Listening: Fill In The Blanks" at bounding box center [460, 90] width 157 height 15
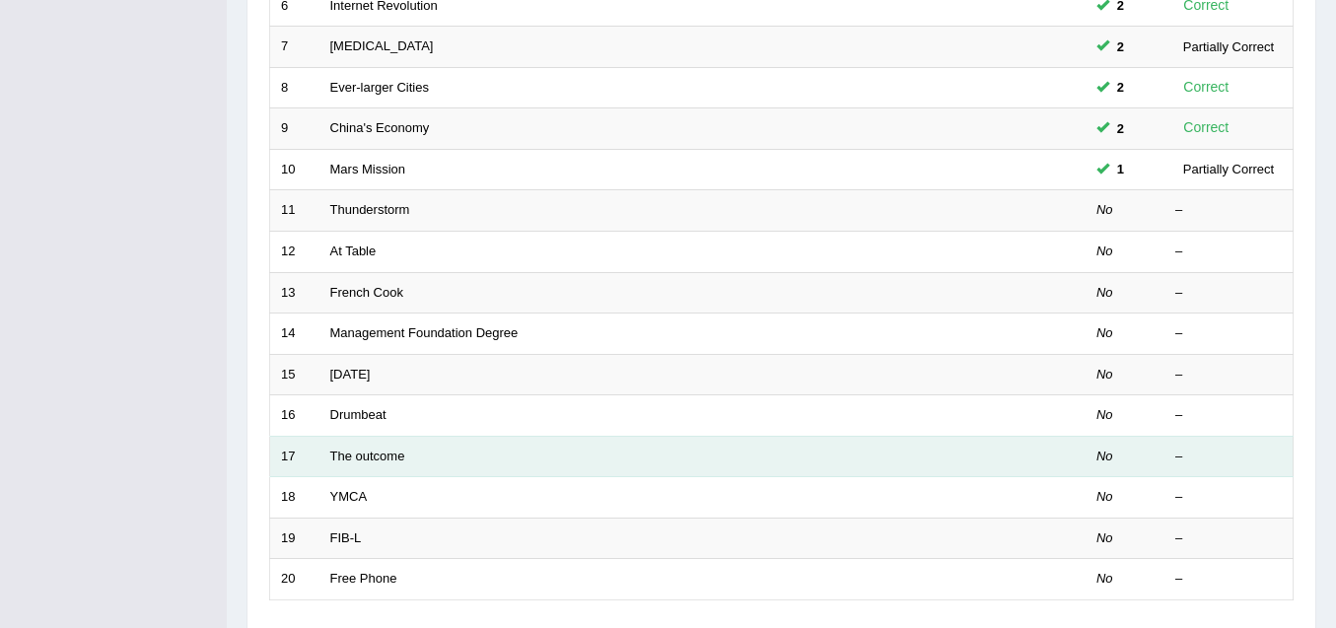
scroll to position [493, 0]
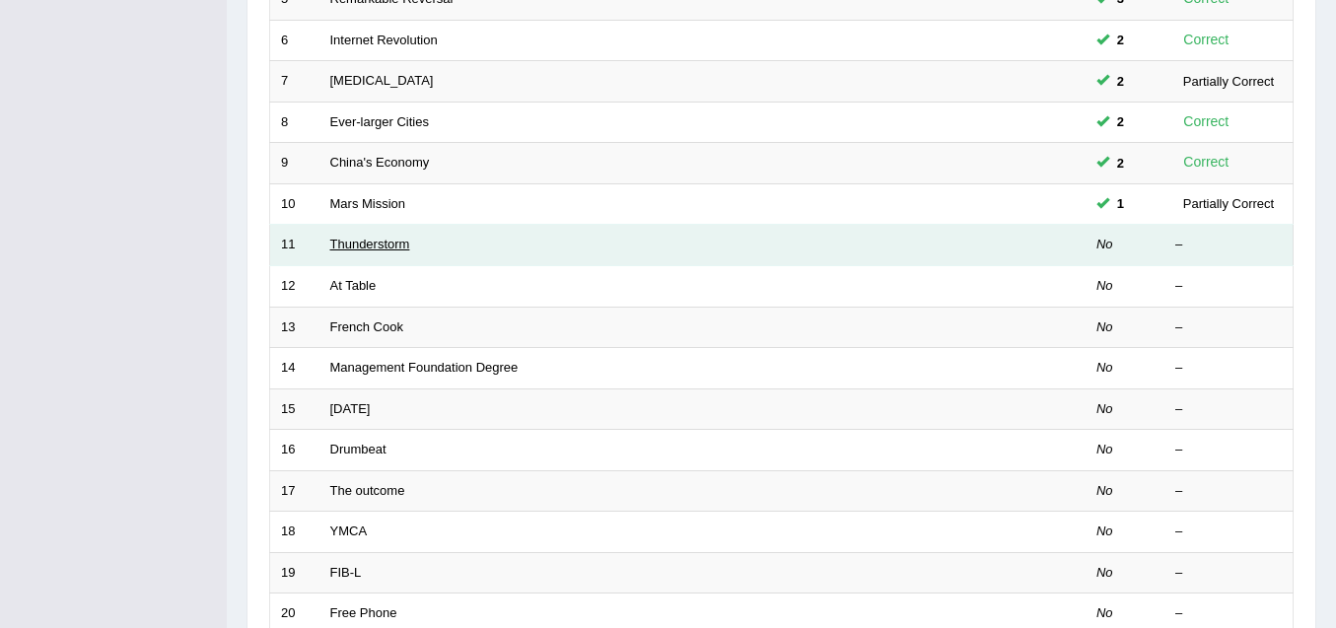
click at [377, 245] on link "Thunderstorm" at bounding box center [370, 244] width 80 height 15
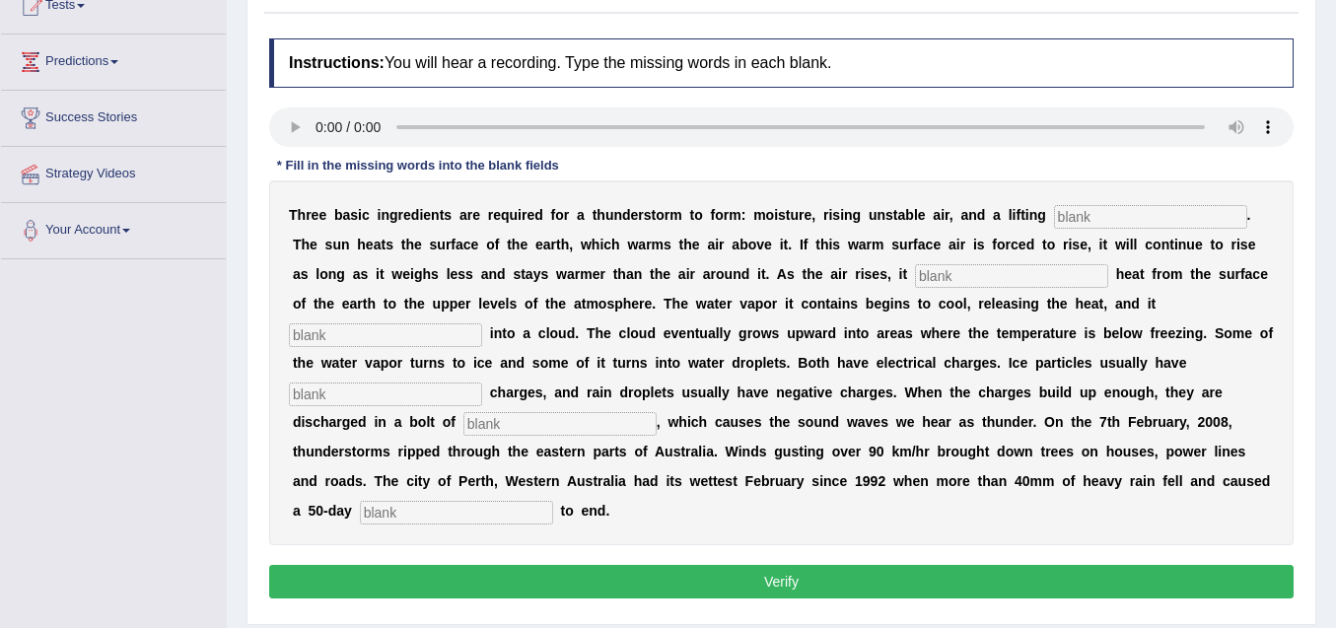
scroll to position [197, 0]
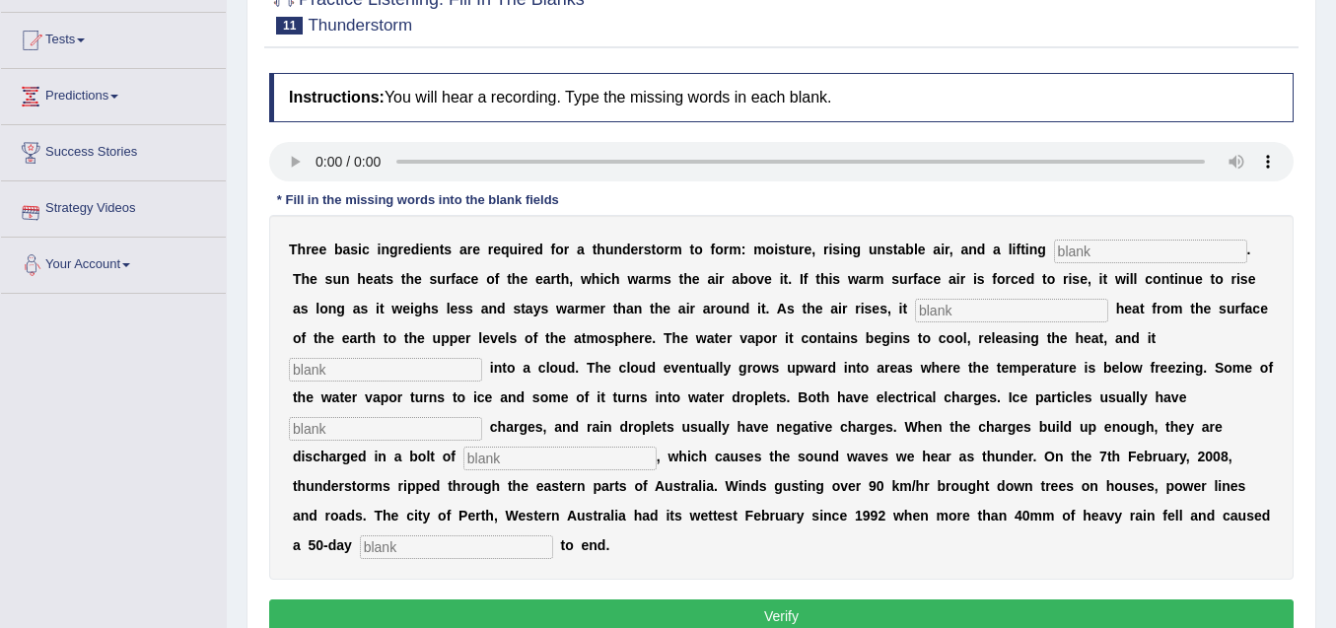
click at [378, 554] on input "text" at bounding box center [456, 547] width 193 height 24
type input "draught"
click at [589, 462] on input "text" at bounding box center [559, 459] width 193 height 24
type input "lightening"
click at [460, 424] on input "text" at bounding box center [385, 429] width 193 height 24
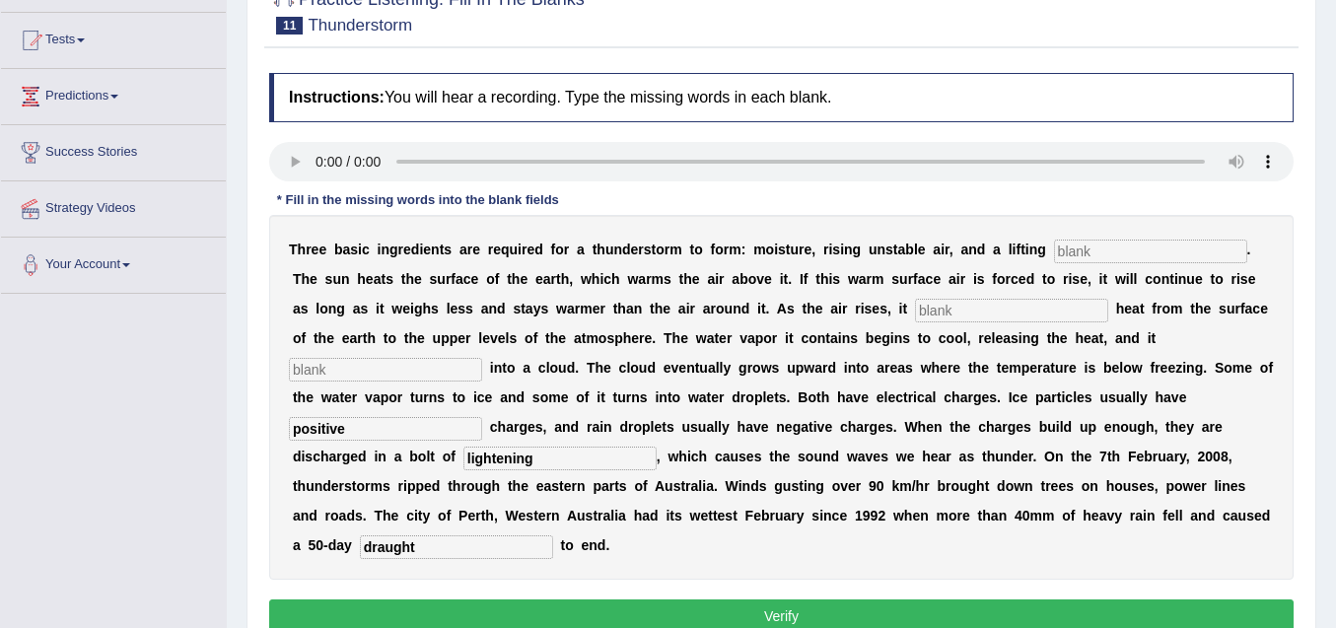
type input "positive"
click at [1102, 248] on input "text" at bounding box center [1150, 252] width 193 height 24
type input "mechanism"
click at [1027, 304] on input "text" at bounding box center [1011, 311] width 193 height 24
type input "transfer"
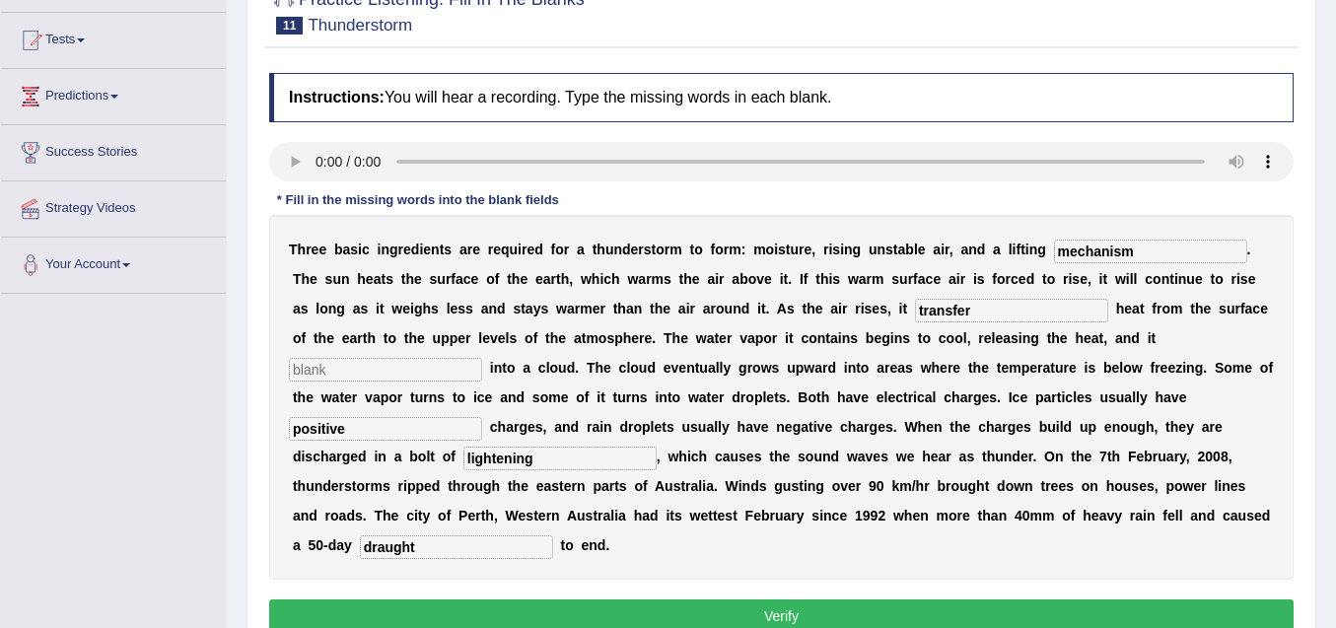
click at [376, 373] on input "text" at bounding box center [385, 370] width 193 height 24
type input "condense"
click at [978, 313] on input "transfer" at bounding box center [1011, 311] width 193 height 24
type input "transfers"
click at [365, 371] on input "condense" at bounding box center [385, 370] width 193 height 24
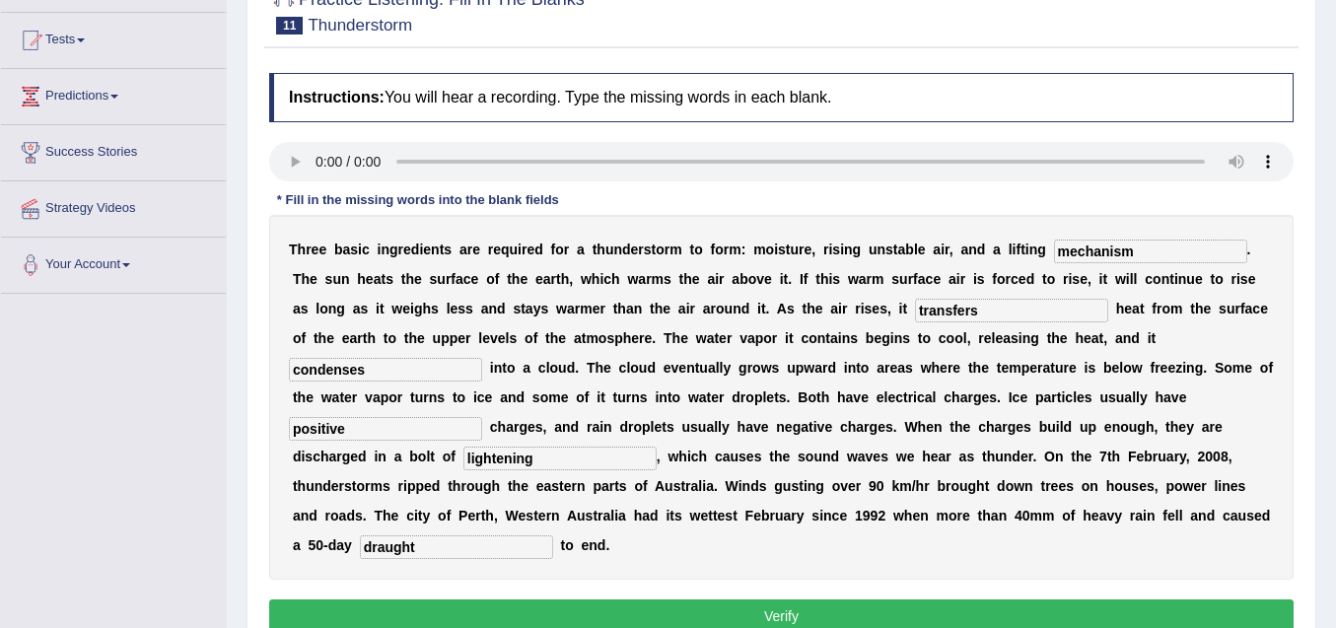
type input "condenses"
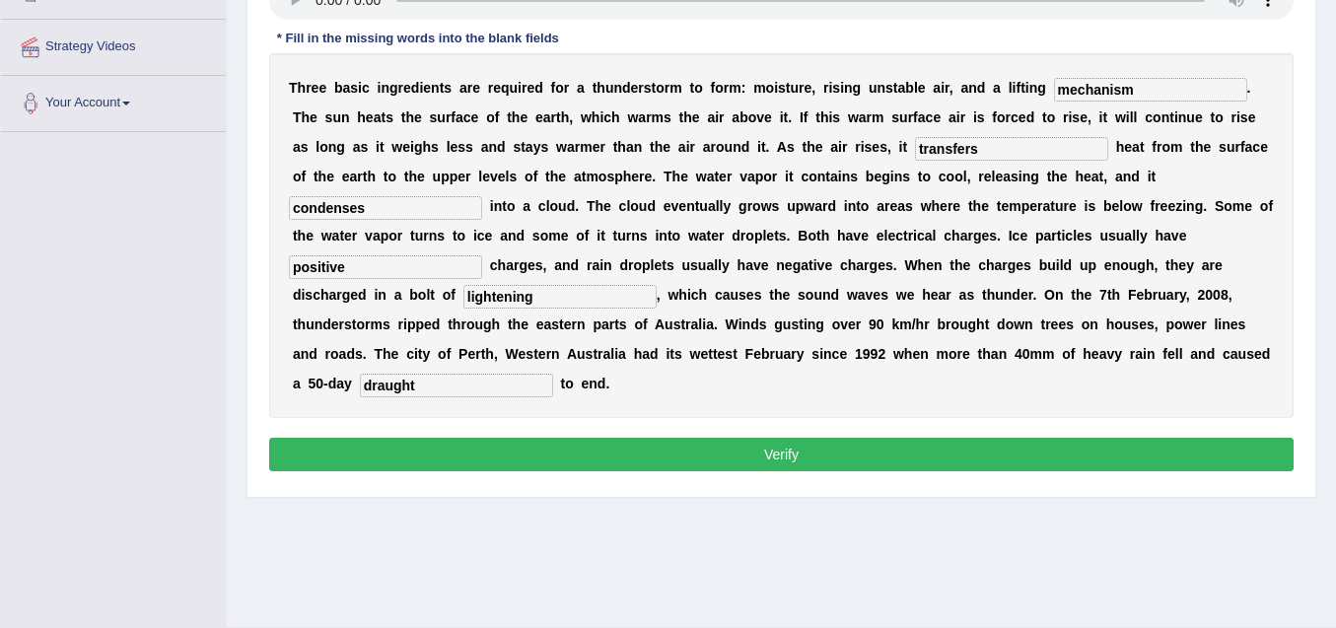
scroll to position [394, 0]
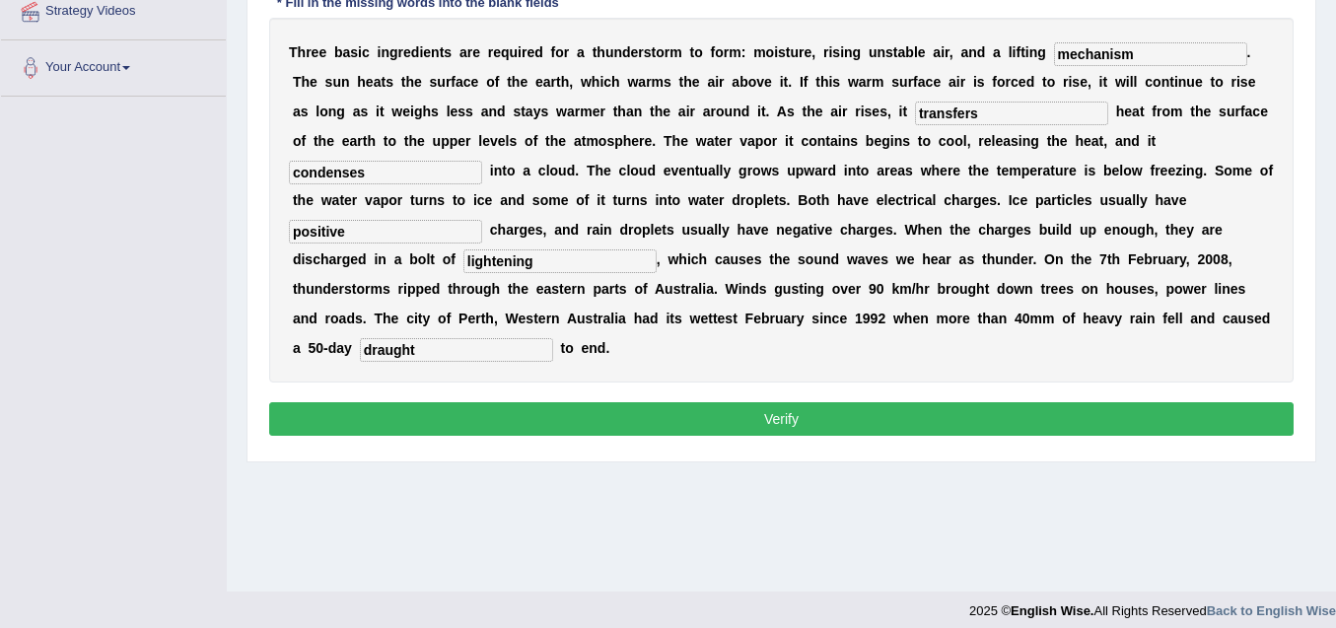
click at [776, 421] on button "Verify" at bounding box center [781, 419] width 1024 height 34
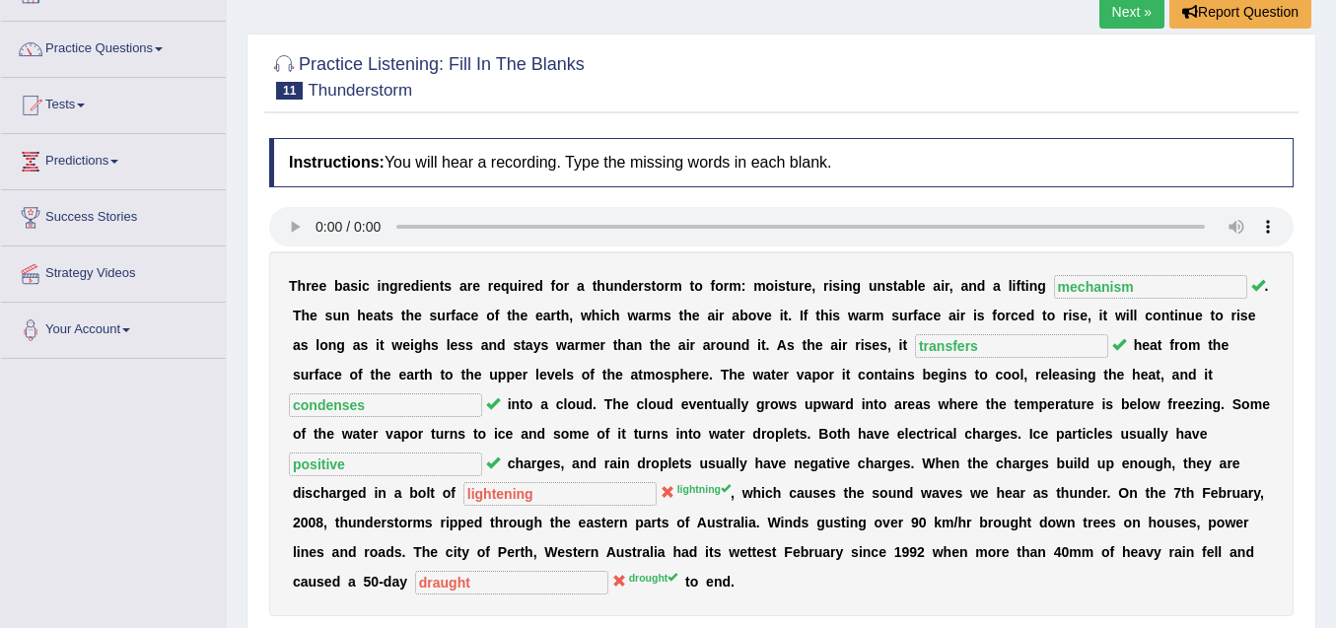
scroll to position [0, 0]
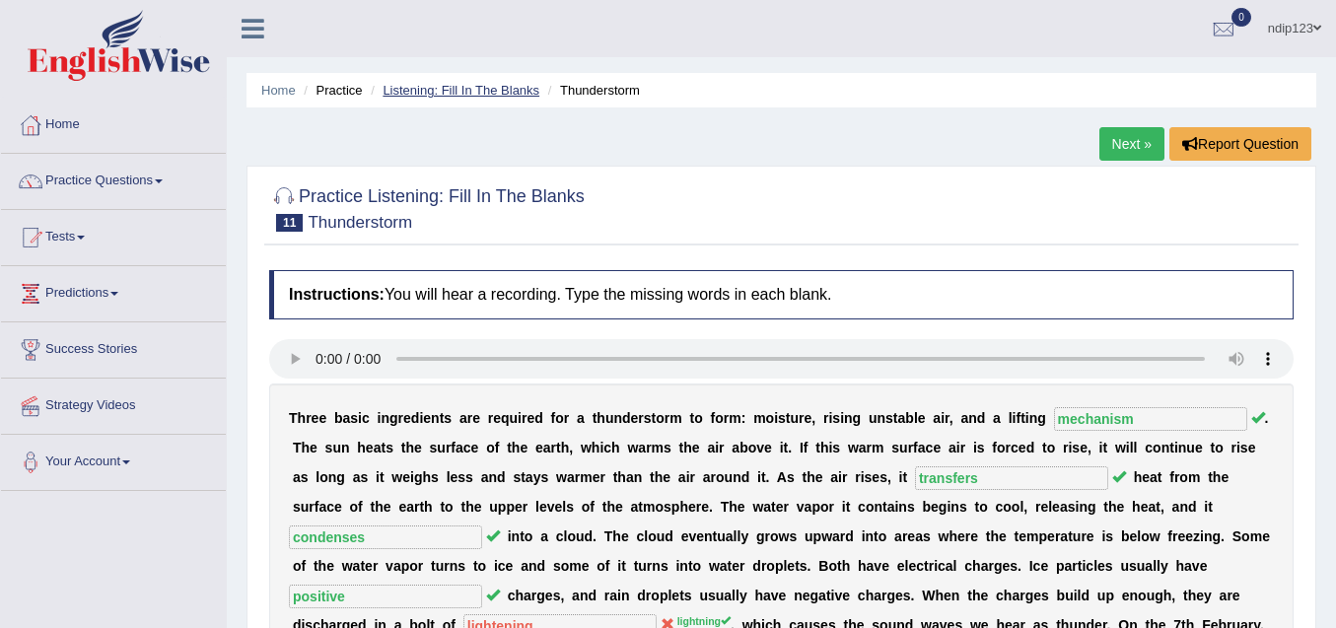
click at [468, 86] on link "Listening: Fill In The Blanks" at bounding box center [460, 90] width 157 height 15
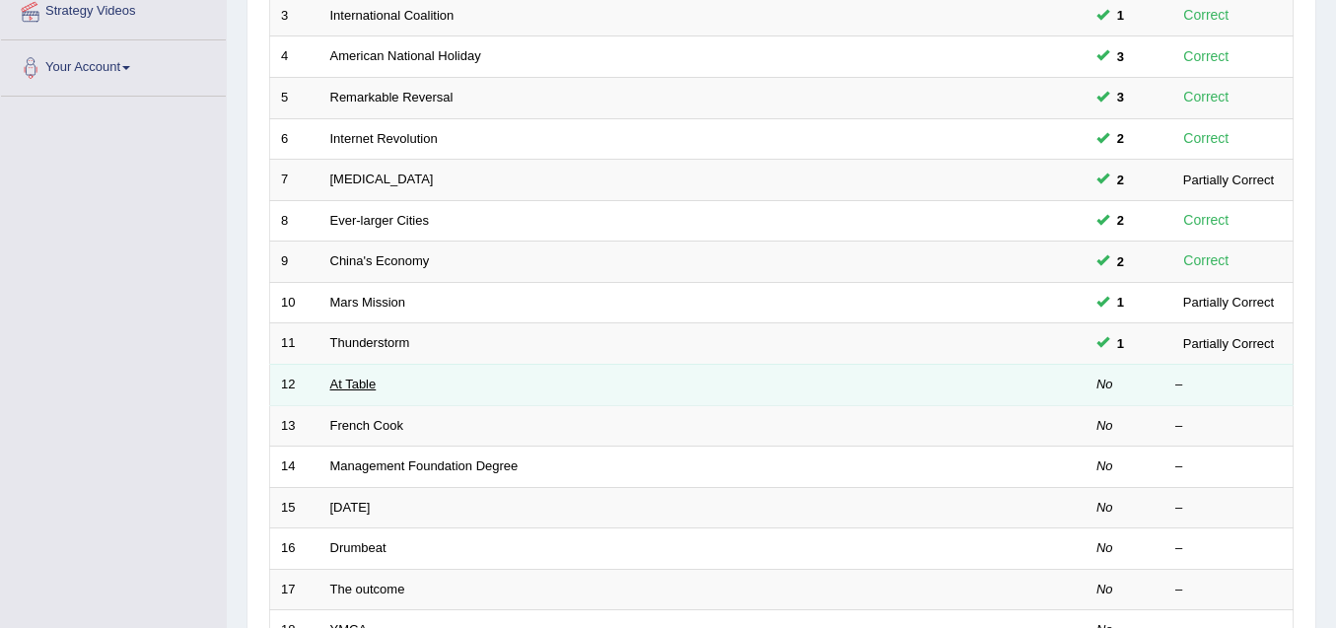
click at [344, 383] on link "At Table" at bounding box center [353, 384] width 46 height 15
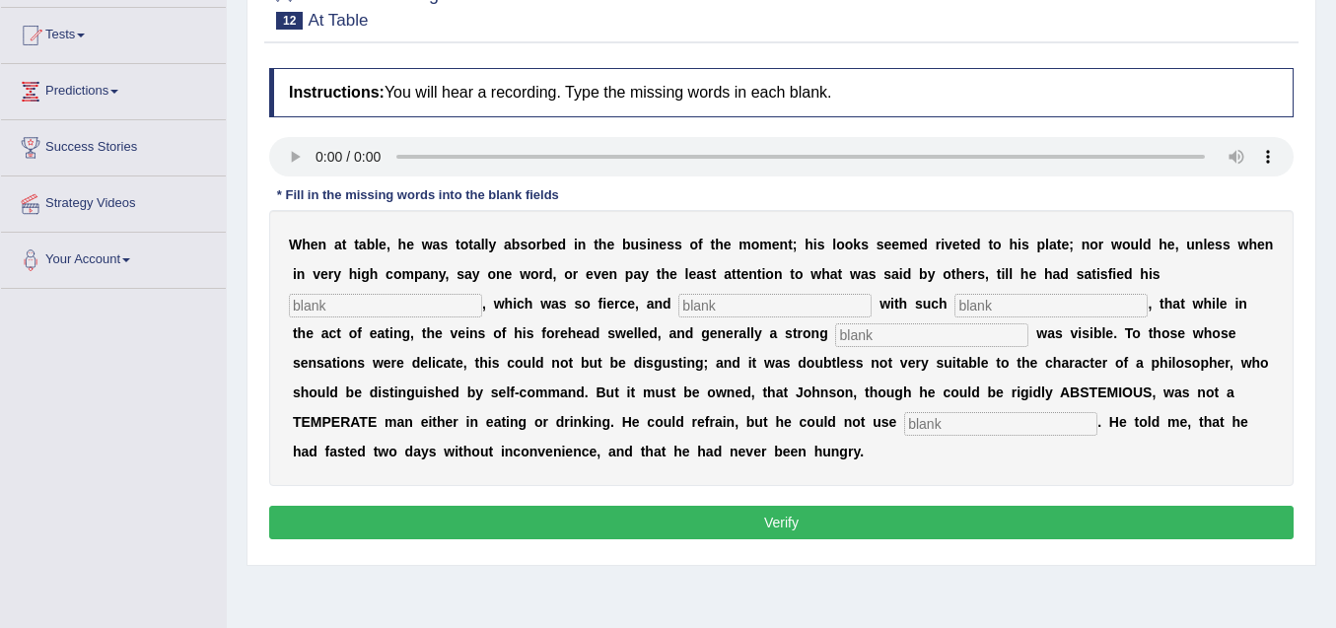
scroll to position [197, 0]
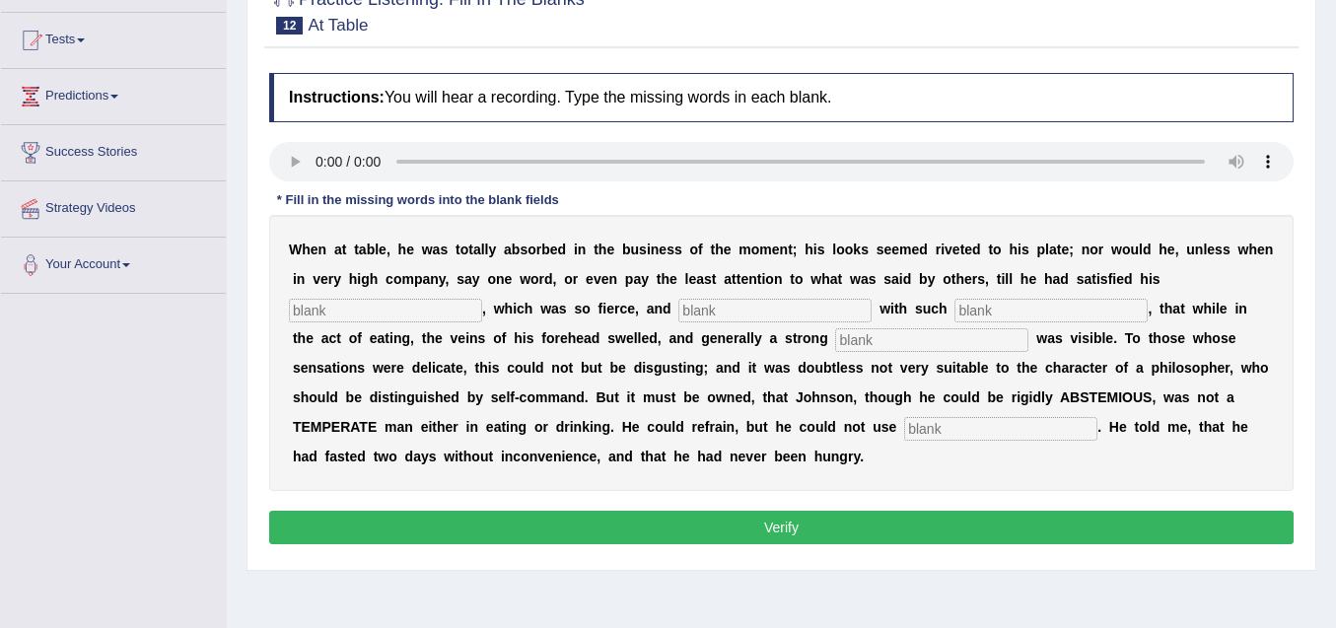
click at [433, 310] on input "text" at bounding box center [385, 311] width 193 height 24
type input "appetite"
click at [724, 312] on input "text" at bounding box center [774, 311] width 193 height 24
type input "arose"
click at [1005, 308] on input "text" at bounding box center [1050, 311] width 193 height 24
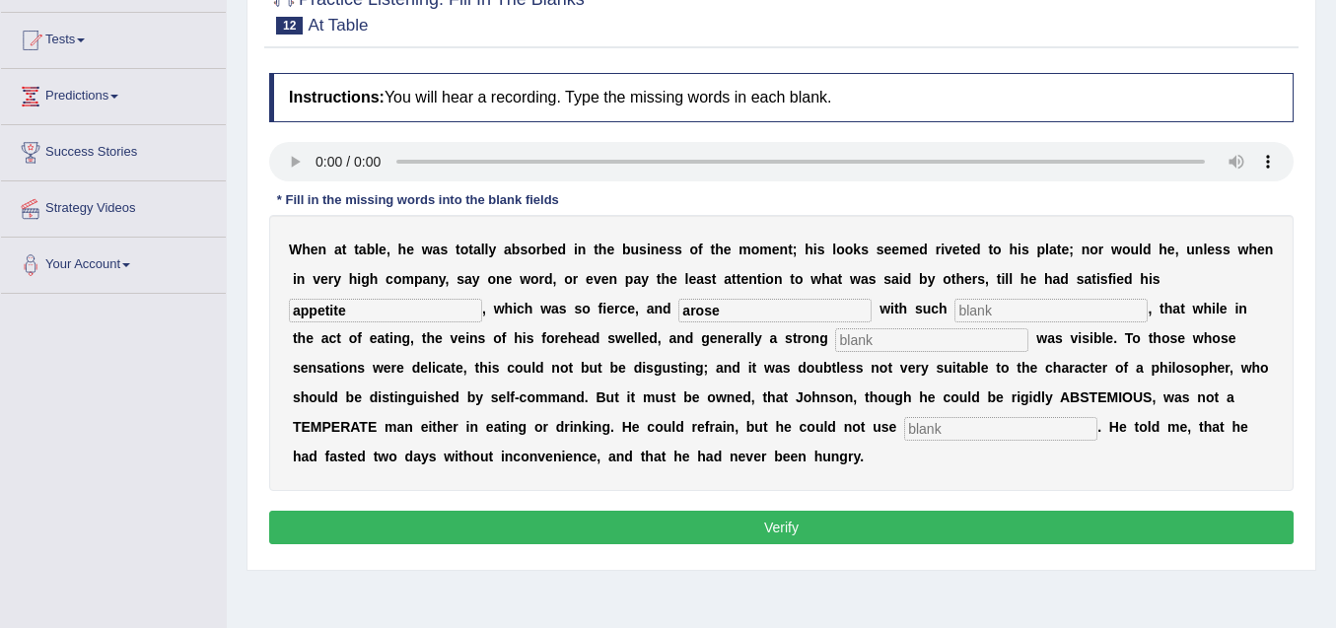
click at [1019, 308] on input "text" at bounding box center [1050, 311] width 193 height 24
type input "intensiveness"
click at [926, 346] on input "text" at bounding box center [931, 340] width 193 height 24
type input "perspiration"
click at [944, 429] on input "text" at bounding box center [1000, 429] width 193 height 24
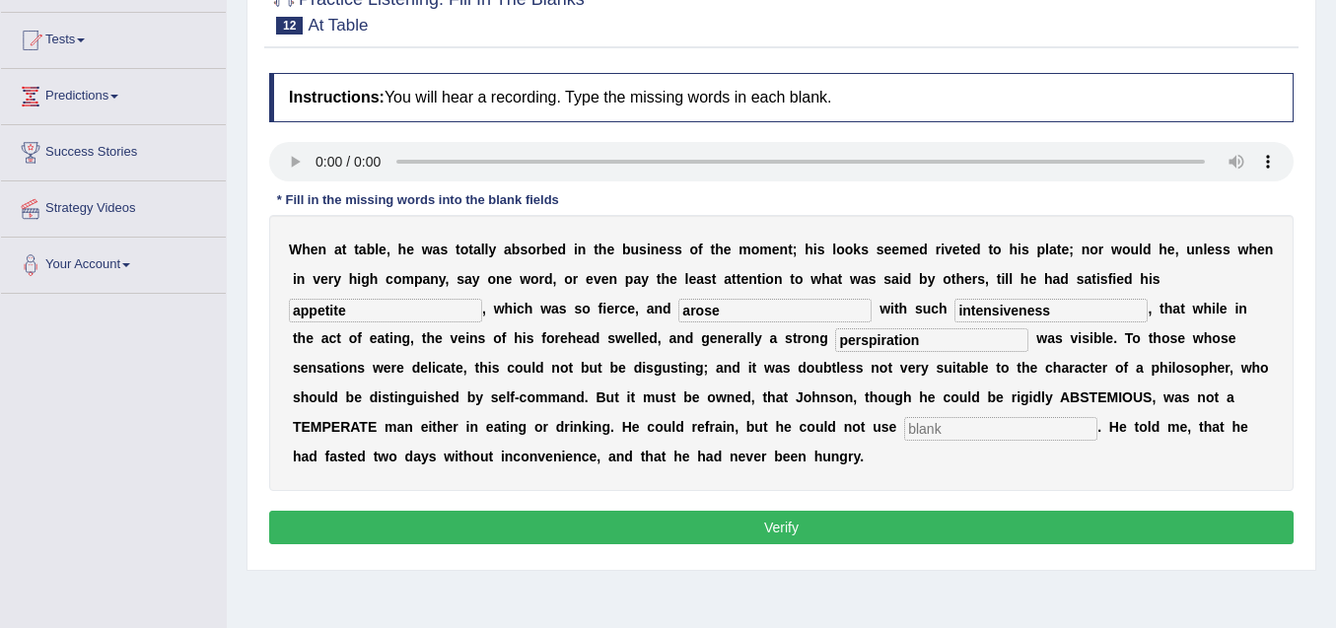
type input "o"
type input "moderately"
click at [841, 526] on button "Verify" at bounding box center [781, 528] width 1024 height 34
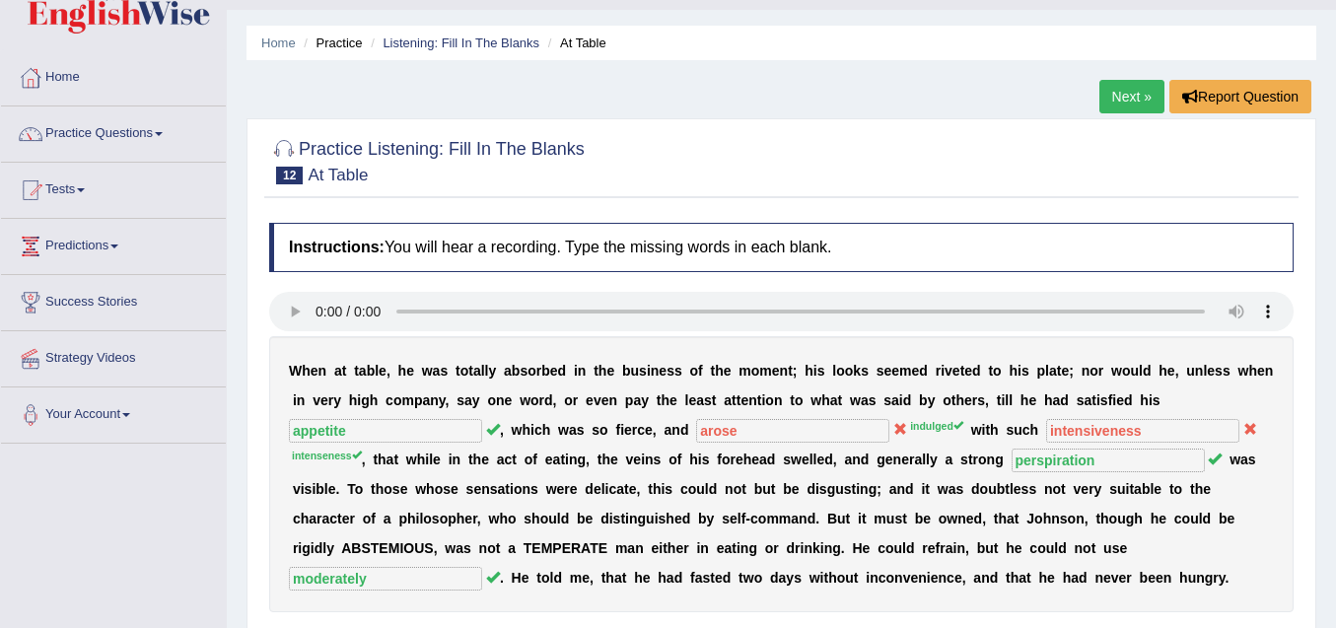
scroll to position [0, 0]
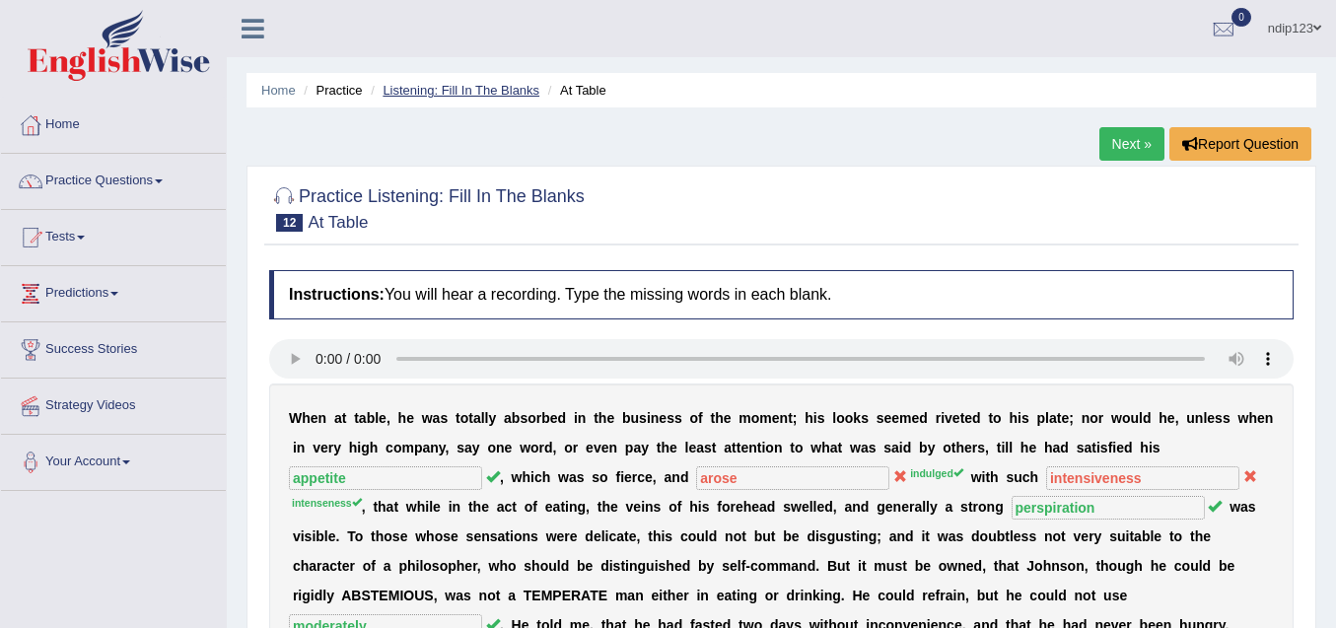
click at [420, 90] on link "Listening: Fill In The Blanks" at bounding box center [460, 90] width 157 height 15
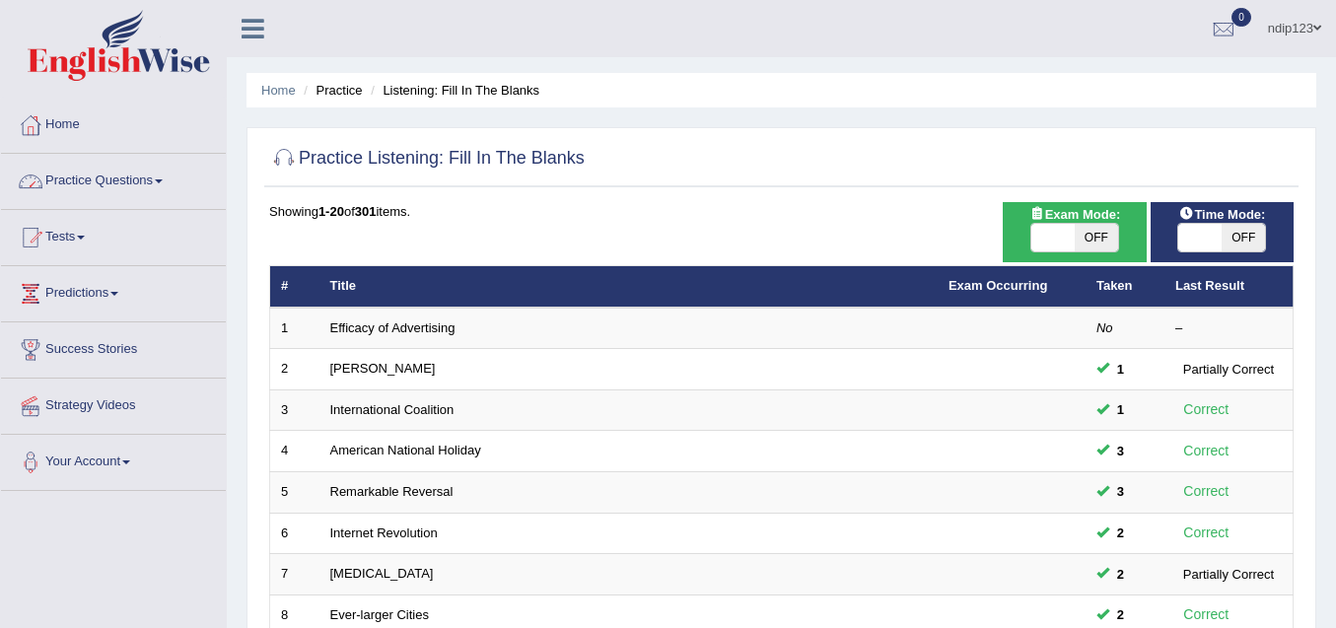
click at [110, 117] on link "Home" at bounding box center [113, 122] width 225 height 49
